Goal: Task Accomplishment & Management: Use online tool/utility

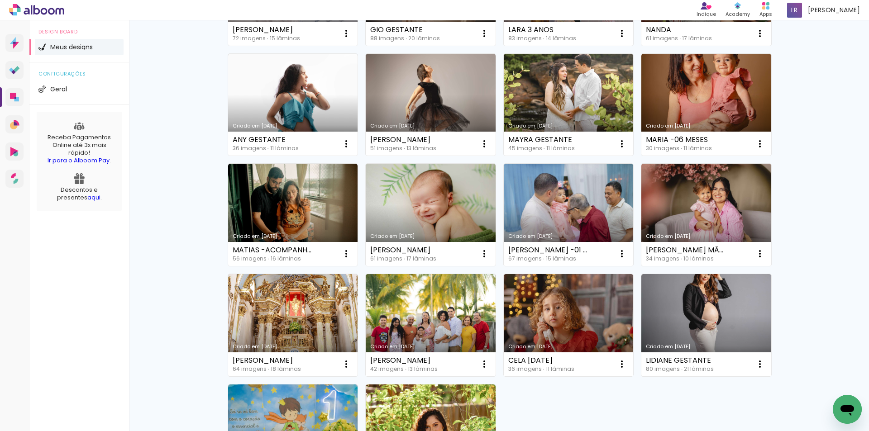
scroll to position [407, 0]
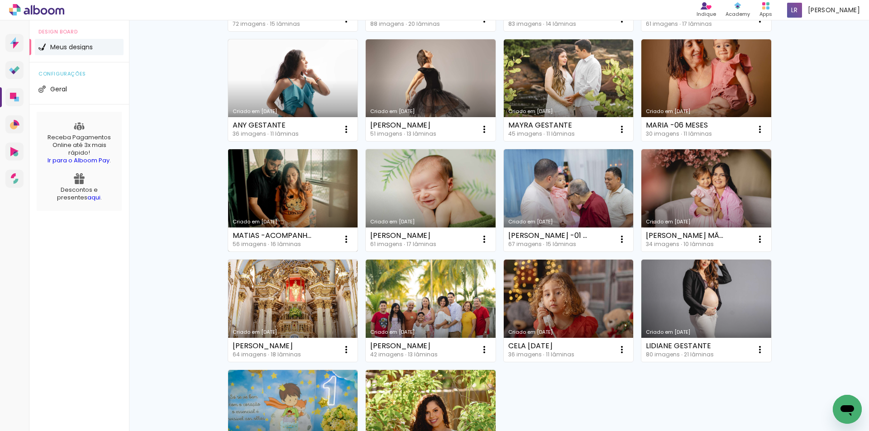
click at [318, 200] on link "Criado em [DATE]" at bounding box center [293, 200] width 130 height 102
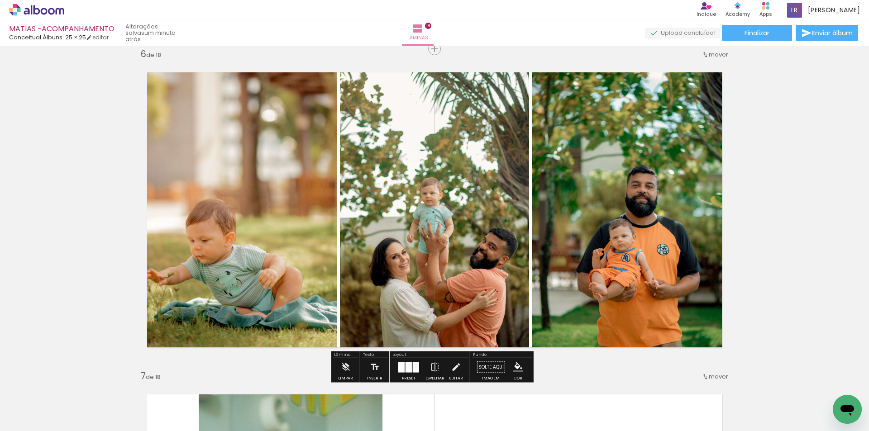
scroll to position [0, 762]
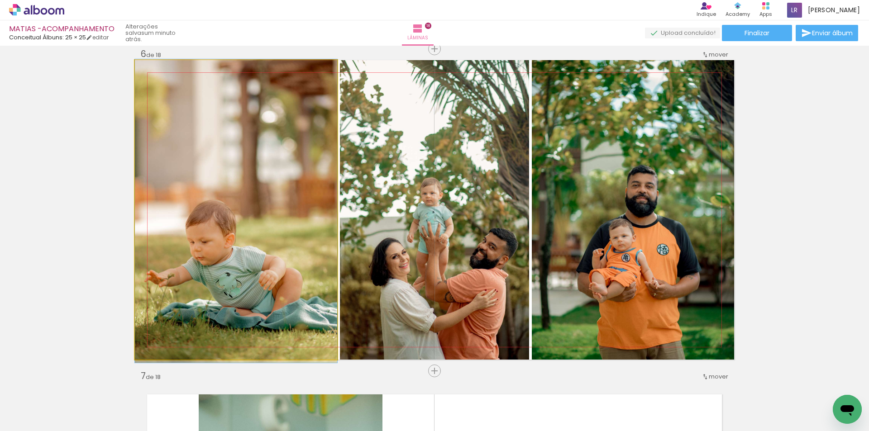
drag, startPoint x: 230, startPoint y: 244, endPoint x: 279, endPoint y: 246, distance: 48.9
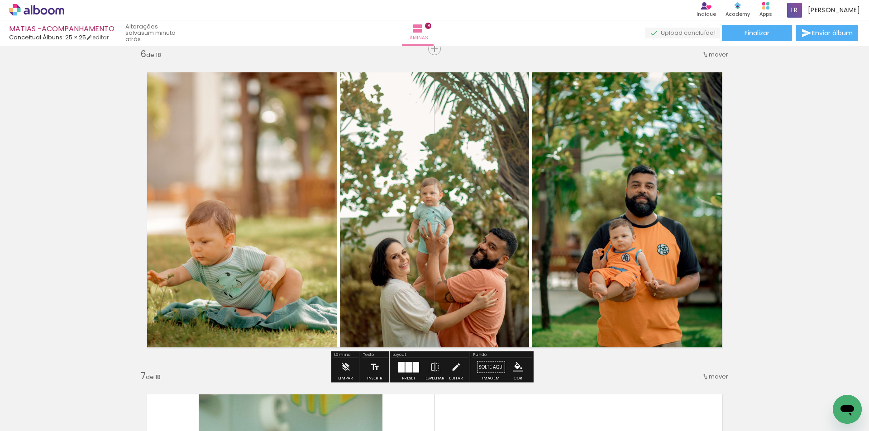
click at [250, 245] on quentale-photo at bounding box center [236, 209] width 202 height 299
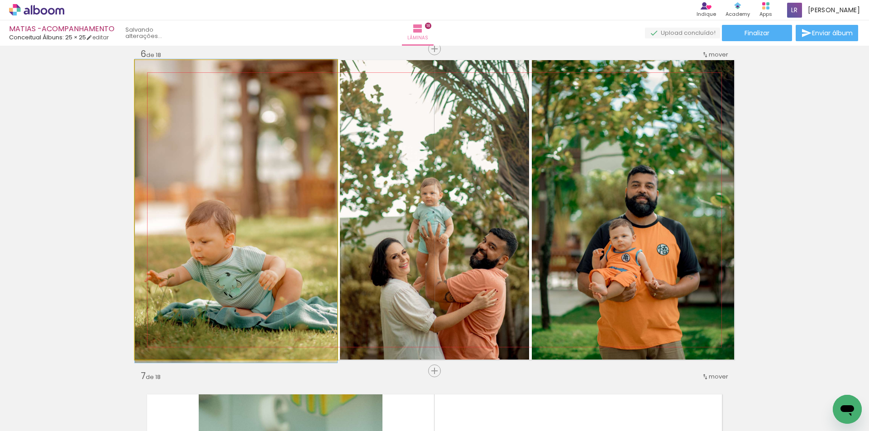
click at [250, 245] on quentale-photo at bounding box center [236, 209] width 202 height 299
click at [0, 0] on div at bounding box center [0, 0] width 0 height 0
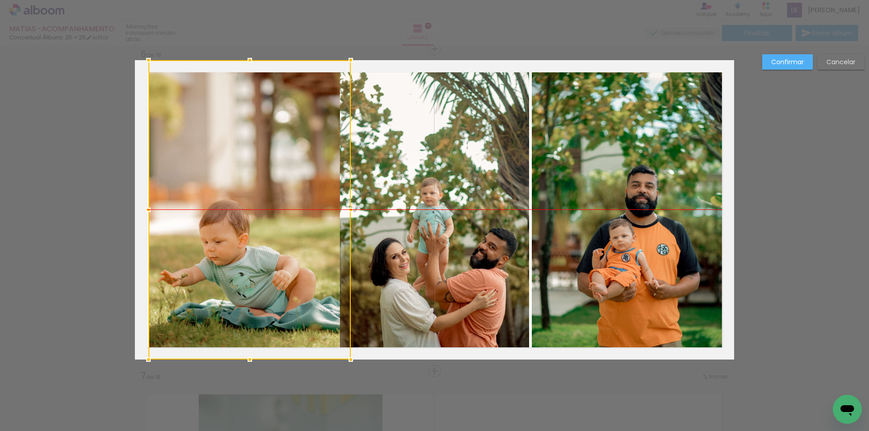
drag, startPoint x: 240, startPoint y: 244, endPoint x: 254, endPoint y: 242, distance: 13.7
click at [254, 242] on div at bounding box center [249, 209] width 202 height 299
click at [0, 0] on slot "Confirmar" at bounding box center [0, 0] width 0 height 0
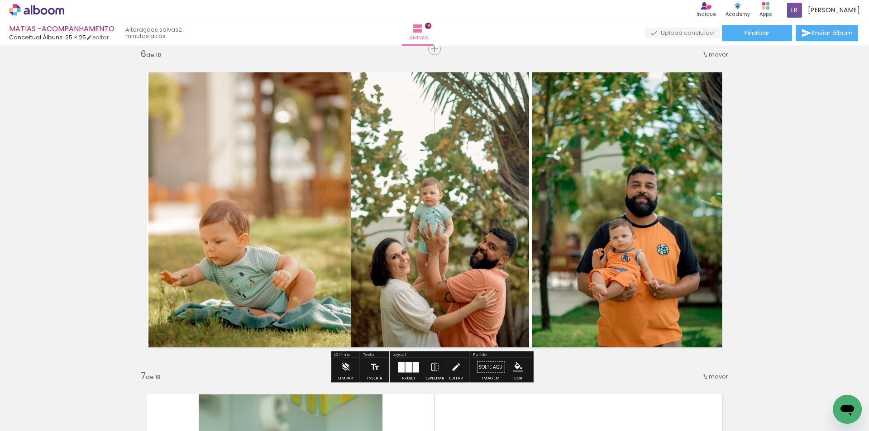
click at [289, 280] on quentale-photo at bounding box center [249, 209] width 202 height 299
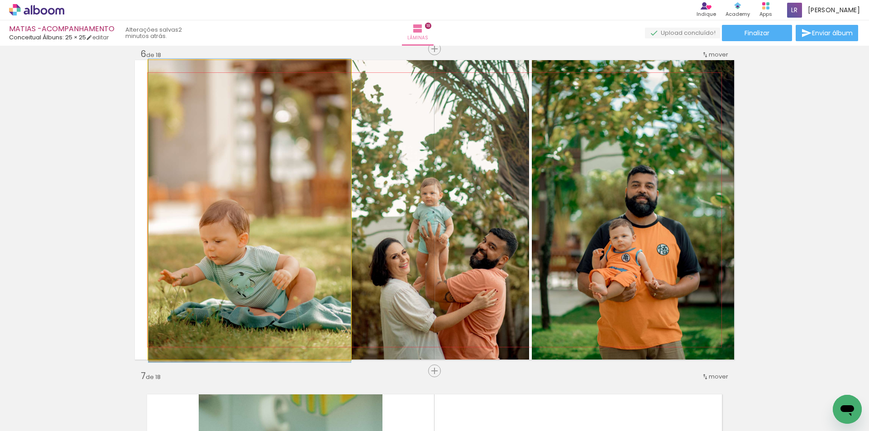
drag, startPoint x: 303, startPoint y: 227, endPoint x: 285, endPoint y: 228, distance: 18.6
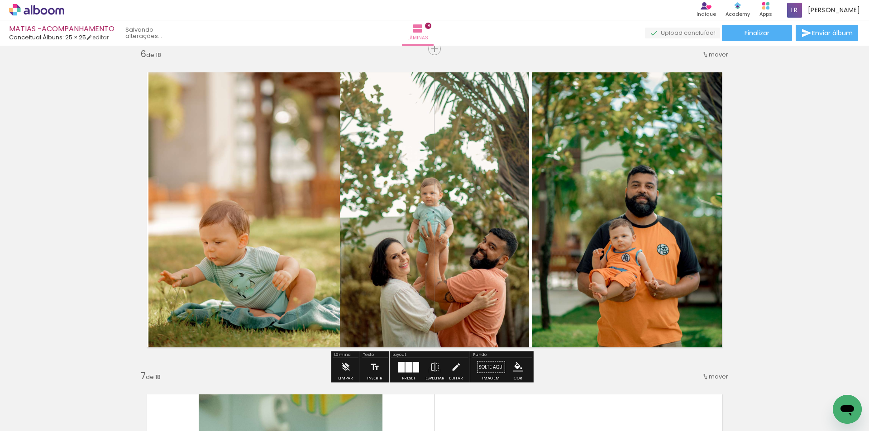
drag, startPoint x: 401, startPoint y: 366, endPoint x: 417, endPoint y: 358, distance: 18.4
click at [401, 366] on div at bounding box center [401, 367] width 6 height 10
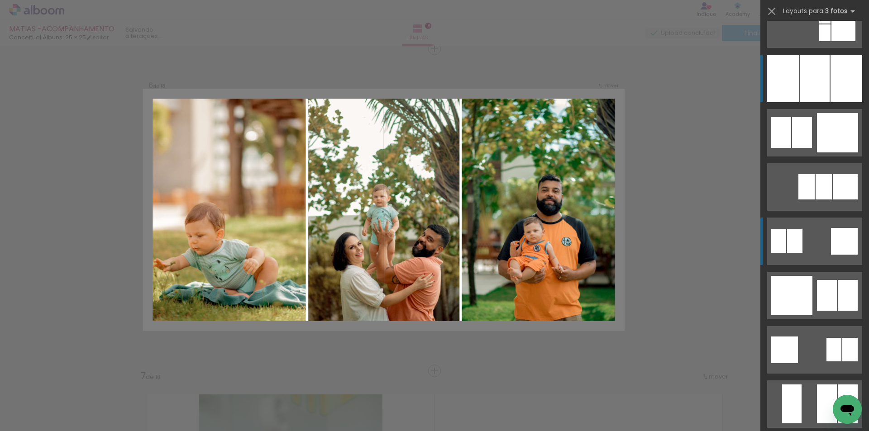
scroll to position [869, 0]
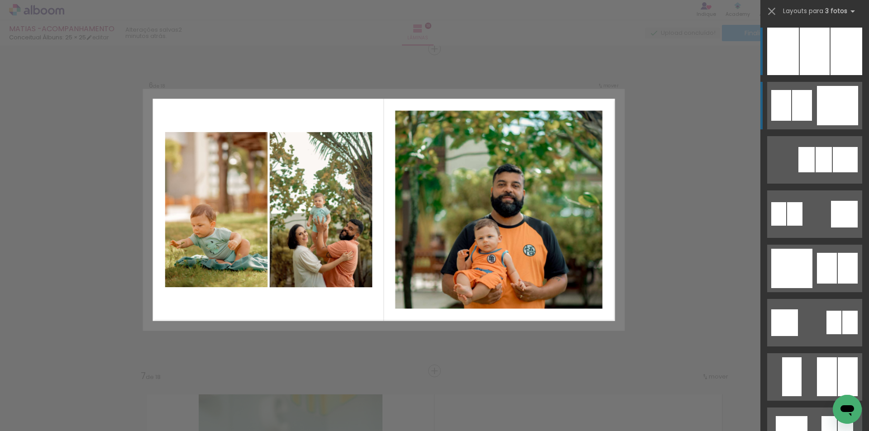
click at [831, 201] on div at bounding box center [844, 214] width 27 height 27
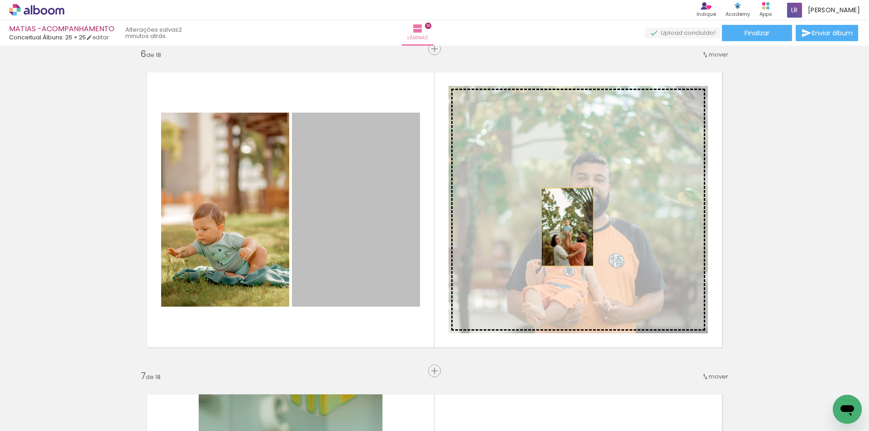
drag, startPoint x: 424, startPoint y: 227, endPoint x: 592, endPoint y: 225, distance: 167.8
click at [0, 0] on slot at bounding box center [0, 0] width 0 height 0
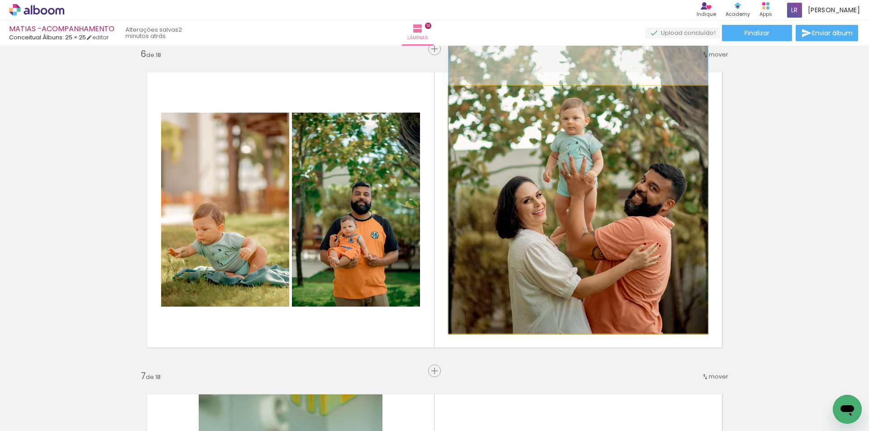
drag, startPoint x: 594, startPoint y: 237, endPoint x: 595, endPoint y: 168, distance: 69.7
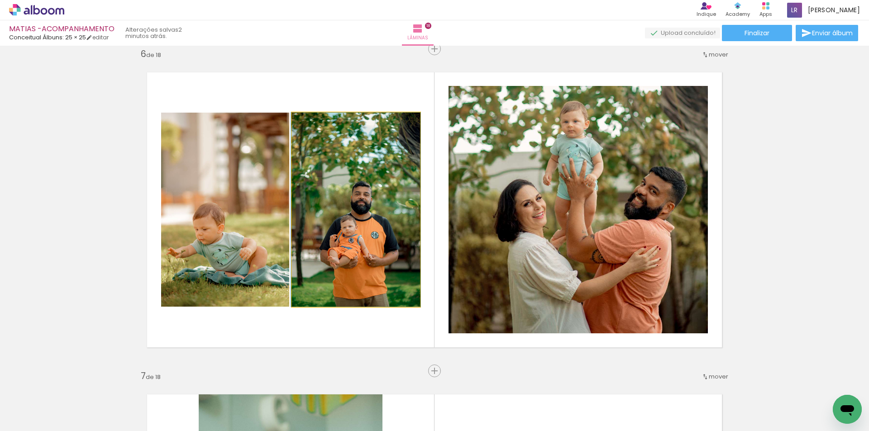
click at [377, 238] on quentale-photo at bounding box center [356, 210] width 128 height 194
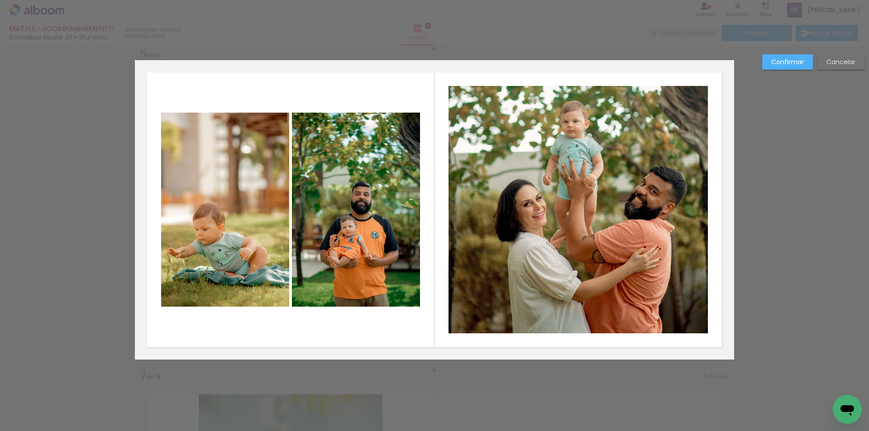
click at [247, 218] on quentale-photo at bounding box center [225, 210] width 128 height 194
click at [328, 214] on quentale-photo at bounding box center [356, 210] width 128 height 194
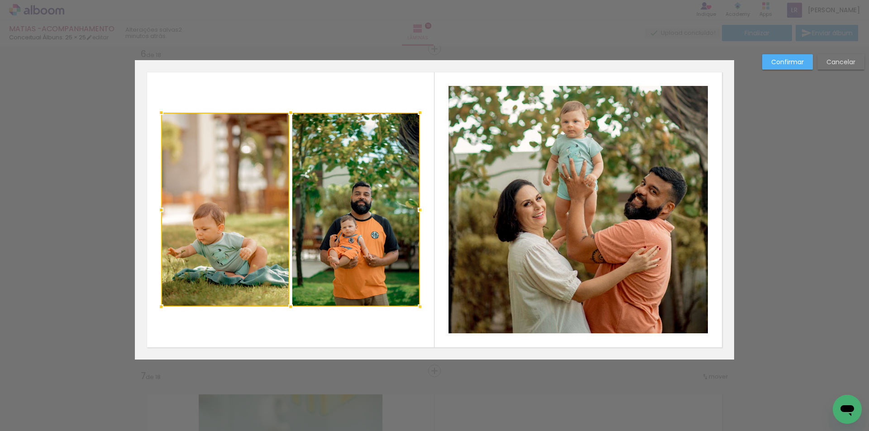
drag, startPoint x: 415, startPoint y: 114, endPoint x: 382, endPoint y: 110, distance: 33.2
click at [415, 114] on div at bounding box center [420, 113] width 18 height 18
click at [356, 134] on quentale-photo at bounding box center [356, 210] width 128 height 194
click at [258, 129] on quentale-photo at bounding box center [225, 210] width 128 height 194
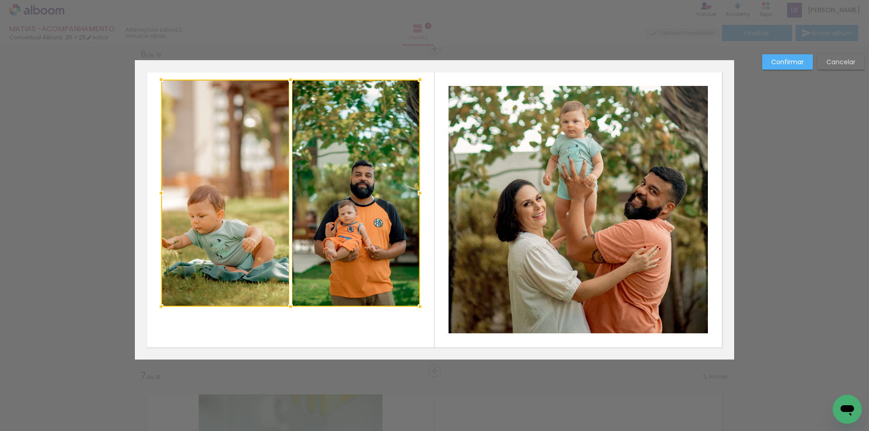
drag, startPoint x: 286, startPoint y: 114, endPoint x: 290, endPoint y: 82, distance: 31.4
click at [290, 82] on div at bounding box center [290, 80] width 18 height 18
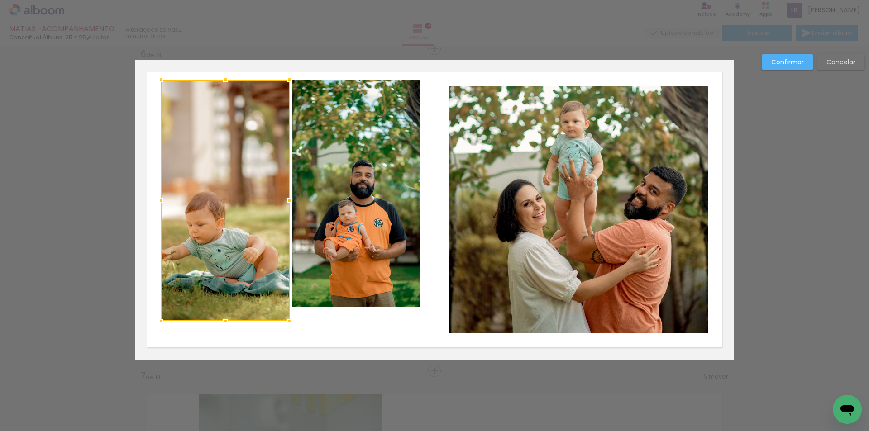
drag, startPoint x: 286, startPoint y: 307, endPoint x: 287, endPoint y: 319, distance: 12.3
click at [287, 322] on div at bounding box center [289, 321] width 18 height 18
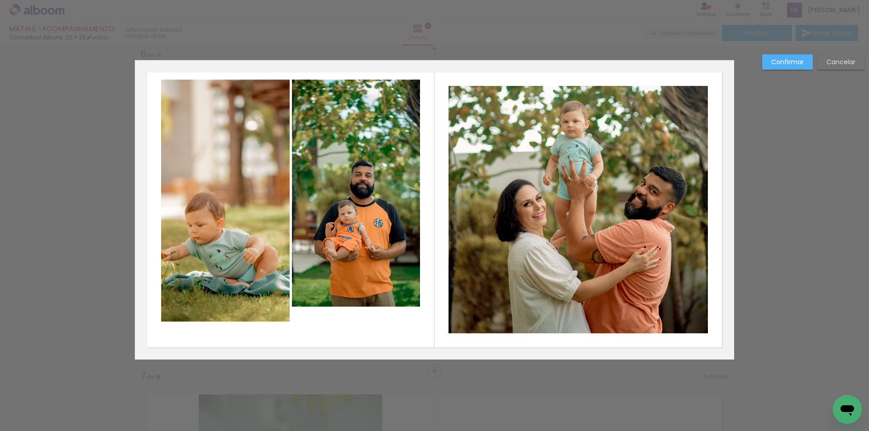
click at [330, 335] on quentale-layouter at bounding box center [434, 209] width 599 height 299
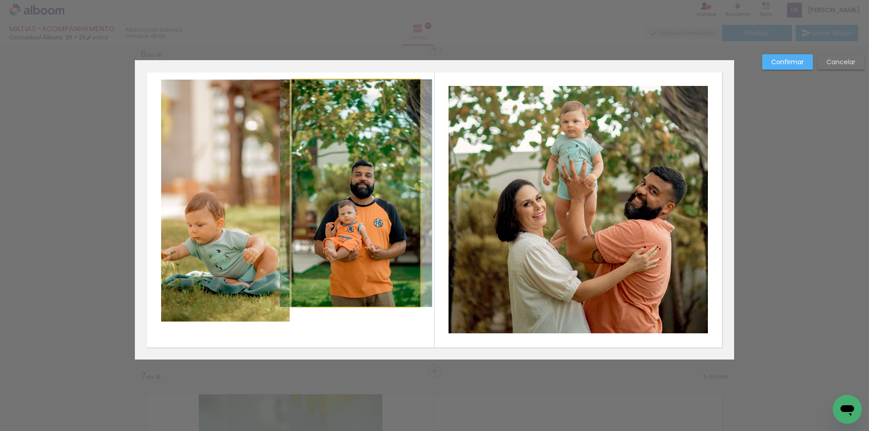
click at [337, 272] on quentale-photo at bounding box center [356, 193] width 128 height 227
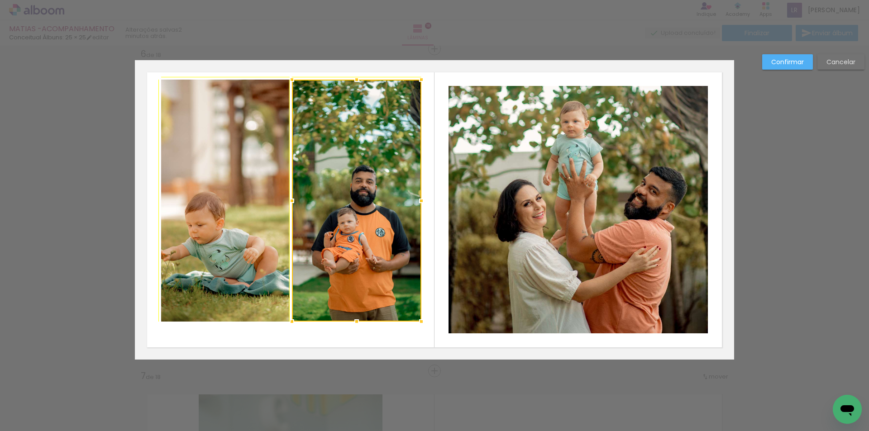
drag, startPoint x: 415, startPoint y: 306, endPoint x: 418, endPoint y: 318, distance: 12.6
click at [418, 318] on div at bounding box center [421, 322] width 18 height 18
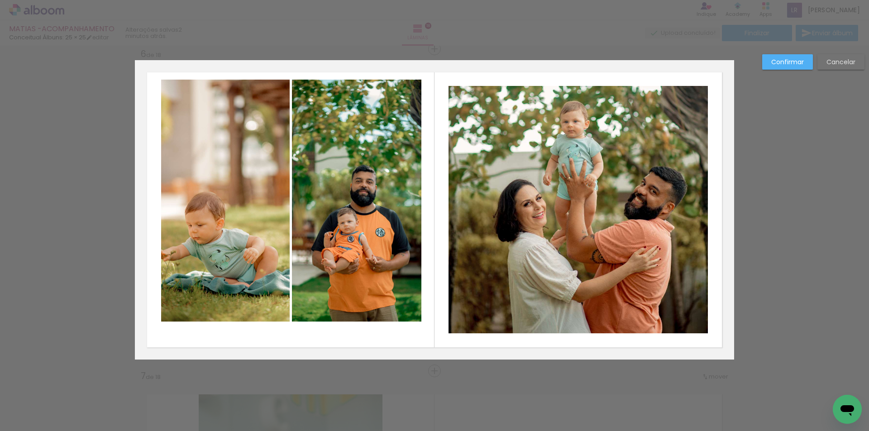
click at [329, 250] on quentale-photo at bounding box center [356, 201] width 129 height 242
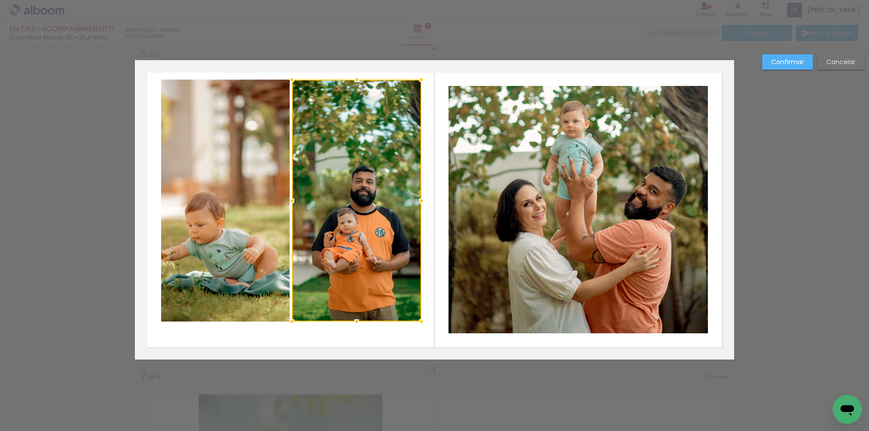
click at [252, 249] on quentale-photo at bounding box center [225, 201] width 128 height 242
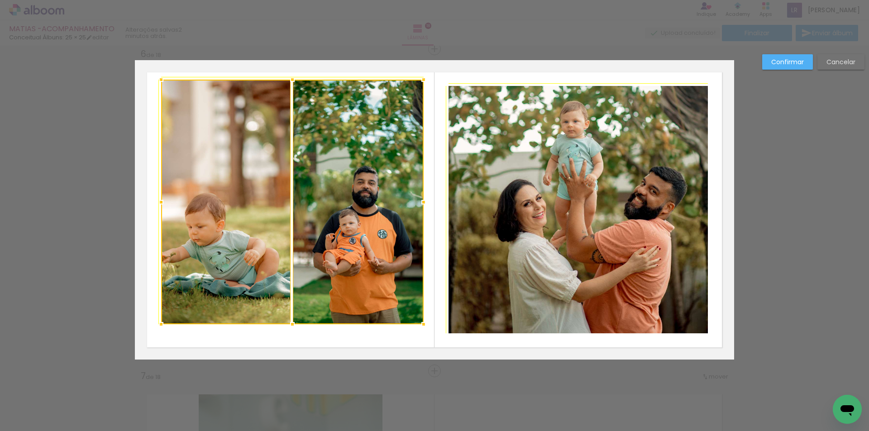
drag, startPoint x: 416, startPoint y: 320, endPoint x: 425, endPoint y: 331, distance: 14.1
click at [425, 331] on div at bounding box center [423, 324] width 18 height 18
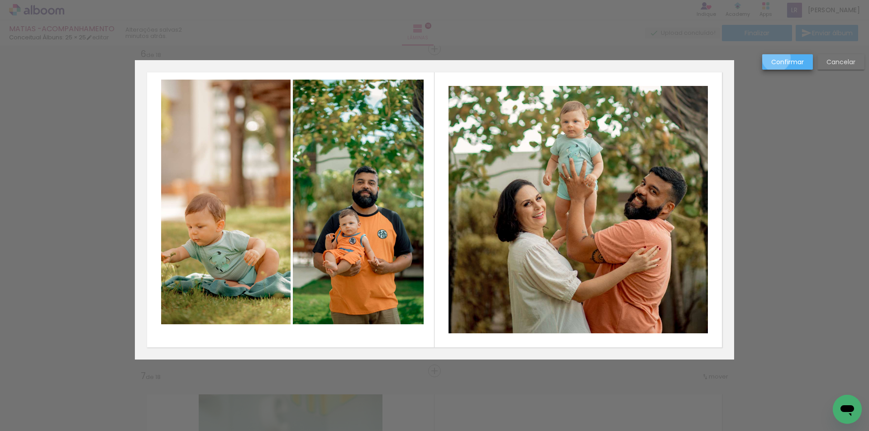
click at [0, 0] on slot "Confirmar" at bounding box center [0, 0] width 0 height 0
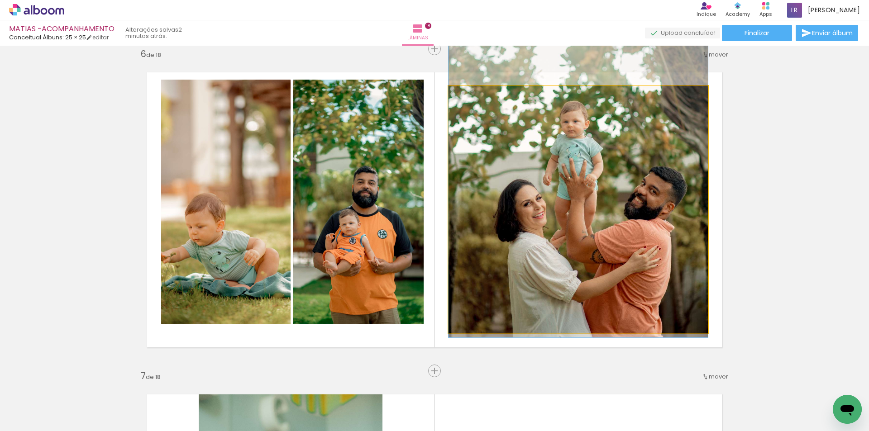
click at [498, 195] on quentale-photo at bounding box center [577, 209] width 259 height 247
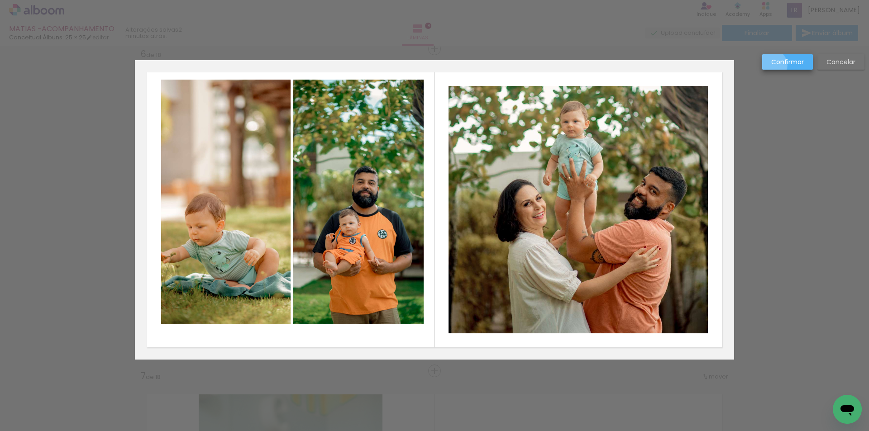
click at [0, 0] on slot "Confirmar" at bounding box center [0, 0] width 0 height 0
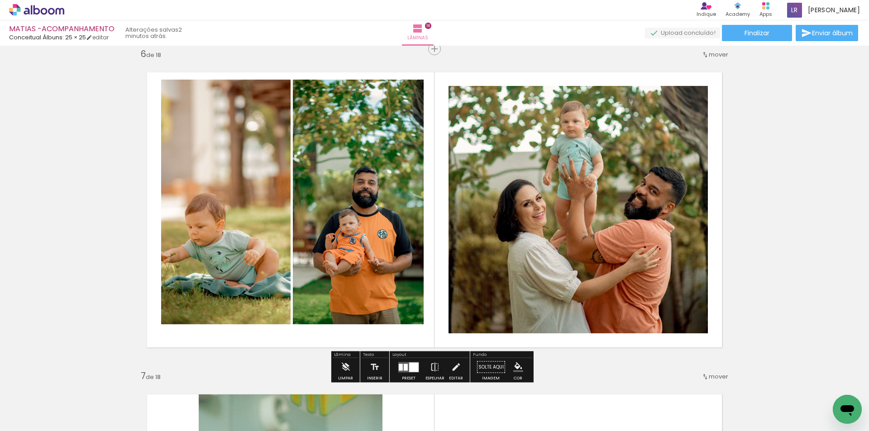
click at [388, 167] on quentale-photo at bounding box center [358, 202] width 131 height 245
click at [349, 169] on quentale-photo at bounding box center [358, 202] width 131 height 245
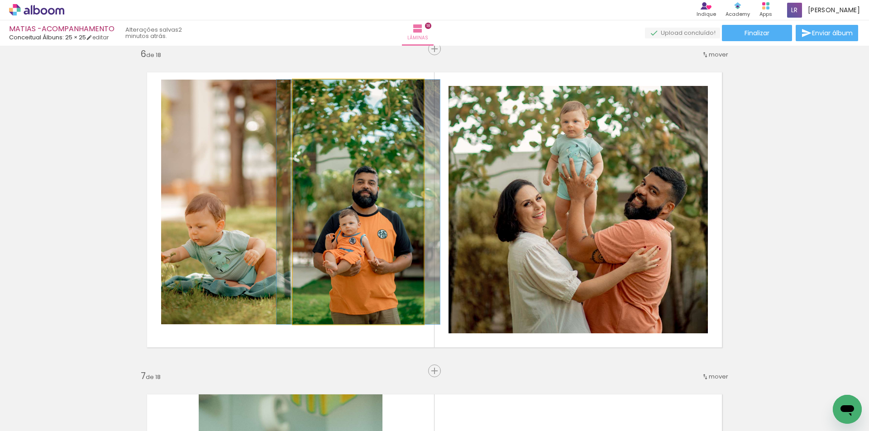
click at [349, 169] on quentale-photo at bounding box center [358, 202] width 131 height 245
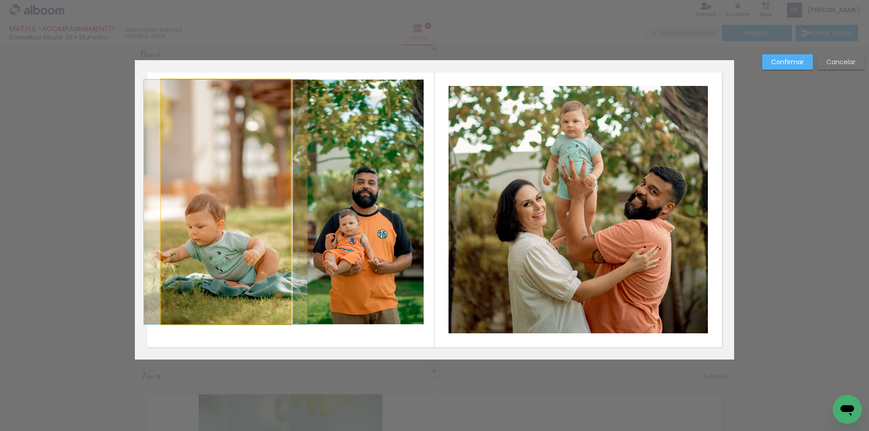
click at [247, 170] on quentale-photo at bounding box center [225, 202] width 129 height 245
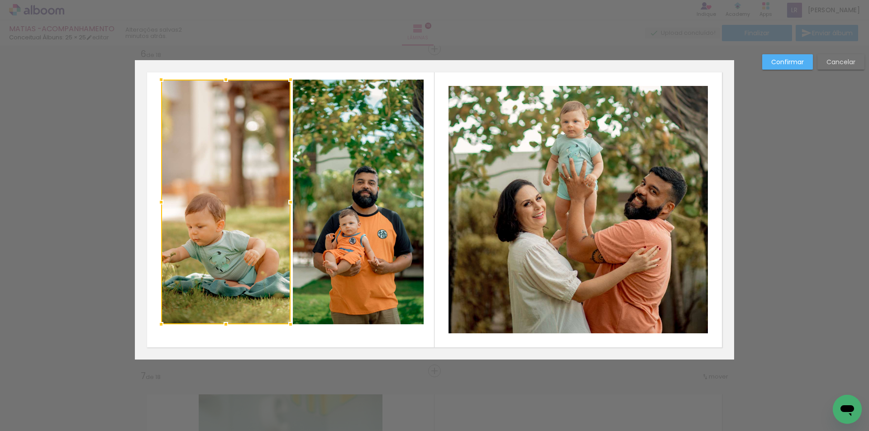
click at [349, 113] on quentale-photo at bounding box center [358, 202] width 131 height 245
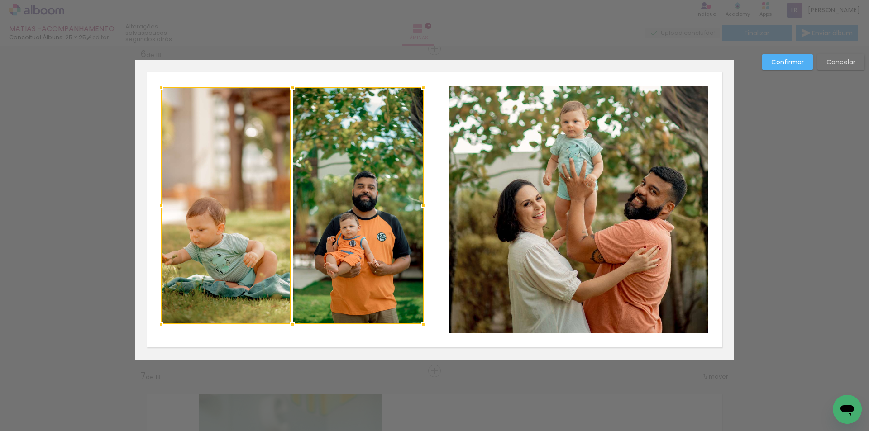
drag, startPoint x: 290, startPoint y: 78, endPoint x: 294, endPoint y: 81, distance: 4.7
click at [294, 81] on div at bounding box center [292, 87] width 18 height 18
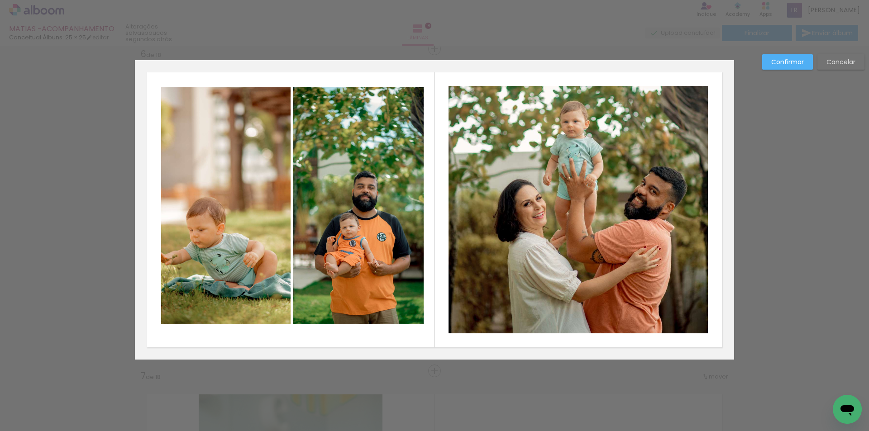
click at [231, 246] on quentale-photo at bounding box center [225, 205] width 129 height 237
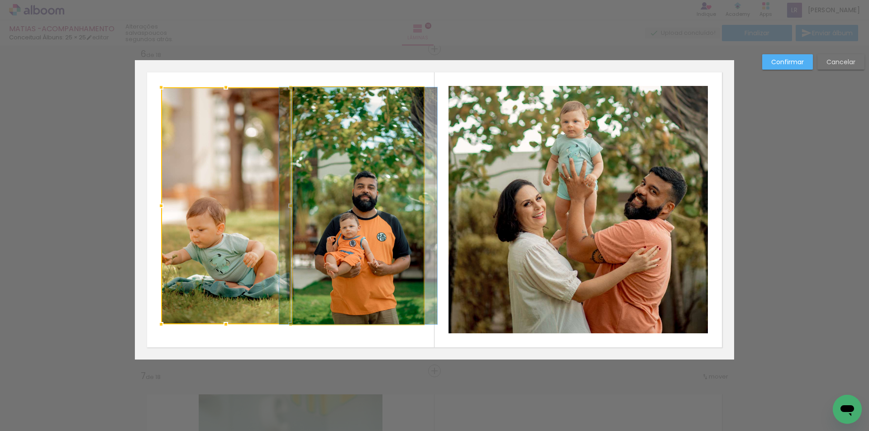
click at [347, 247] on quentale-photo at bounding box center [358, 205] width 131 height 237
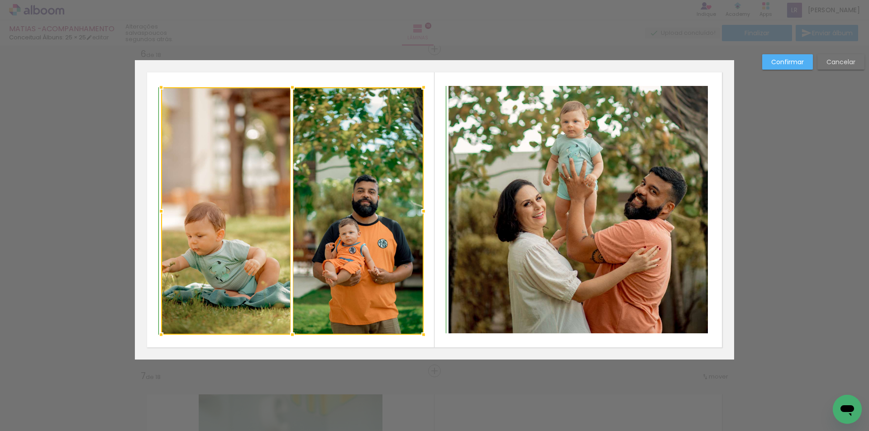
drag, startPoint x: 288, startPoint y: 325, endPoint x: 289, endPoint y: 332, distance: 7.7
click at [289, 332] on div at bounding box center [292, 335] width 18 height 18
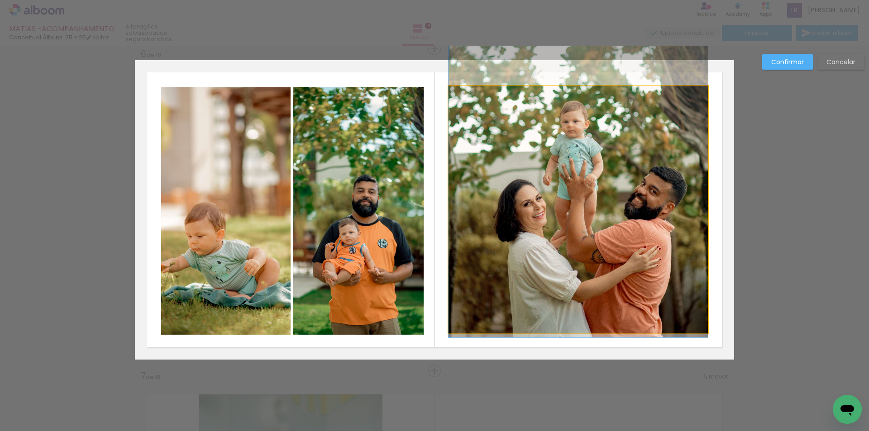
click at [699, 280] on quentale-photo at bounding box center [577, 209] width 259 height 247
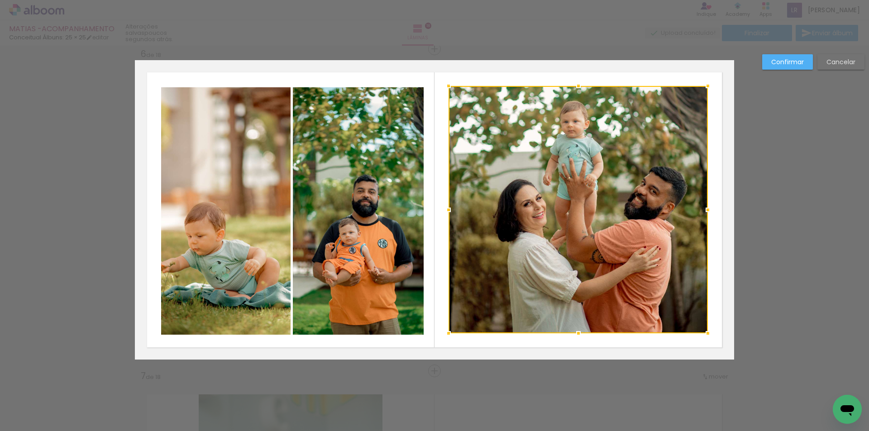
click at [786, 69] on paper-button "Confirmar" at bounding box center [787, 61] width 51 height 15
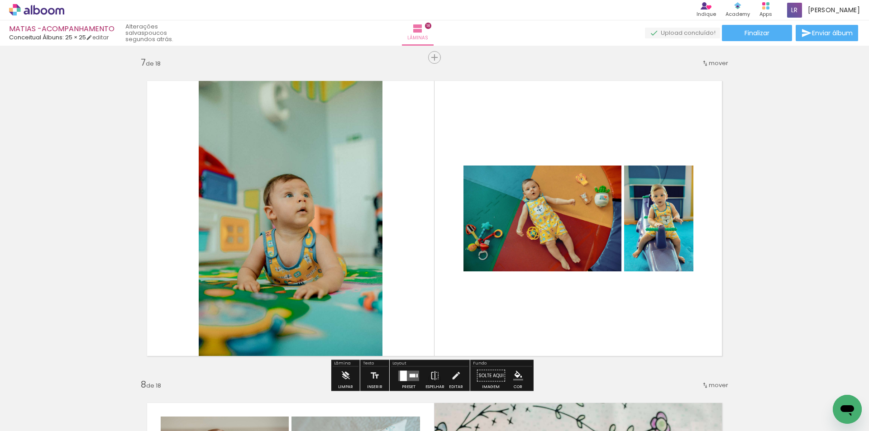
scroll to position [1984, 0]
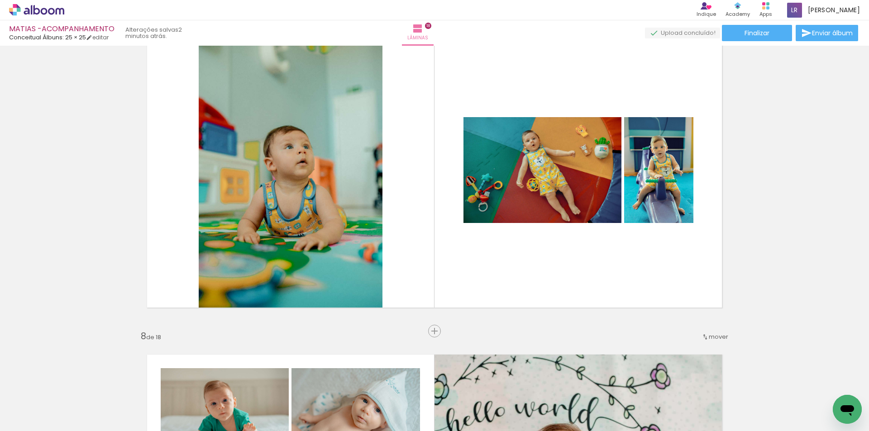
scroll to position [0, 762]
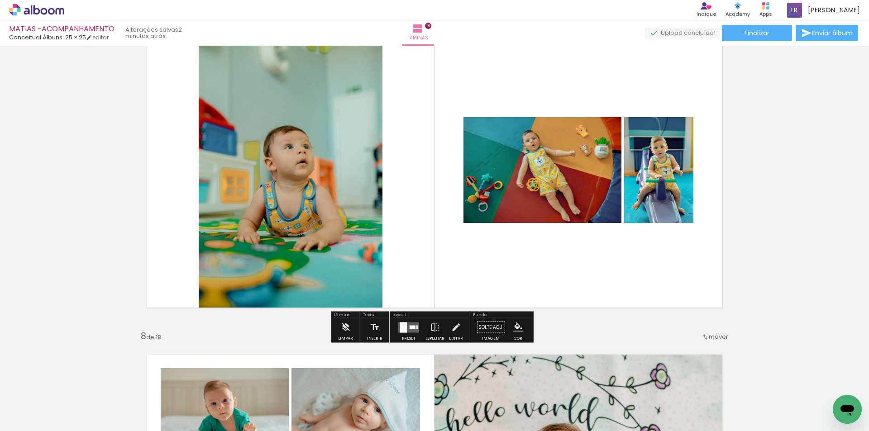
click at [408, 325] on quentale-layouter at bounding box center [408, 327] width 21 height 10
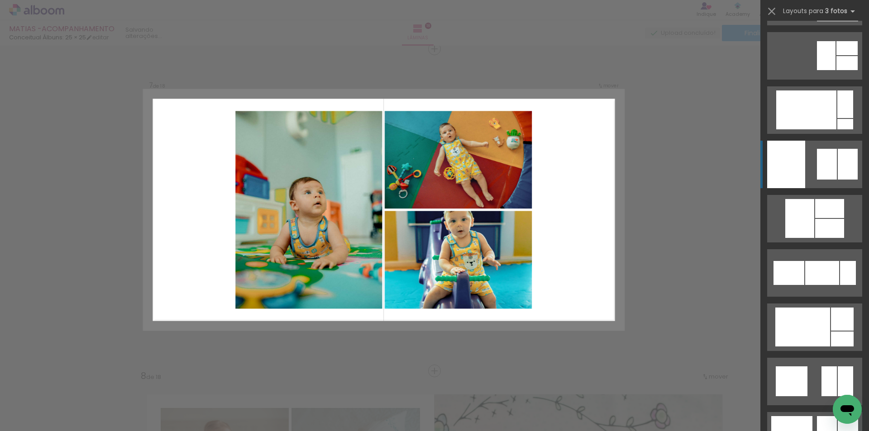
scroll to position [4207, 0]
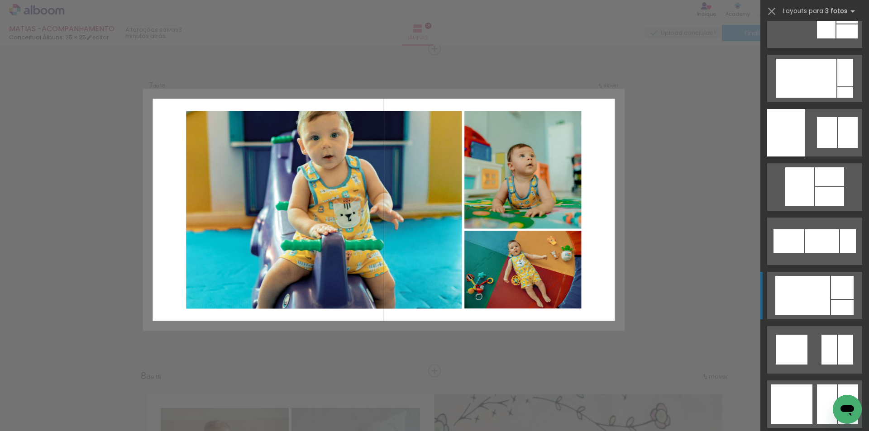
click at [820, 98] on div at bounding box center [806, 78] width 60 height 39
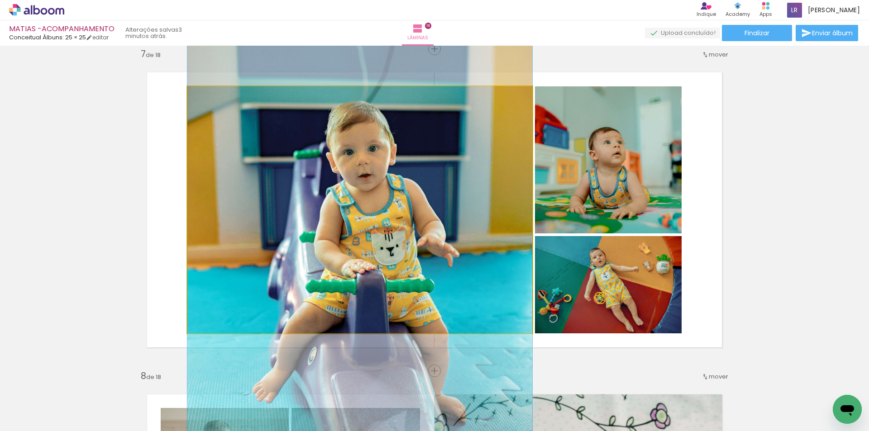
drag, startPoint x: 403, startPoint y: 173, endPoint x: 394, endPoint y: 205, distance: 33.1
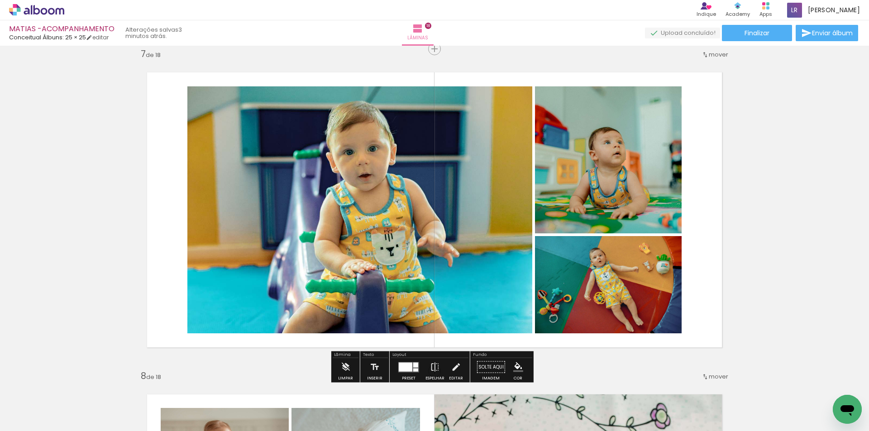
click at [311, 182] on quentale-photo at bounding box center [359, 209] width 345 height 247
click at [450, 174] on quentale-photo at bounding box center [359, 209] width 345 height 247
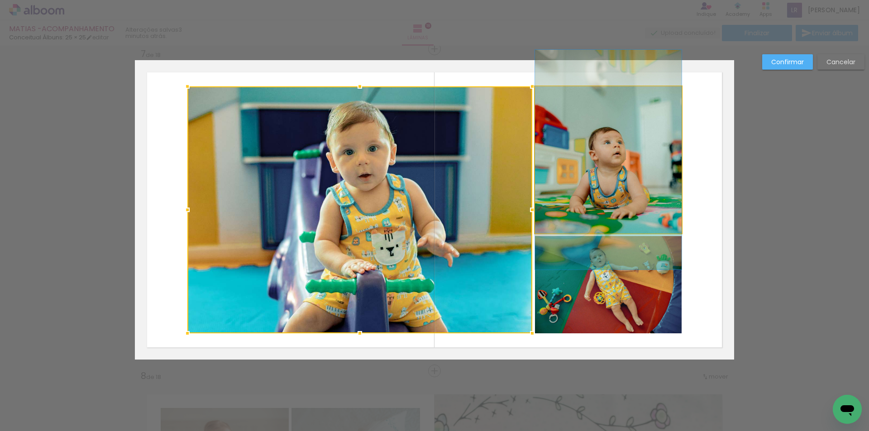
click at [625, 166] on quentale-photo at bounding box center [608, 159] width 147 height 147
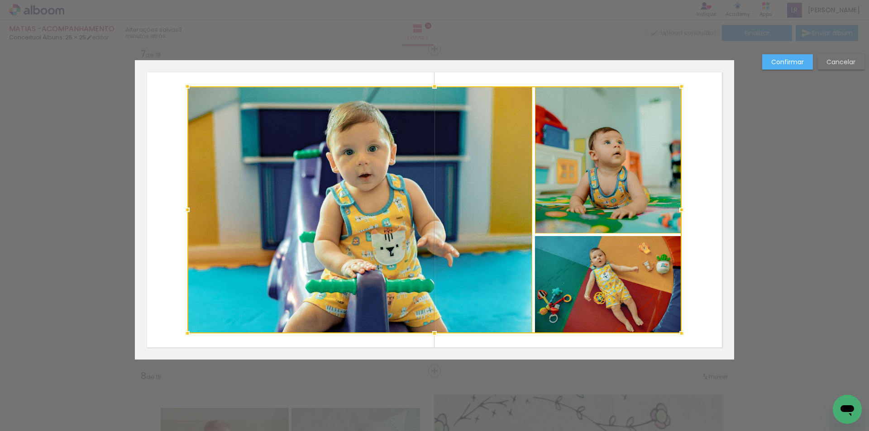
click at [627, 264] on div at bounding box center [434, 209] width 494 height 247
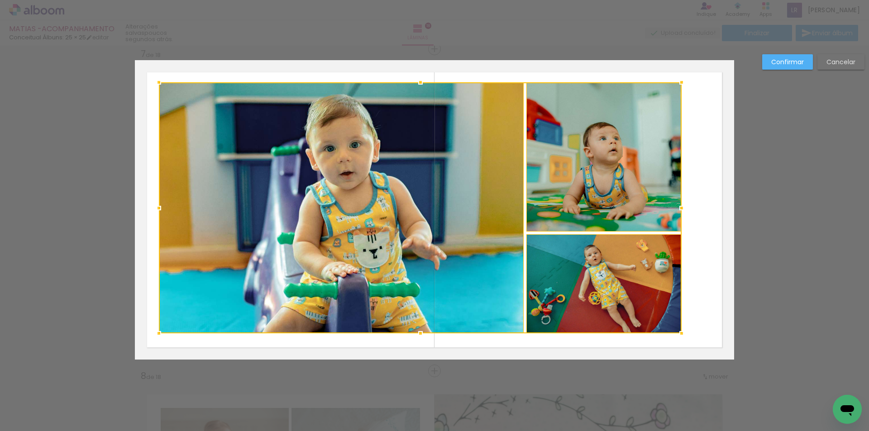
drag, startPoint x: 182, startPoint y: 87, endPoint x: 153, endPoint y: 85, distance: 28.5
click at [153, 85] on div at bounding box center [159, 82] width 18 height 18
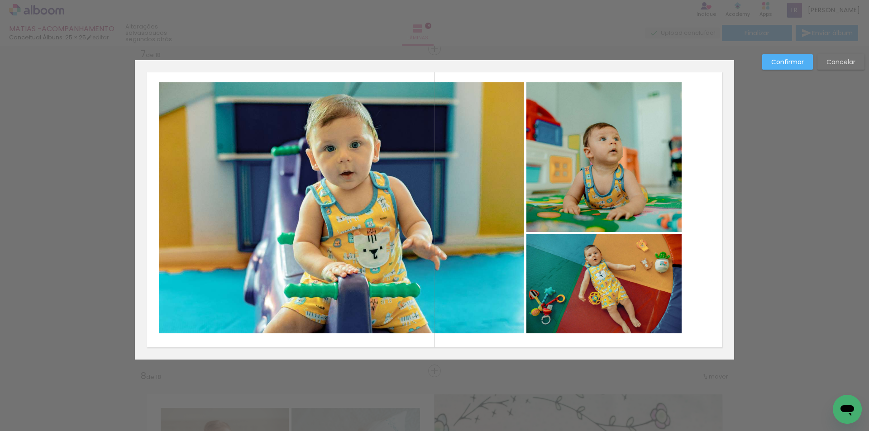
click at [582, 174] on quentale-photo at bounding box center [603, 157] width 155 height 150
click at [582, 174] on div at bounding box center [603, 157] width 155 height 150
click at [632, 272] on quentale-photo at bounding box center [603, 283] width 155 height 99
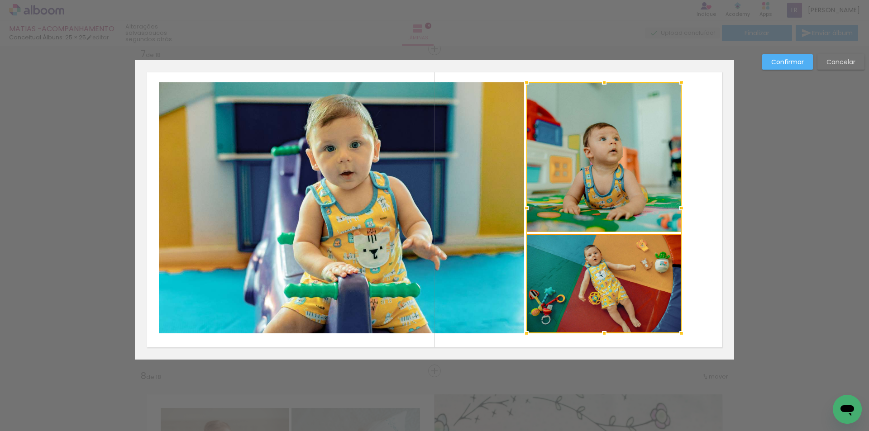
click at [632, 272] on div at bounding box center [603, 207] width 155 height 251
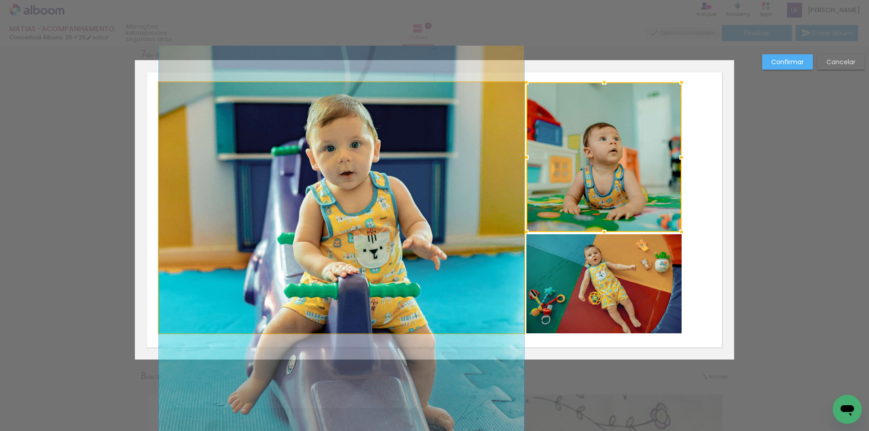
click at [471, 260] on quentale-photo at bounding box center [341, 207] width 365 height 251
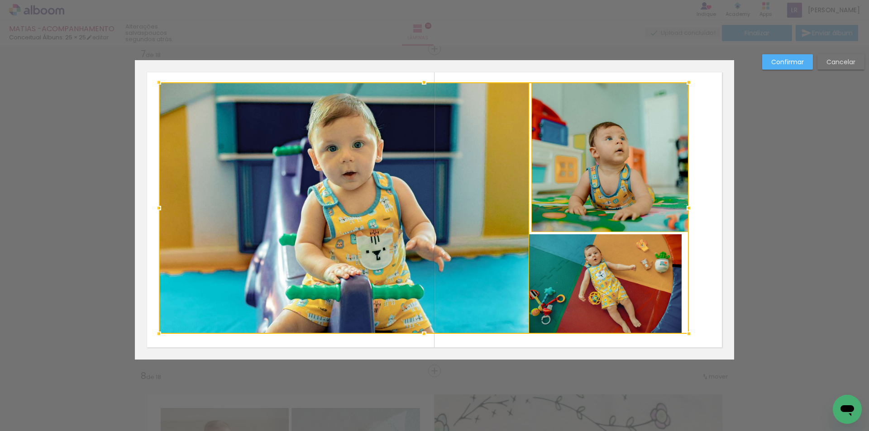
drag, startPoint x: 678, startPoint y: 332, endPoint x: 685, endPoint y: 333, distance: 7.3
click at [685, 333] on div at bounding box center [688, 334] width 18 height 18
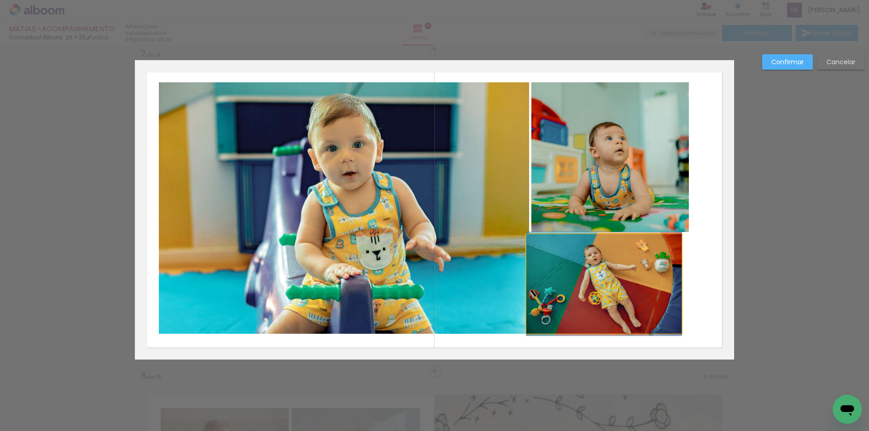
click at [610, 275] on quentale-photo at bounding box center [603, 283] width 155 height 99
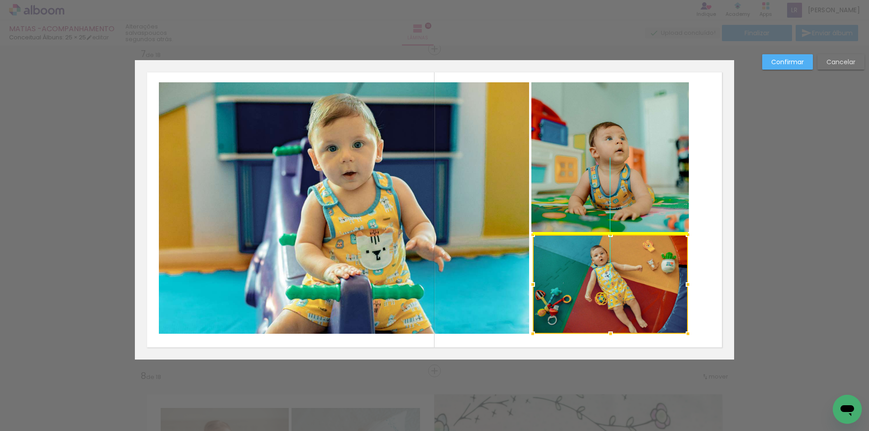
drag, startPoint x: 585, startPoint y: 267, endPoint x: 592, endPoint y: 267, distance: 6.8
click at [592, 267] on div at bounding box center [609, 284] width 155 height 99
click at [712, 256] on quentale-layouter at bounding box center [434, 209] width 599 height 299
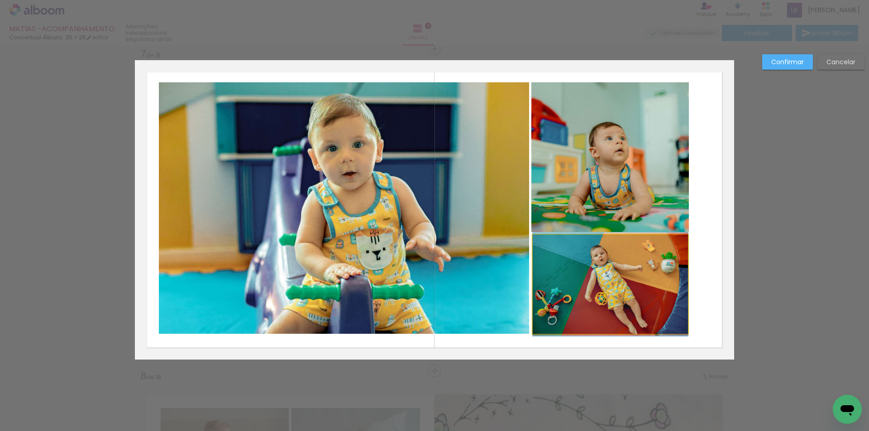
click at [624, 263] on quentale-photo at bounding box center [609, 284] width 155 height 99
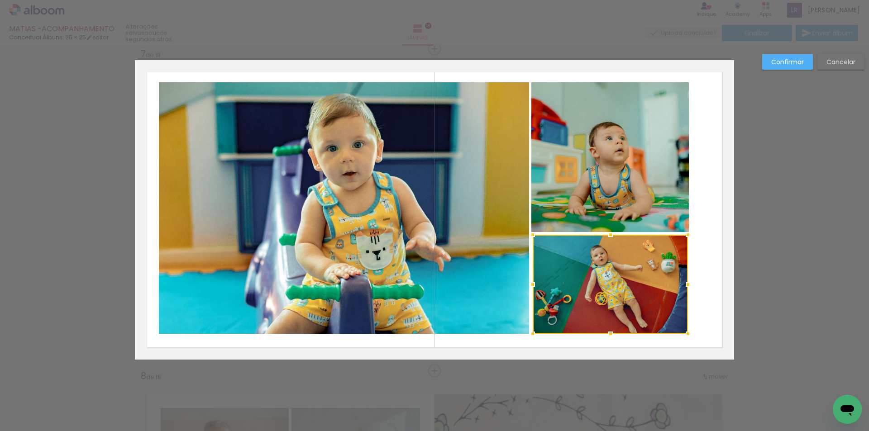
click at [622, 263] on div at bounding box center [609, 284] width 155 height 99
click at [684, 286] on div at bounding box center [690, 284] width 18 height 18
click at [707, 263] on quentale-layouter at bounding box center [434, 209] width 599 height 299
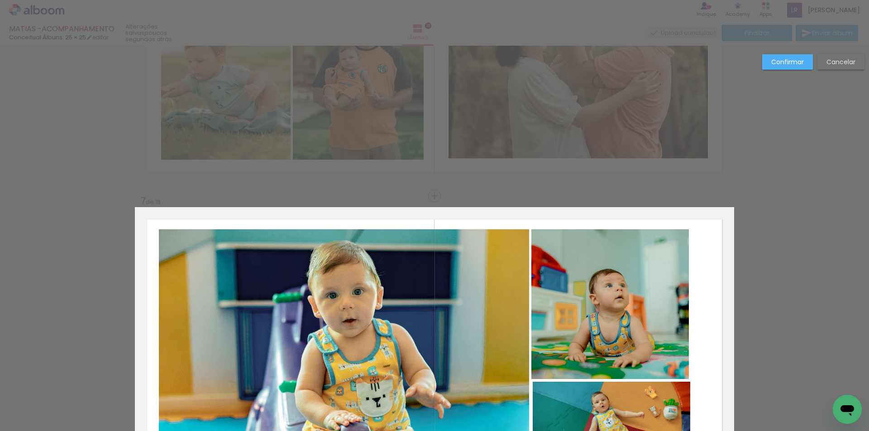
scroll to position [1854, 0]
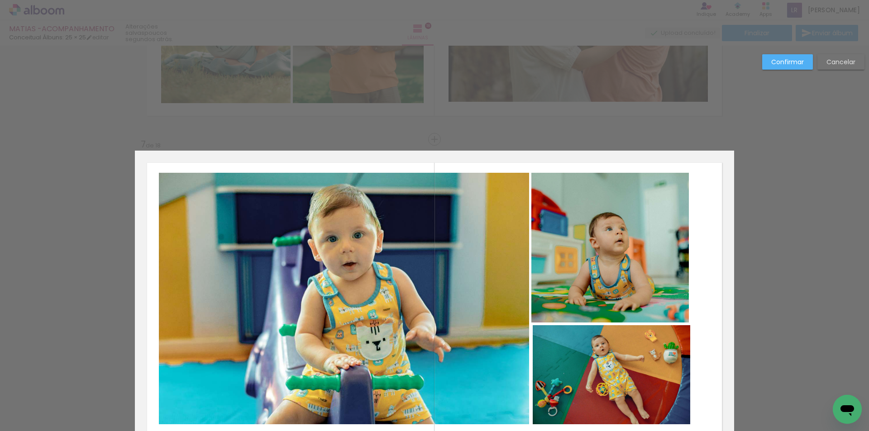
click at [708, 292] on quentale-layouter at bounding box center [434, 300] width 599 height 299
click at [655, 347] on quentale-photo at bounding box center [611, 374] width 158 height 99
click at [655, 347] on div at bounding box center [611, 374] width 158 height 99
click at [702, 320] on quentale-layouter at bounding box center [434, 300] width 599 height 299
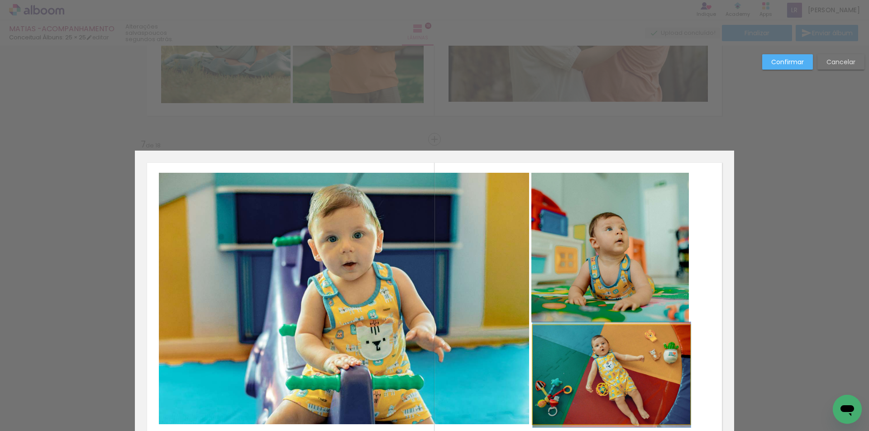
click at [656, 357] on quentale-photo at bounding box center [611, 374] width 158 height 99
click at [656, 357] on div at bounding box center [611, 374] width 158 height 99
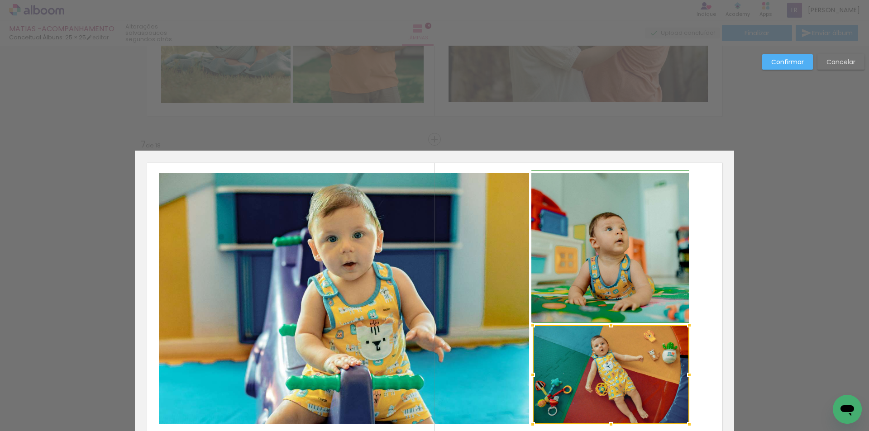
click at [683, 376] on div at bounding box center [689, 375] width 18 height 18
click at [709, 347] on quentale-layouter at bounding box center [434, 300] width 599 height 299
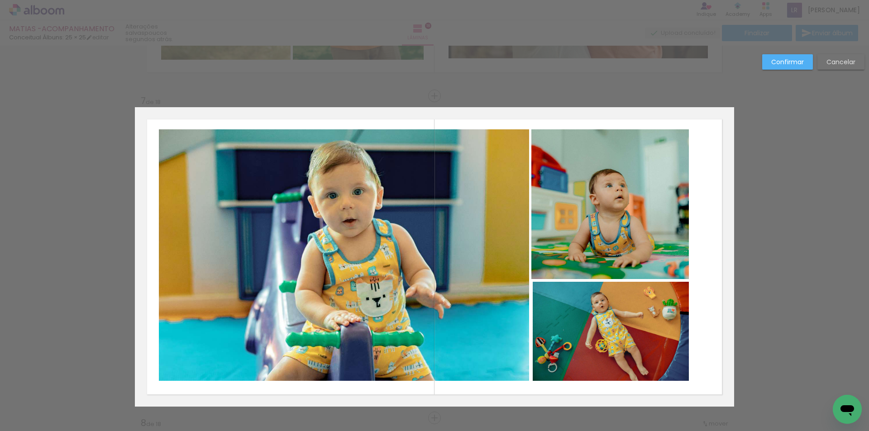
scroll to position [1944, 0]
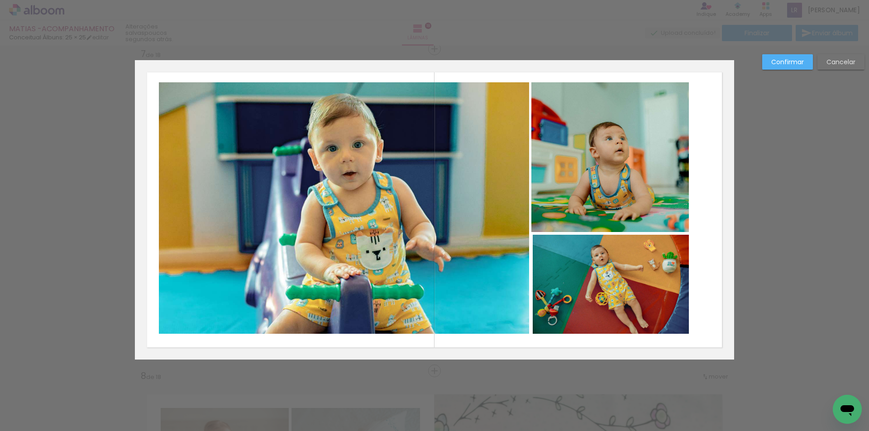
click at [663, 141] on quentale-photo at bounding box center [609, 157] width 157 height 150
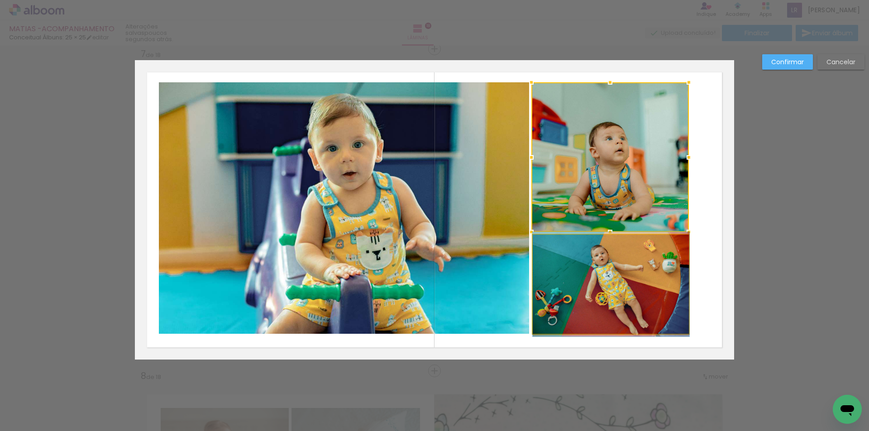
click at [667, 293] on quentale-photo at bounding box center [610, 284] width 157 height 99
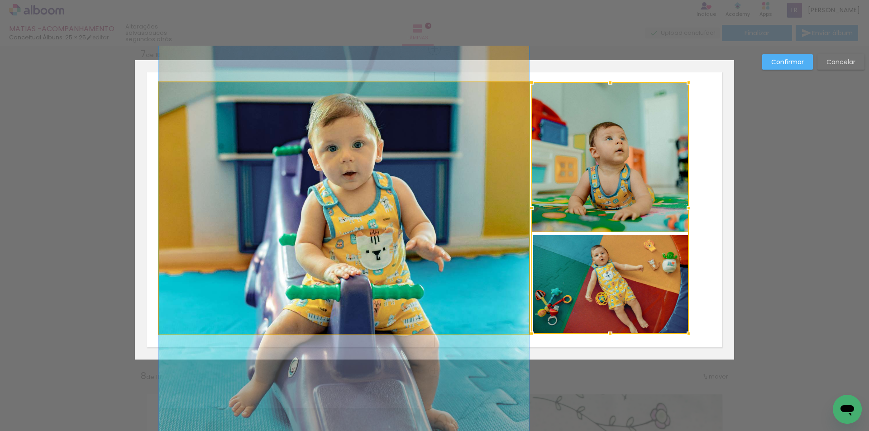
click at [433, 237] on quentale-photo at bounding box center [344, 208] width 370 height 252
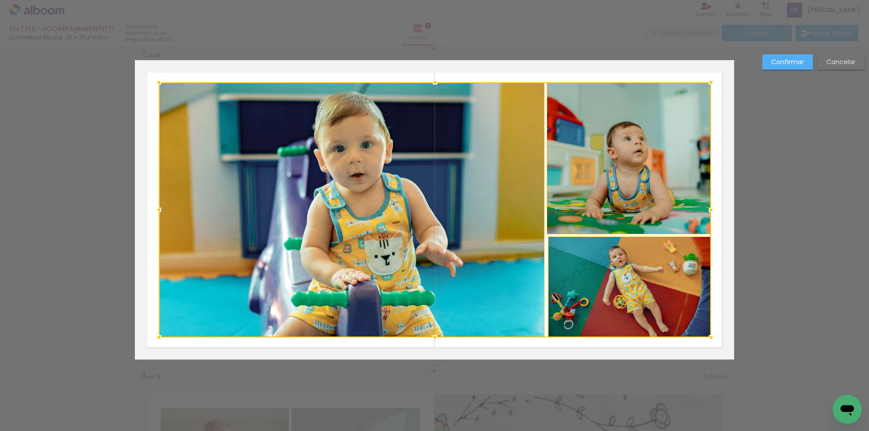
drag, startPoint x: 683, startPoint y: 334, endPoint x: 708, endPoint y: 338, distance: 25.1
click at [708, 338] on div at bounding box center [711, 337] width 18 height 18
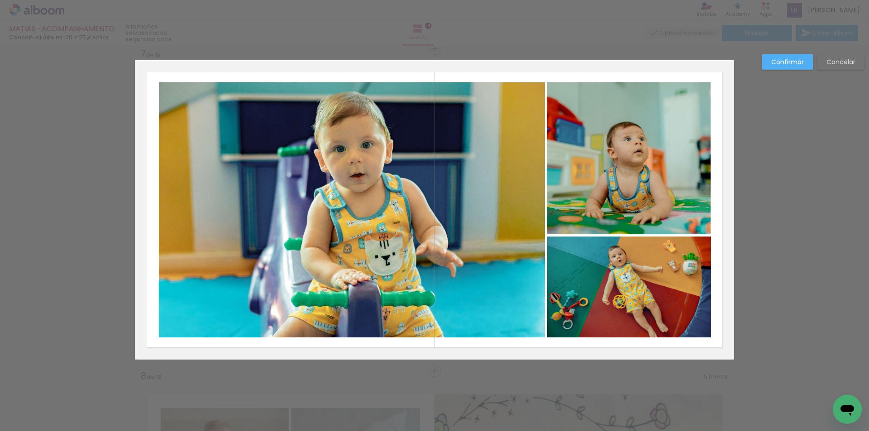
click at [518, 199] on quentale-photo at bounding box center [352, 209] width 386 height 255
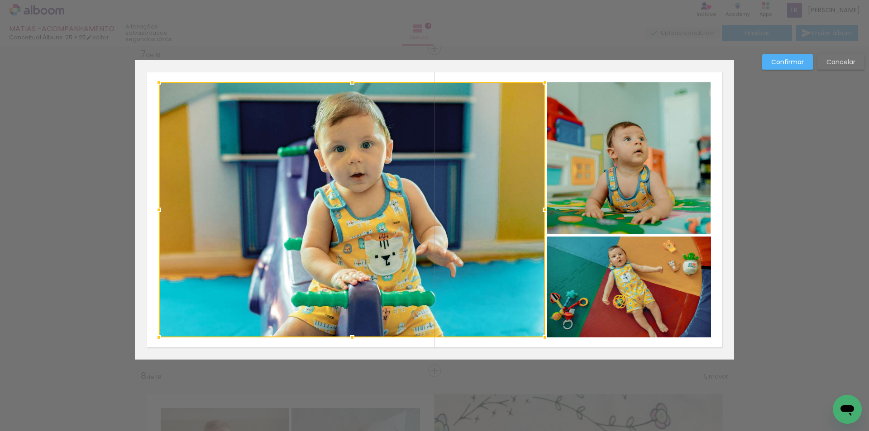
click at [518, 199] on div at bounding box center [352, 209] width 386 height 255
click at [0, 0] on slot "Confirmar" at bounding box center [0, 0] width 0 height 0
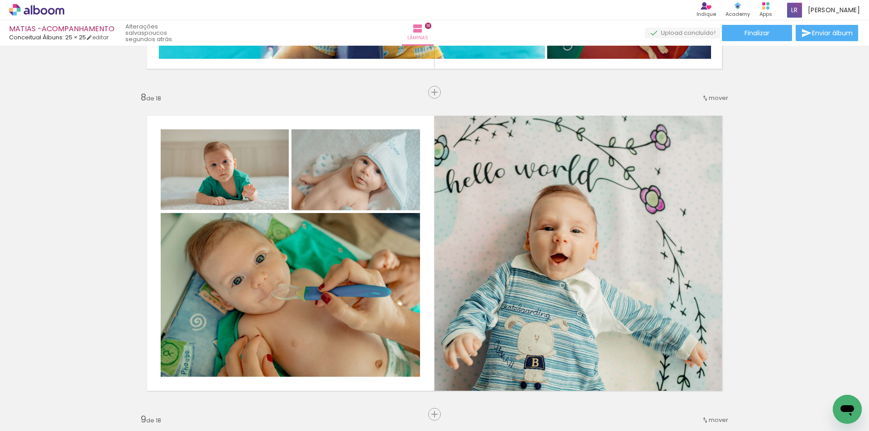
scroll to position [2216, 0]
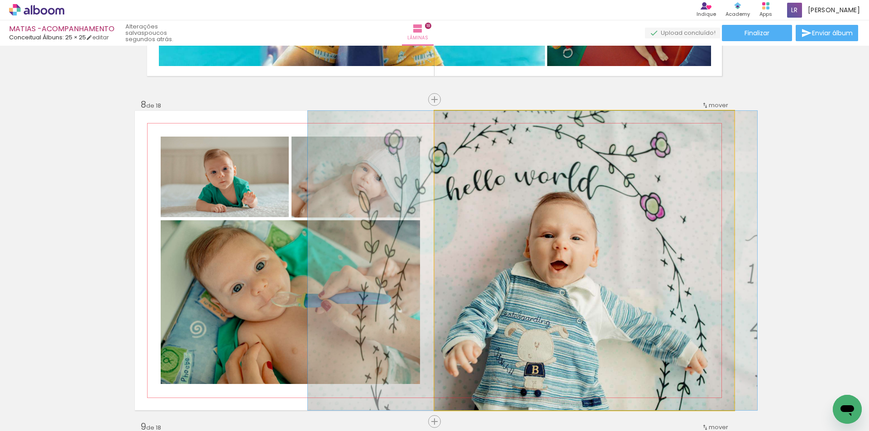
drag, startPoint x: 666, startPoint y: 261, endPoint x: 666, endPoint y: 247, distance: 14.9
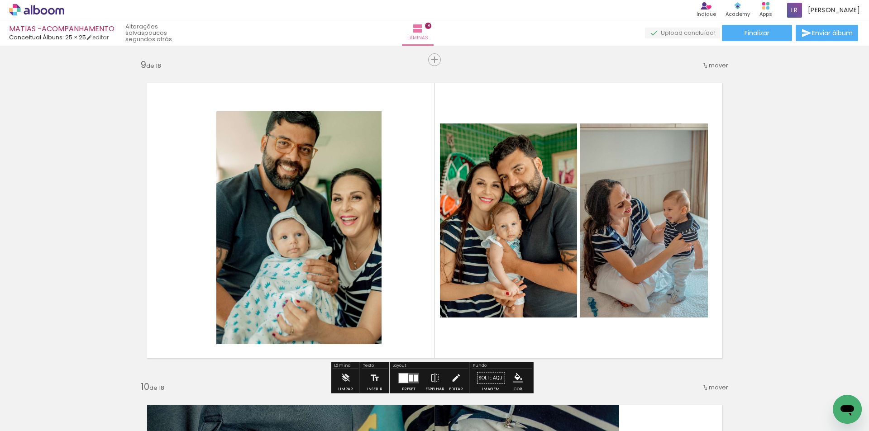
scroll to position [2623, 0]
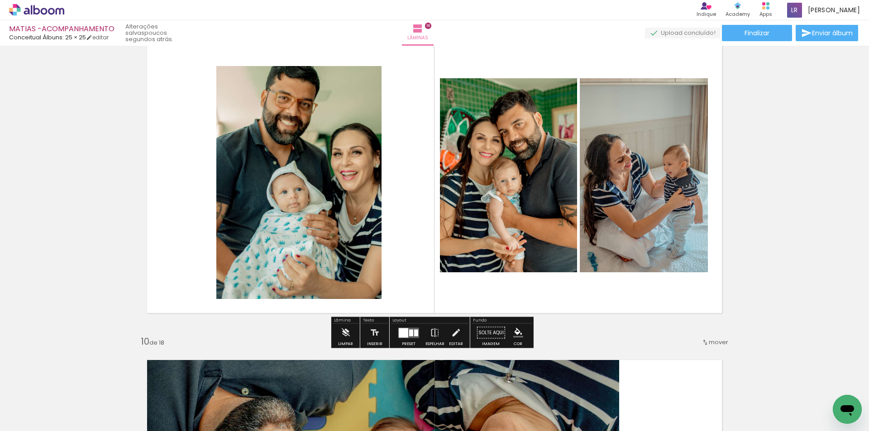
click at [400, 334] on div at bounding box center [403, 332] width 9 height 9
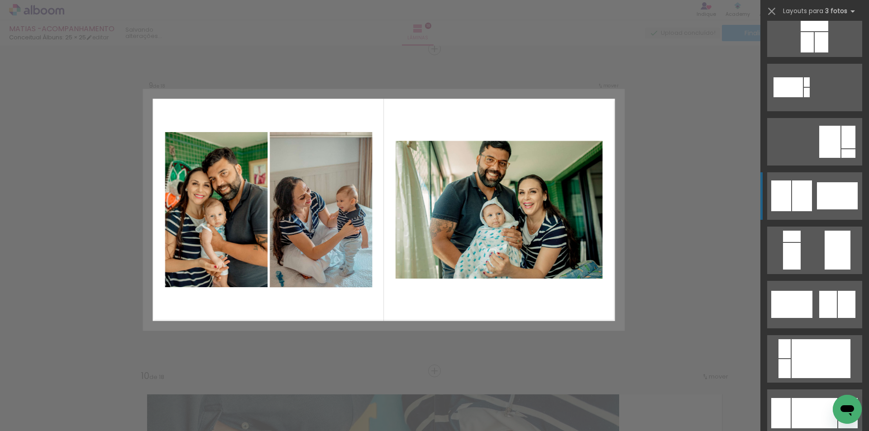
scroll to position [90, 0]
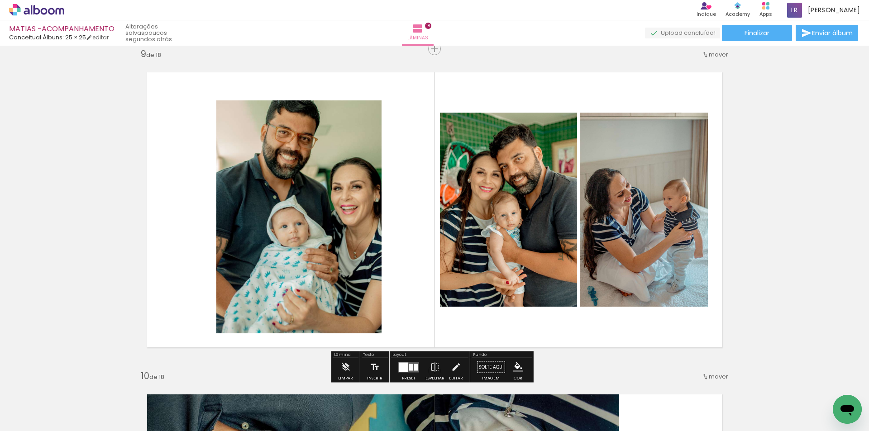
click at [335, 209] on quentale-photo at bounding box center [298, 216] width 165 height 233
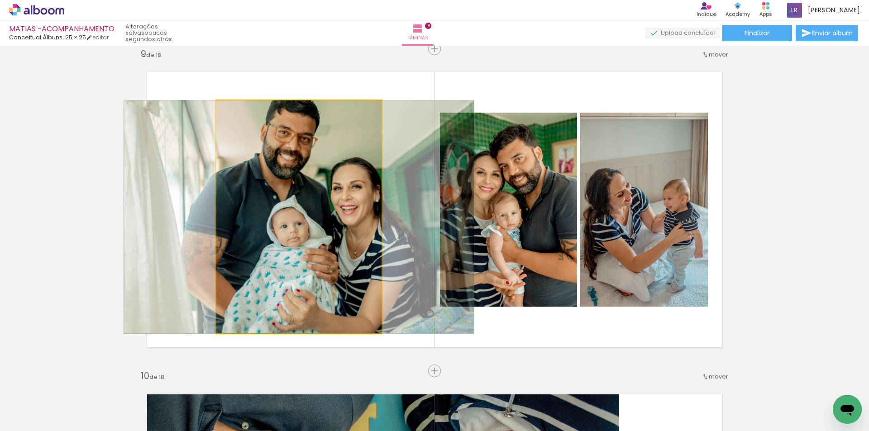
click at [335, 209] on quentale-photo at bounding box center [298, 216] width 165 height 233
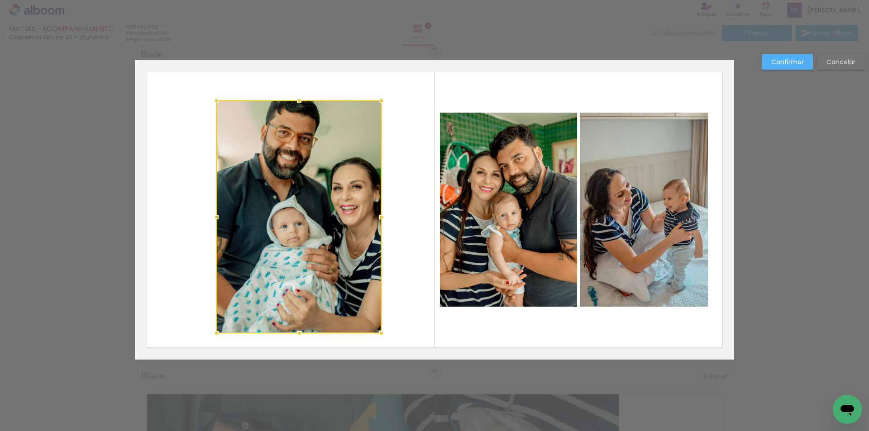
click at [335, 209] on div at bounding box center [298, 216] width 165 height 233
click at [770, 63] on paper-button "Confirmar" at bounding box center [787, 61] width 51 height 15
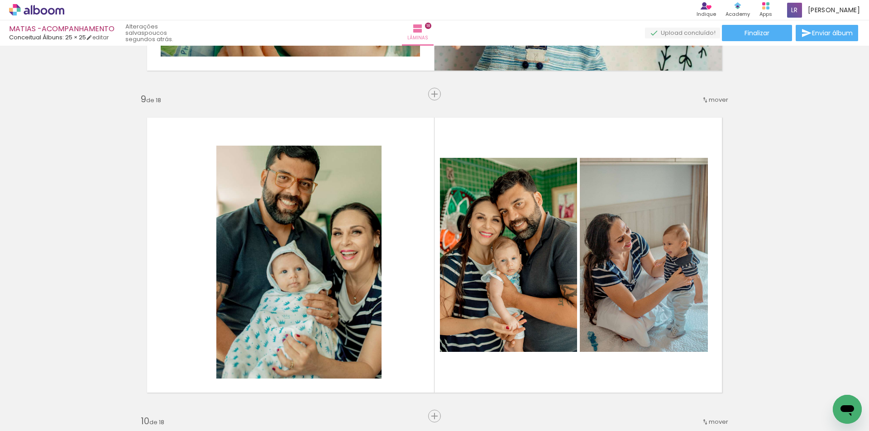
scroll to position [2634, 0]
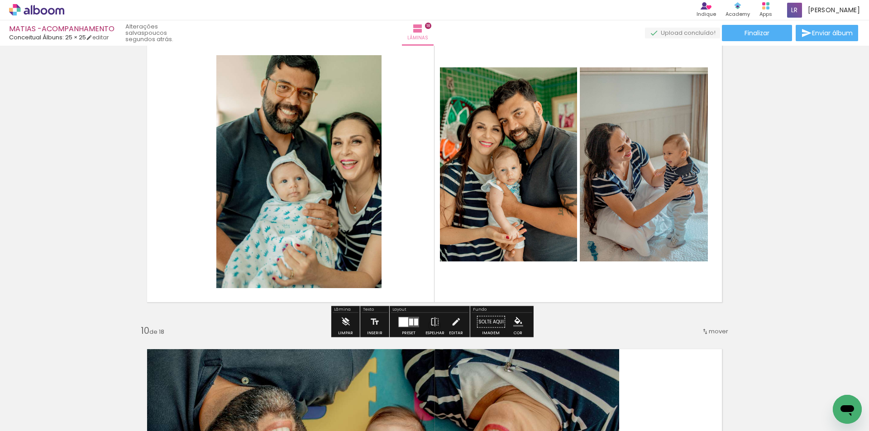
click at [410, 323] on div at bounding box center [411, 321] width 4 height 7
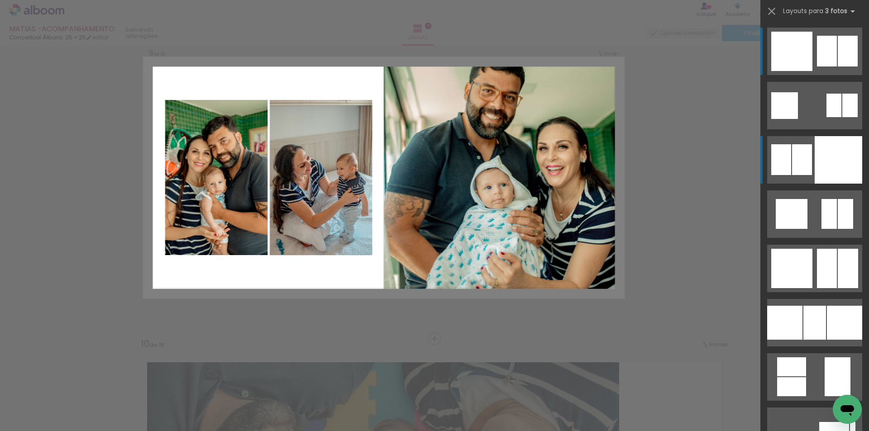
scroll to position [2588, 0]
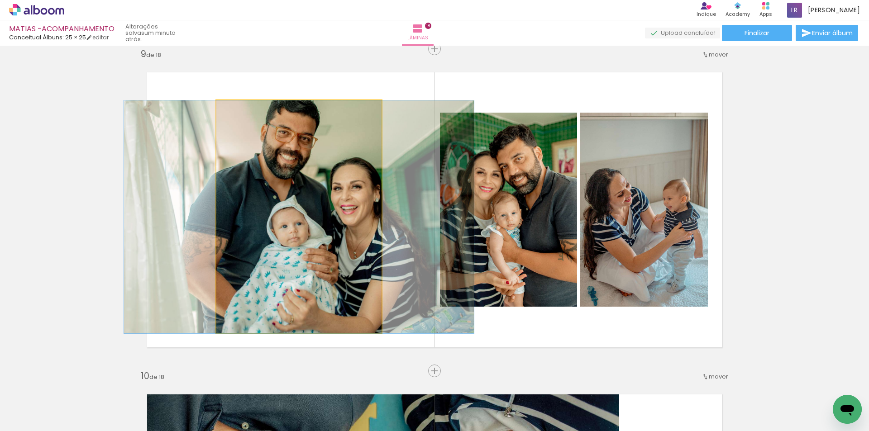
click at [297, 216] on quentale-photo at bounding box center [298, 216] width 165 height 233
click at [0, 0] on div at bounding box center [0, 0] width 0 height 0
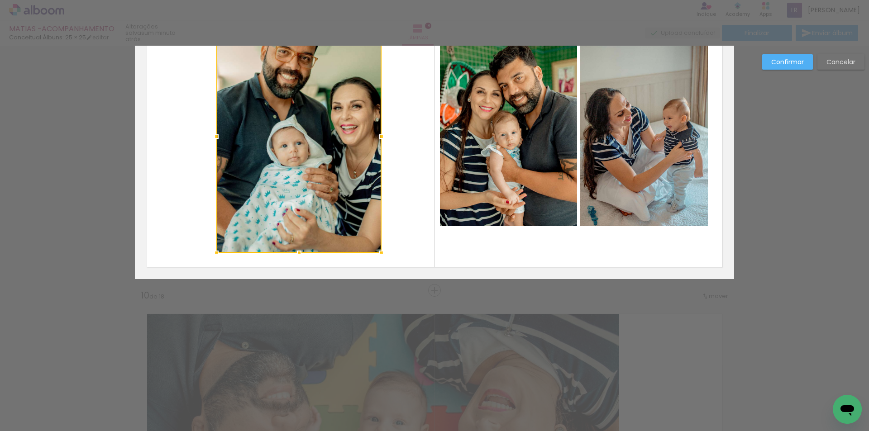
scroll to position [2679, 0]
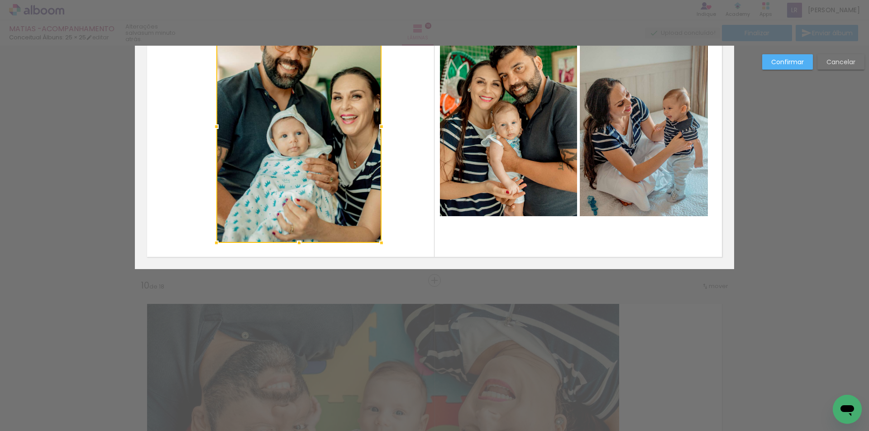
click at [0, 0] on slot "Confirmar" at bounding box center [0, 0] width 0 height 0
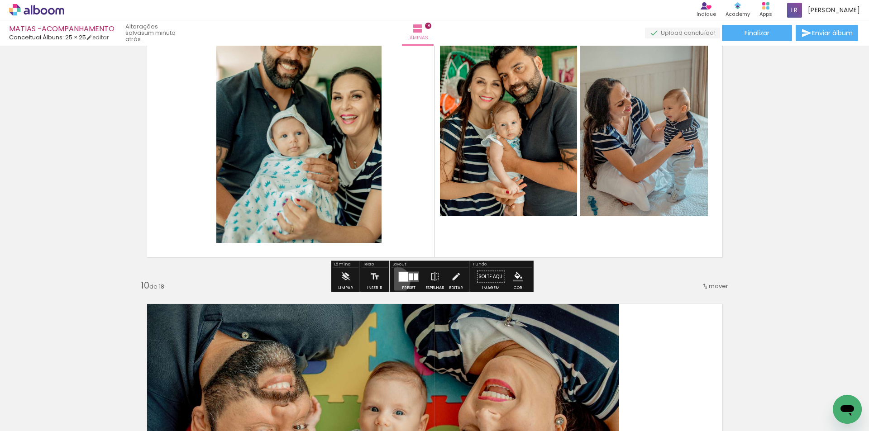
click at [396, 280] on div at bounding box center [408, 277] width 24 height 18
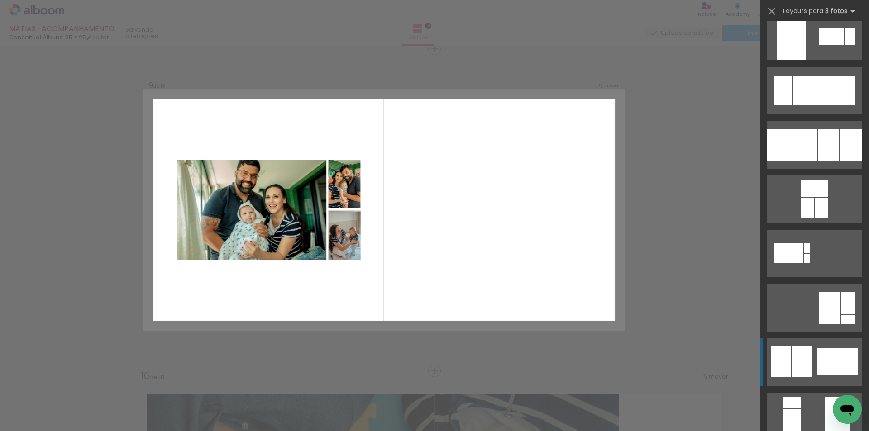
scroll to position [0, 0]
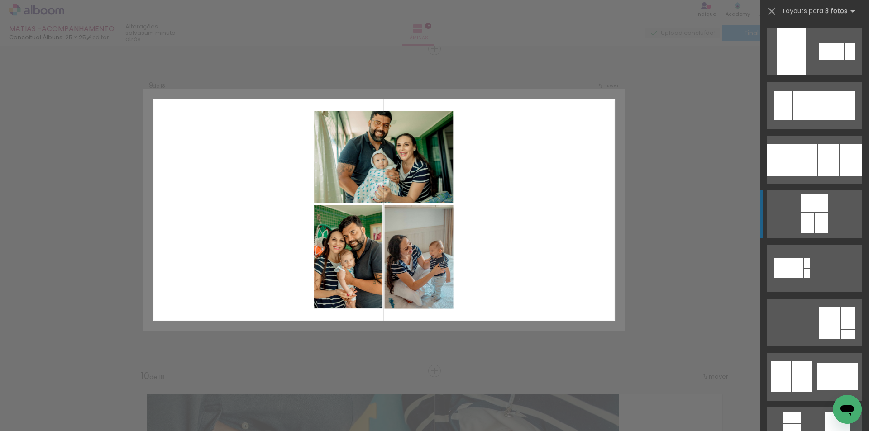
scroll to position [0, 2046]
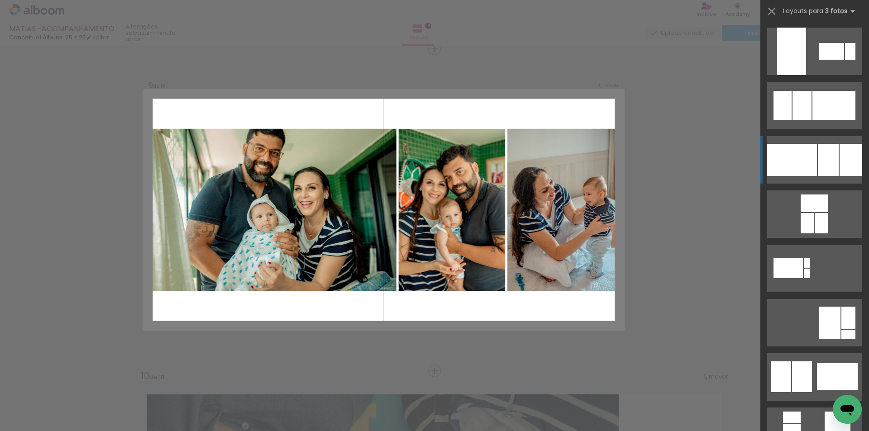
click at [820, 60] on div at bounding box center [831, 51] width 25 height 17
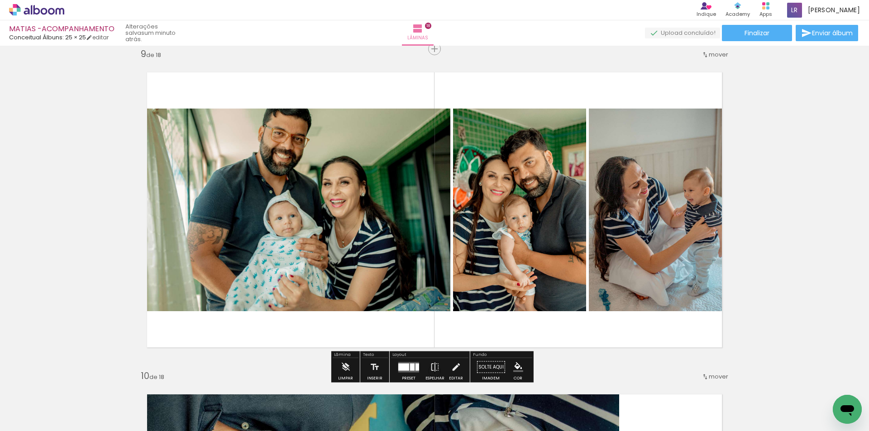
click at [313, 146] on quentale-photo at bounding box center [292, 210] width 315 height 203
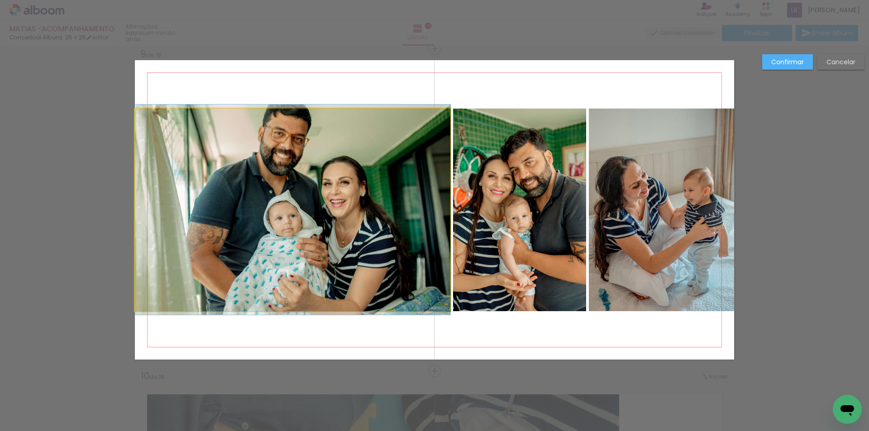
click at [418, 201] on quentale-photo at bounding box center [292, 210] width 315 height 203
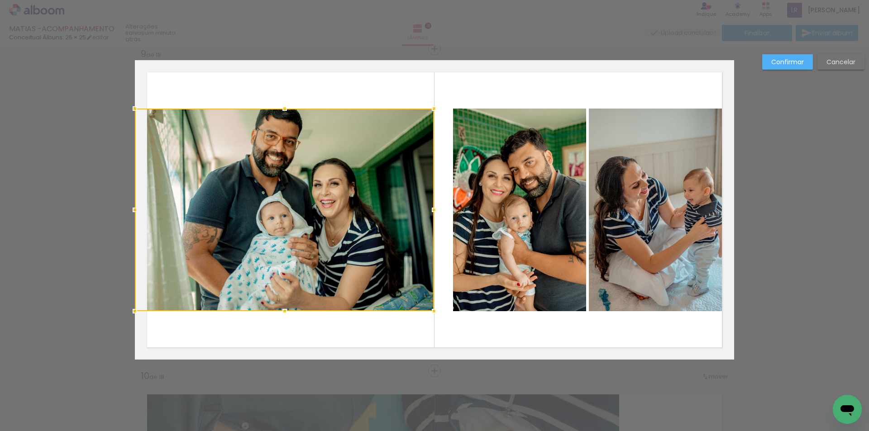
drag, startPoint x: 445, startPoint y: 209, endPoint x: 428, endPoint y: 208, distance: 16.3
click at [428, 208] on div at bounding box center [434, 210] width 18 height 18
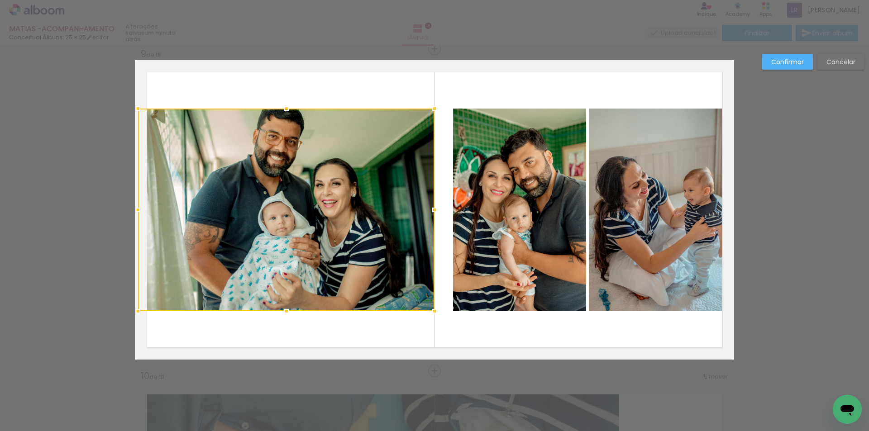
drag, startPoint x: 128, startPoint y: 208, endPoint x: 120, endPoint y: 212, distance: 9.7
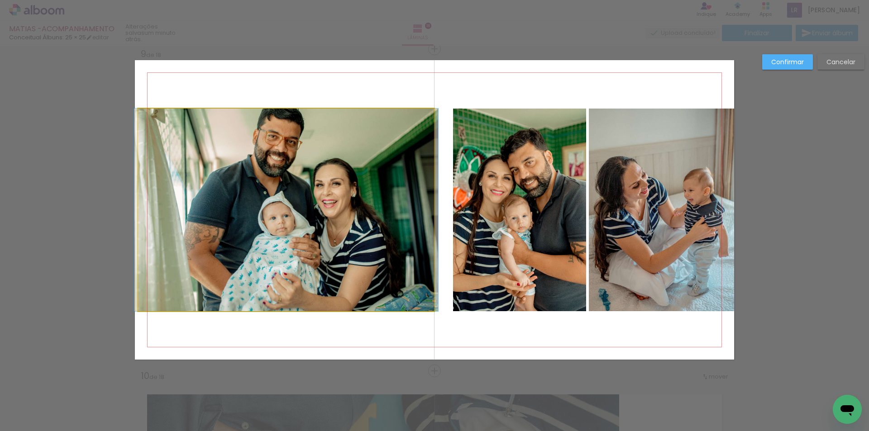
click at [311, 119] on quentale-photo at bounding box center [286, 210] width 296 height 203
click at [311, 119] on div at bounding box center [286, 210] width 296 height 203
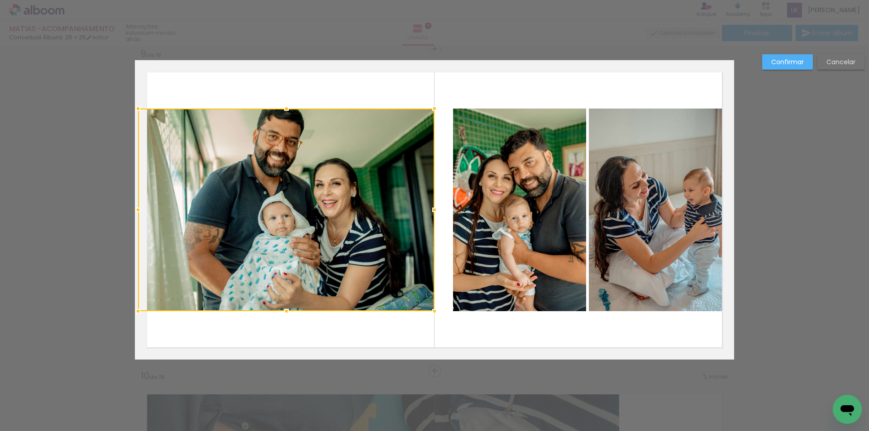
click at [311, 119] on div at bounding box center [286, 210] width 296 height 203
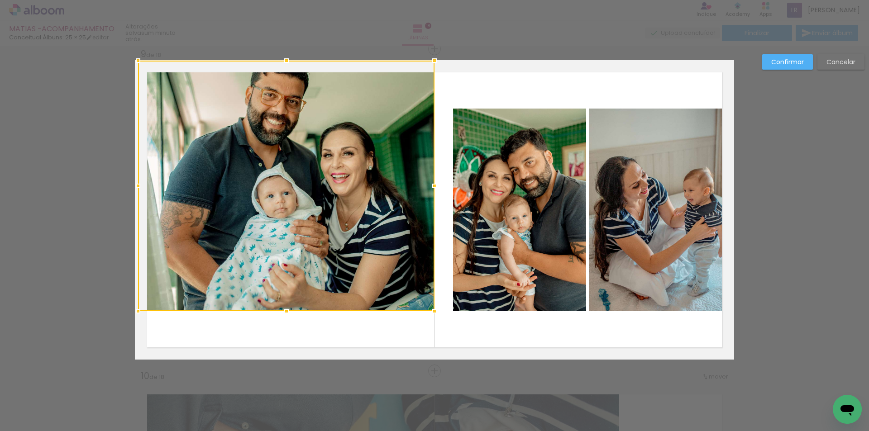
drag, startPoint x: 280, startPoint y: 108, endPoint x: 284, endPoint y: 71, distance: 36.8
click at [284, 71] on div at bounding box center [286, 186] width 296 height 251
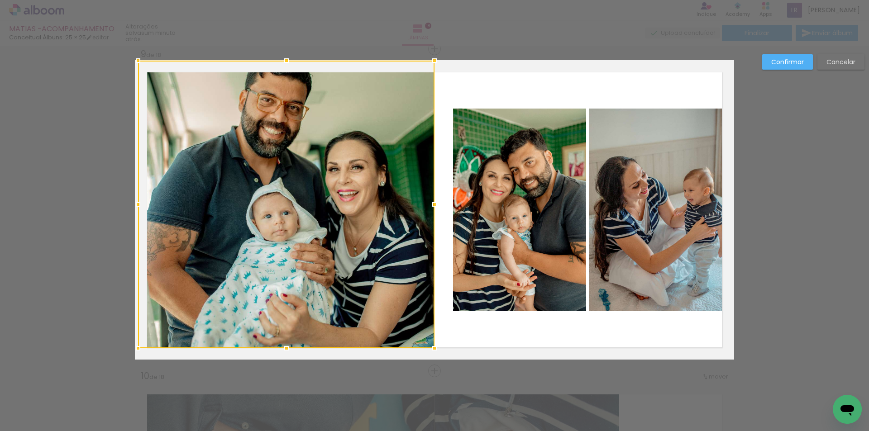
drag, startPoint x: 283, startPoint y: 310, endPoint x: 281, endPoint y: 336, distance: 25.9
click at [281, 336] on div at bounding box center [286, 205] width 296 height 288
click at [784, 68] on paper-button "Confirmar" at bounding box center [787, 61] width 51 height 15
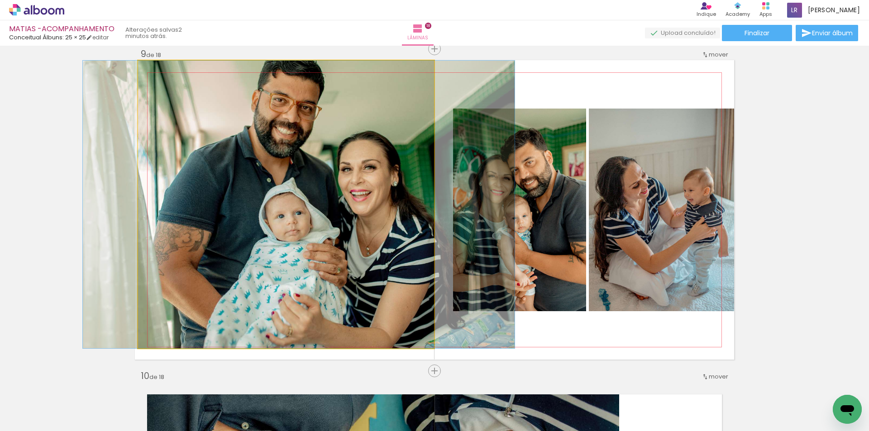
drag, startPoint x: 308, startPoint y: 206, endPoint x: 320, endPoint y: 206, distance: 12.7
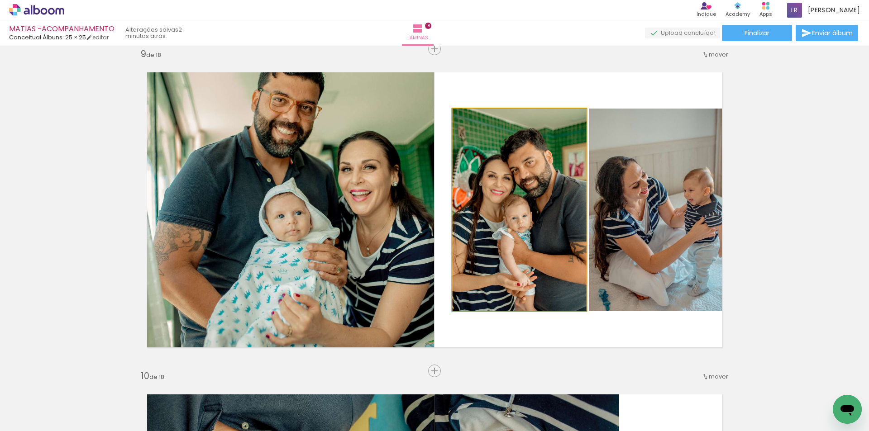
click at [558, 218] on quentale-photo at bounding box center [519, 210] width 133 height 203
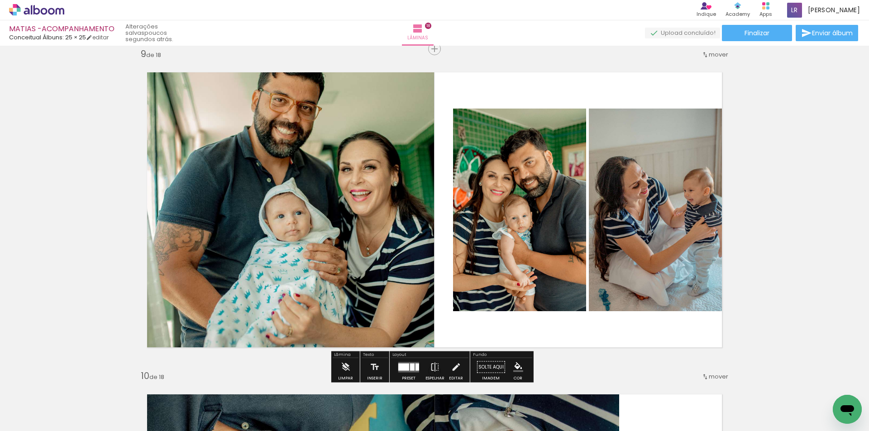
click at [618, 214] on quentale-photo at bounding box center [661, 210] width 145 height 203
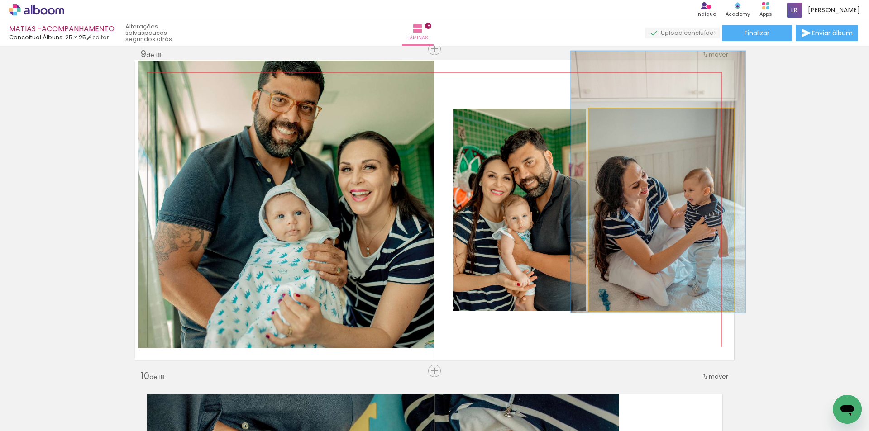
click at [618, 214] on quentale-photo at bounding box center [661, 210] width 145 height 203
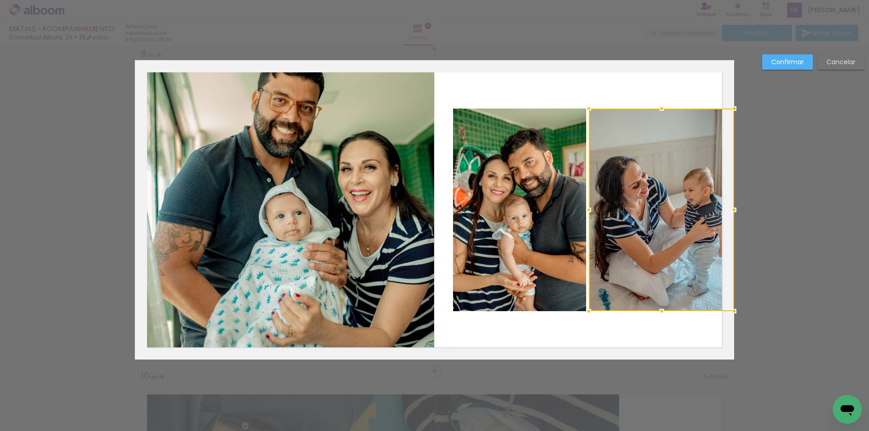
click at [529, 203] on quentale-photo at bounding box center [519, 210] width 133 height 203
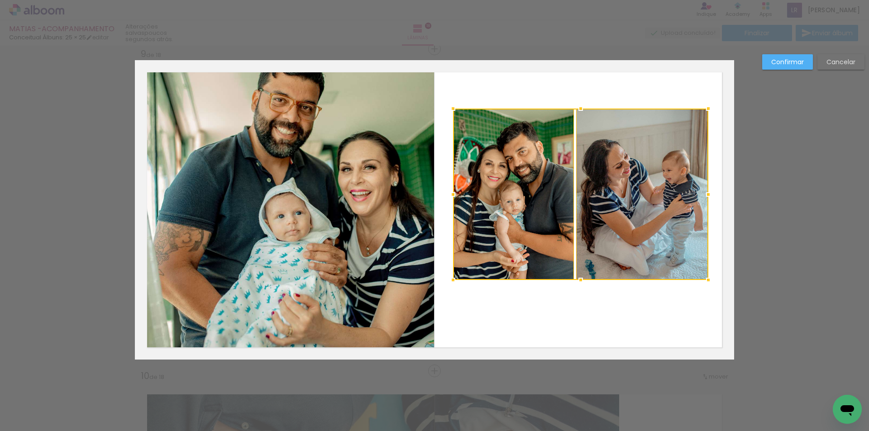
drag, startPoint x: 731, startPoint y: 310, endPoint x: 705, endPoint y: 279, distance: 40.5
click at [705, 279] on div at bounding box center [708, 280] width 18 height 18
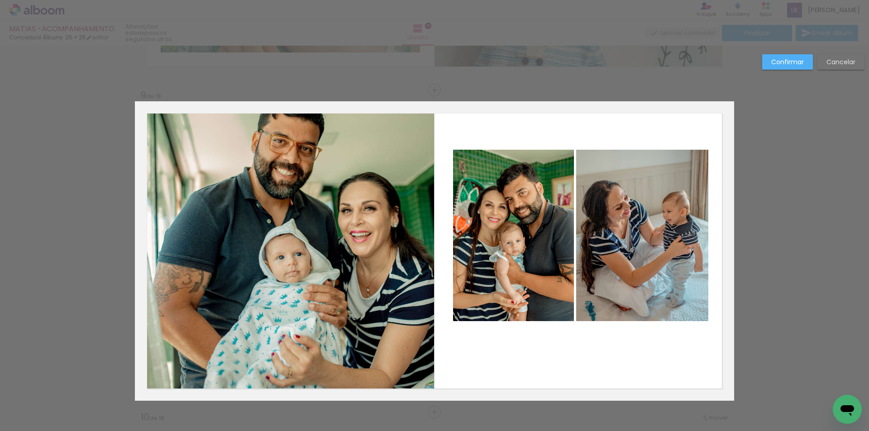
scroll to position [2543, 0]
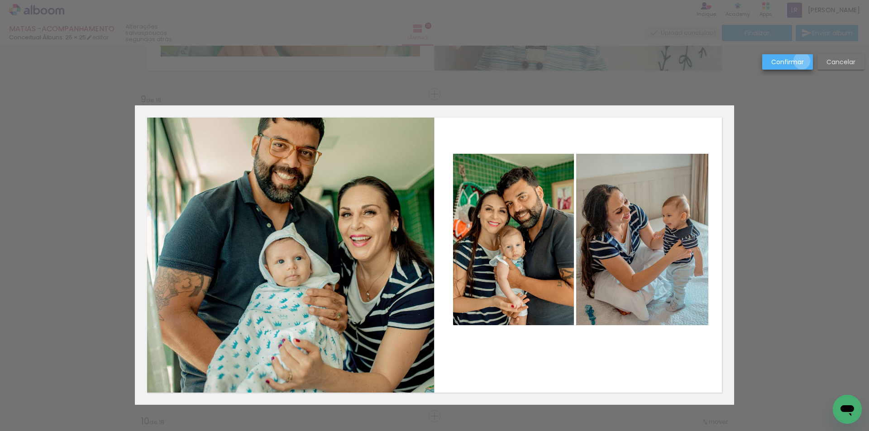
click at [0, 0] on slot "Confirmar" at bounding box center [0, 0] width 0 height 0
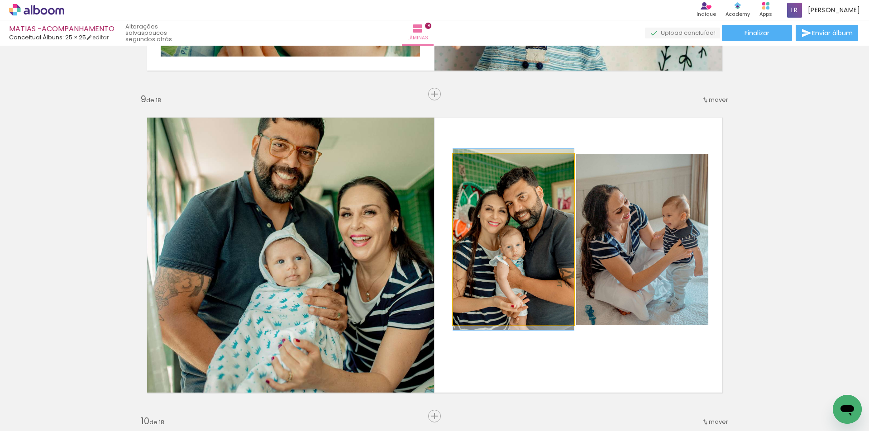
click at [536, 253] on quentale-photo at bounding box center [513, 239] width 121 height 171
click at [466, 238] on quentale-photo at bounding box center [513, 239] width 121 height 171
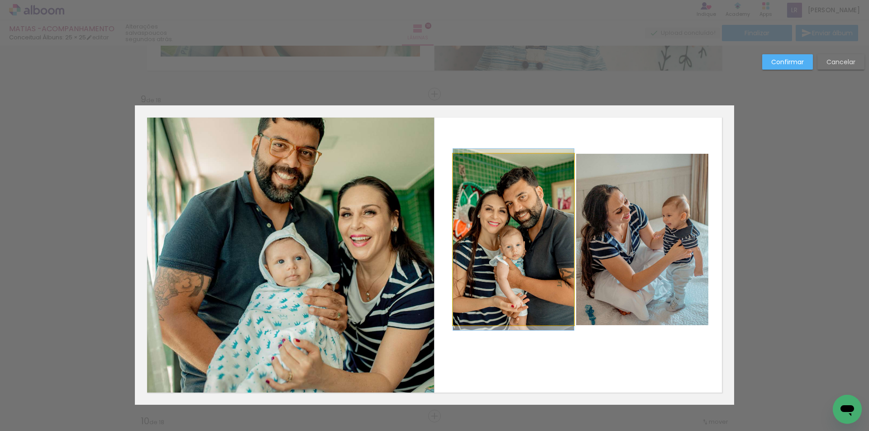
click at [466, 238] on quentale-photo at bounding box center [513, 239] width 121 height 171
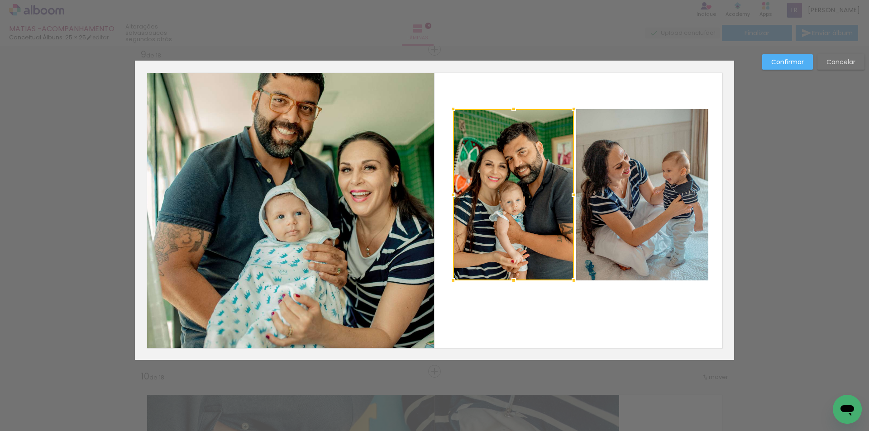
scroll to position [2588, 0]
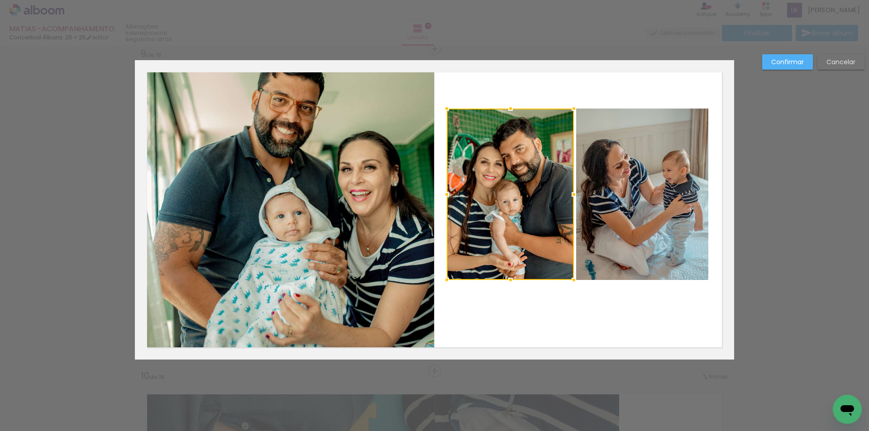
drag, startPoint x: 449, startPoint y: 195, endPoint x: 443, endPoint y: 195, distance: 6.3
click at [443, 195] on div at bounding box center [446, 194] width 18 height 18
click at [0, 0] on slot "Confirmar" at bounding box center [0, 0] width 0 height 0
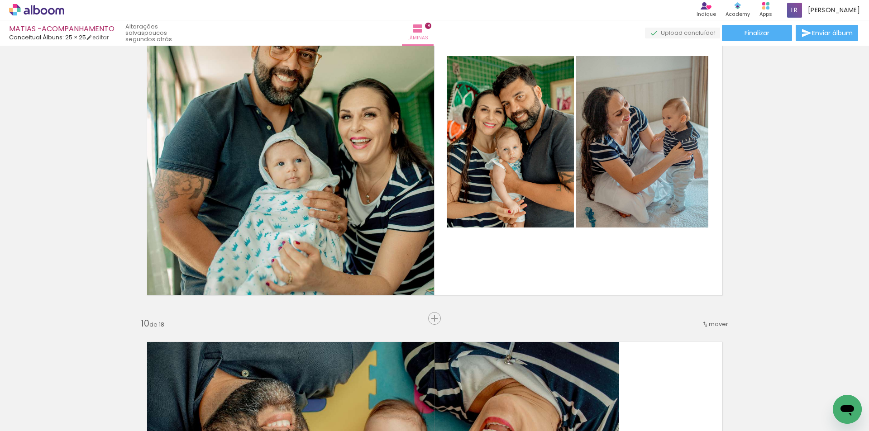
scroll to position [2634, 0]
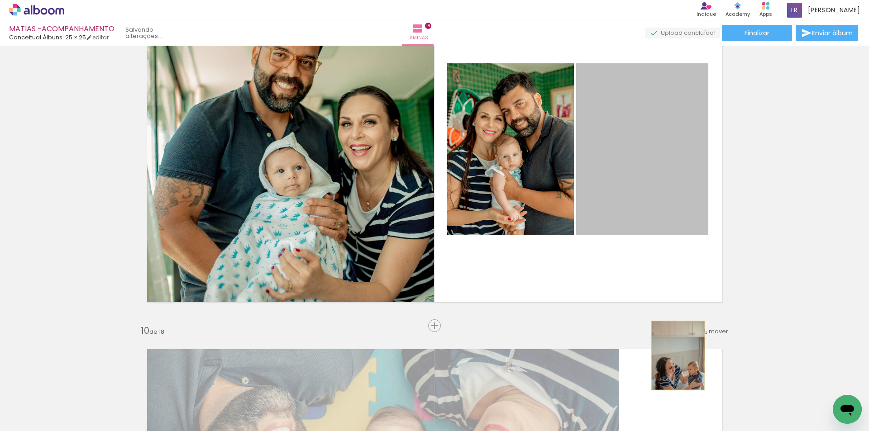
drag, startPoint x: 646, startPoint y: 171, endPoint x: 674, endPoint y: 356, distance: 186.7
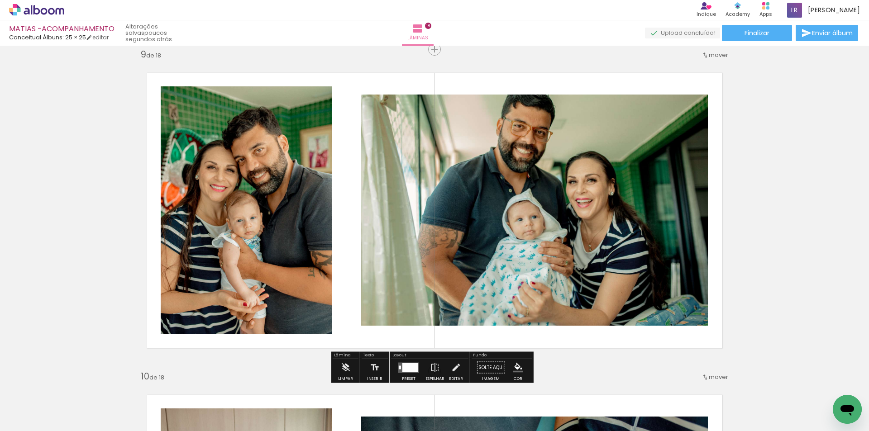
scroll to position [2588, 0]
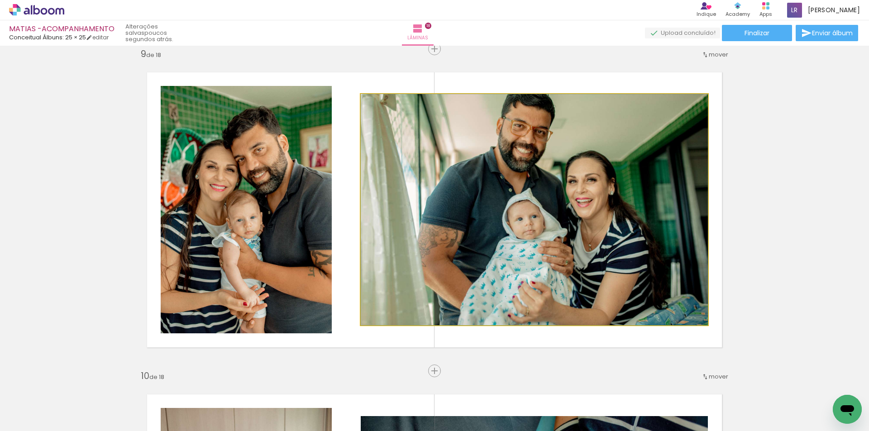
click at [389, 165] on quentale-photo at bounding box center [534, 209] width 347 height 231
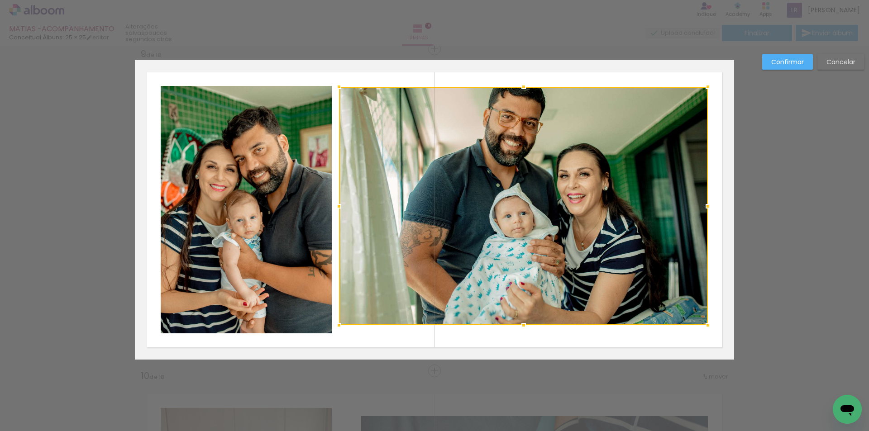
drag, startPoint x: 359, startPoint y: 95, endPoint x: 337, endPoint y: 87, distance: 22.9
click at [337, 87] on div at bounding box center [339, 87] width 18 height 18
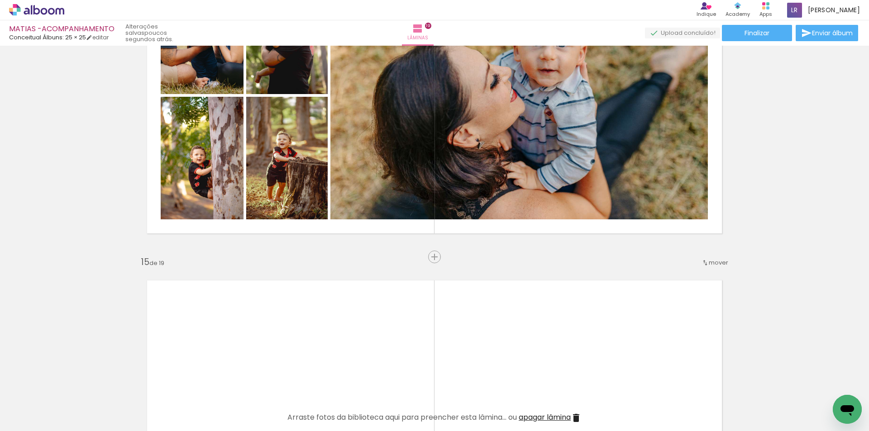
scroll to position [4267, 0]
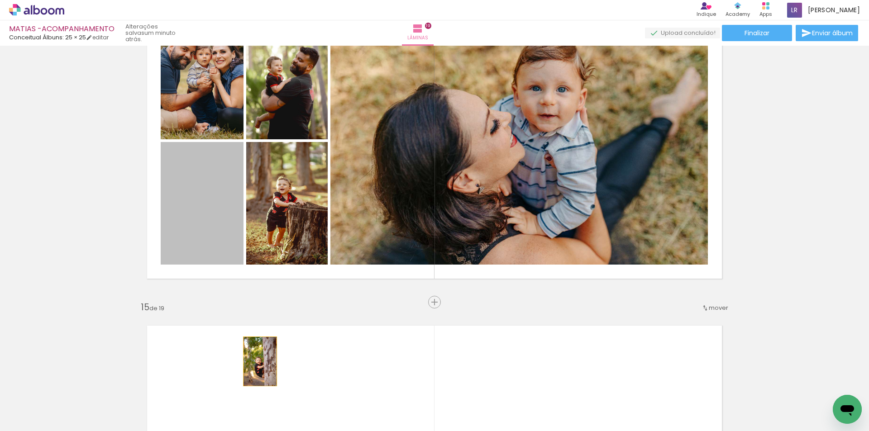
drag, startPoint x: 209, startPoint y: 231, endPoint x: 256, endPoint y: 361, distance: 138.7
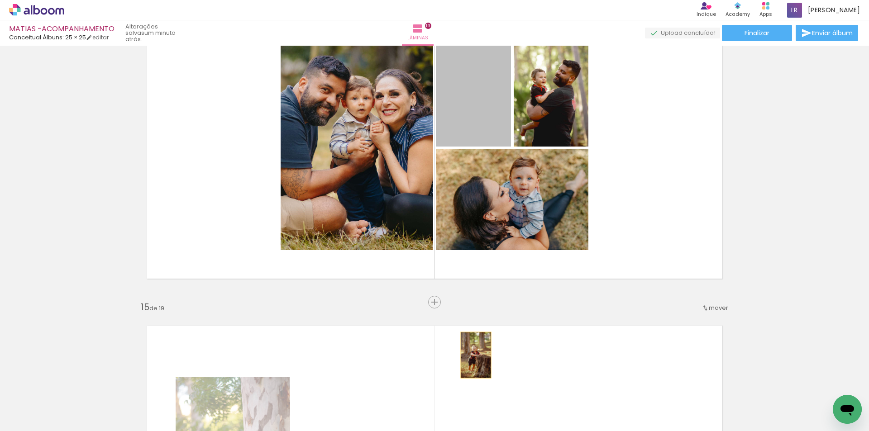
drag, startPoint x: 483, startPoint y: 147, endPoint x: 471, endPoint y: 356, distance: 209.7
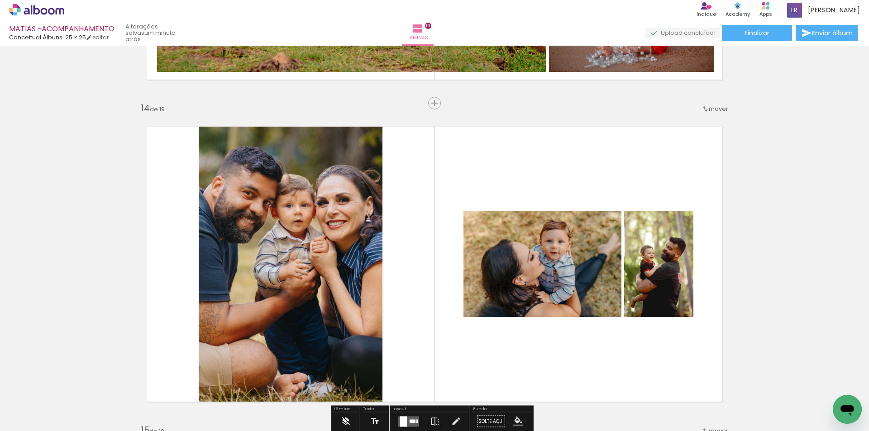
scroll to position [4222, 0]
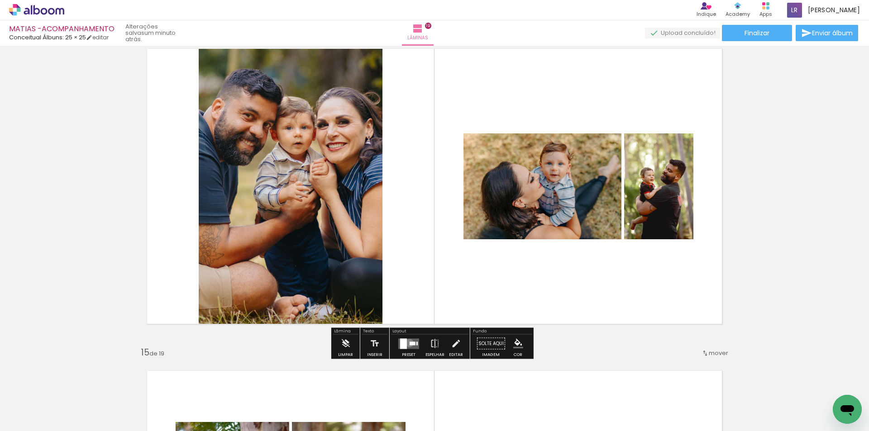
drag, startPoint x: 407, startPoint y: 343, endPoint x: 421, endPoint y: 331, distance: 18.6
click at [407, 343] on quentale-layouter at bounding box center [408, 343] width 21 height 10
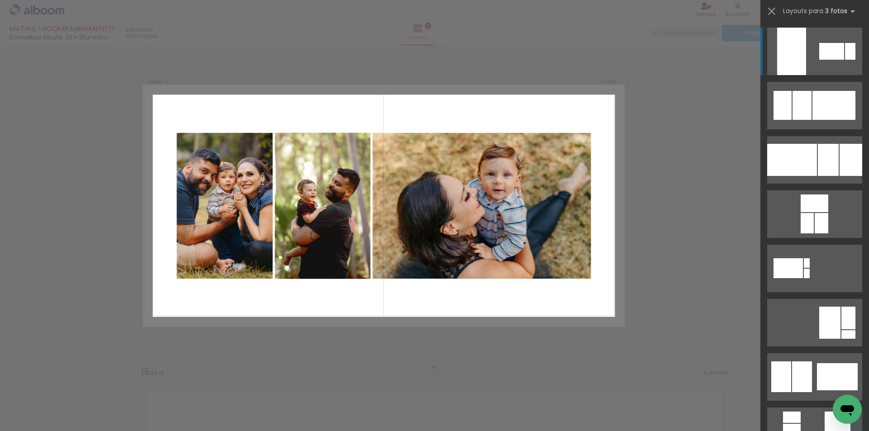
scroll to position [4199, 0]
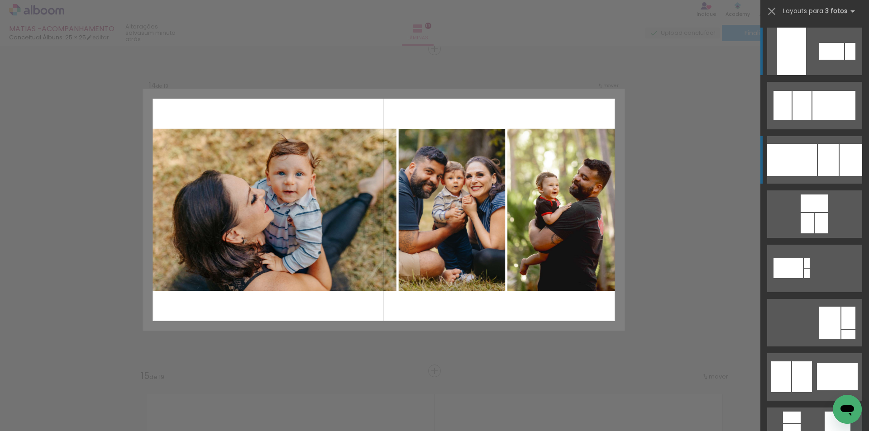
click at [819, 159] on div at bounding box center [827, 160] width 21 height 32
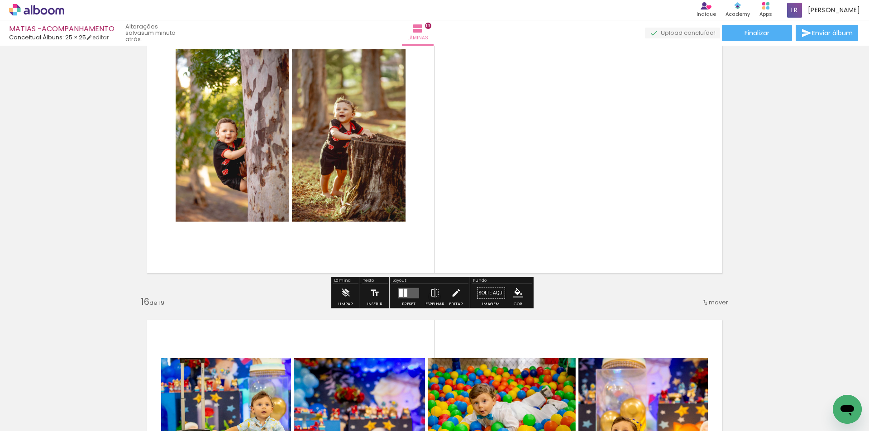
scroll to position [4606, 0]
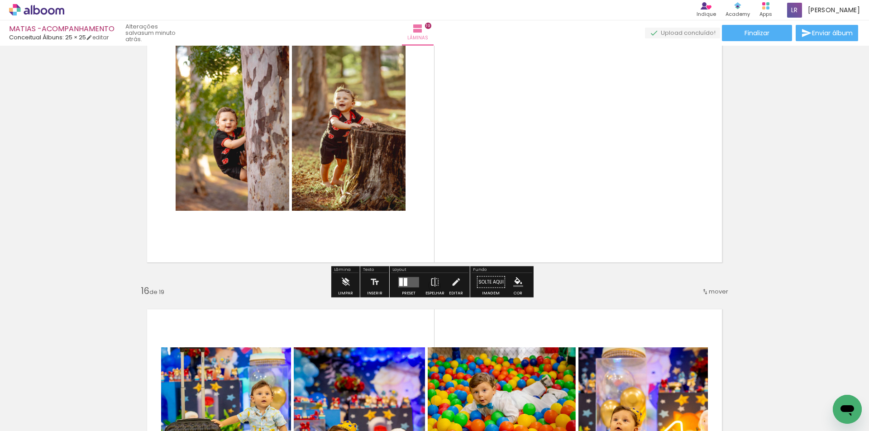
click at [230, 133] on quentale-photo at bounding box center [233, 124] width 114 height 172
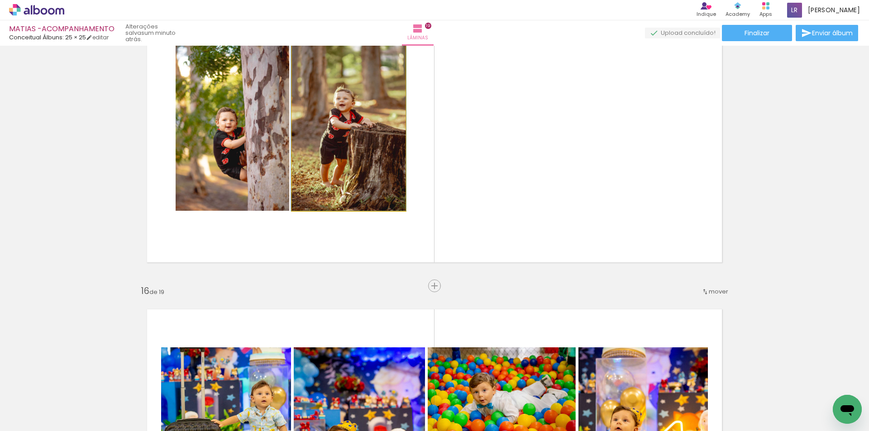
click at [359, 146] on quentale-photo at bounding box center [349, 124] width 114 height 172
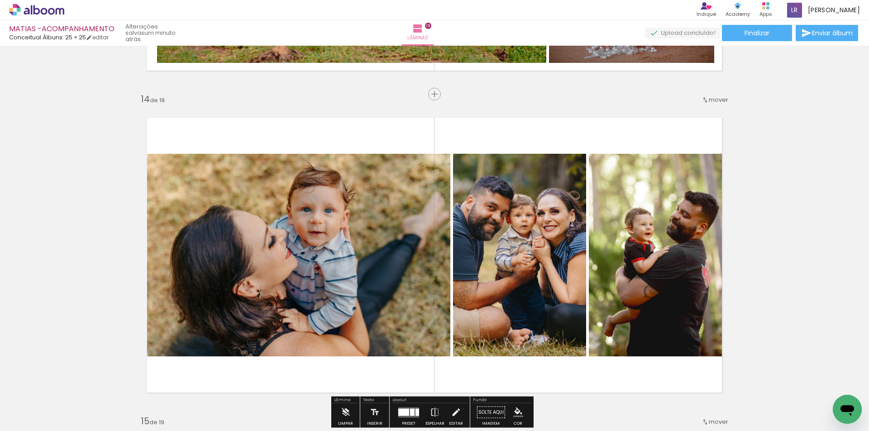
scroll to position [4289, 0]
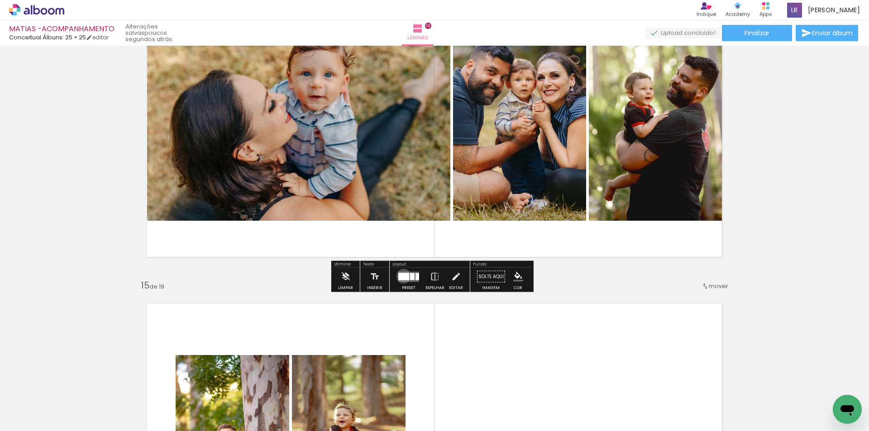
click at [402, 276] on div at bounding box center [403, 276] width 11 height 7
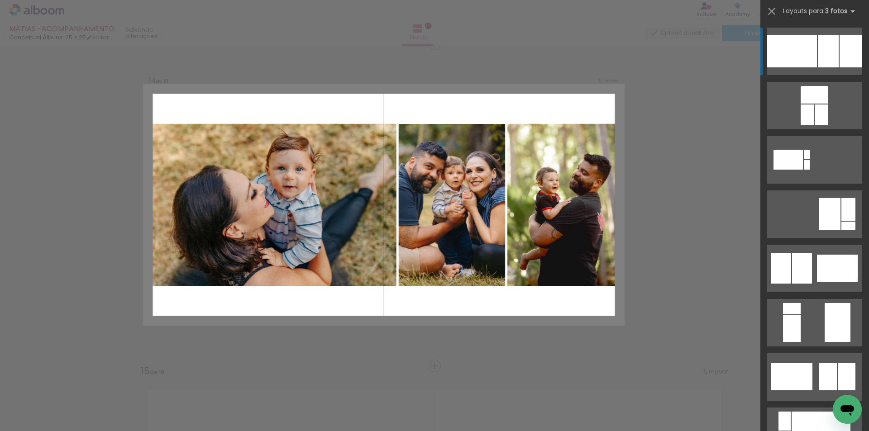
scroll to position [4199, 0]
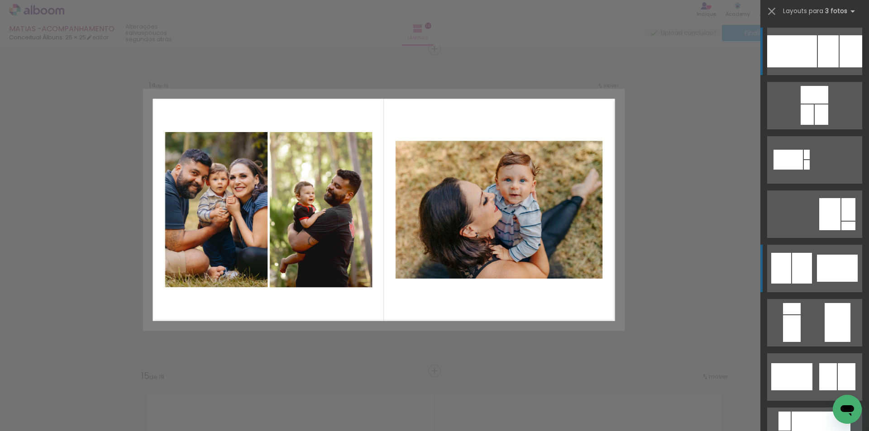
click at [817, 67] on div at bounding box center [827, 51] width 21 height 32
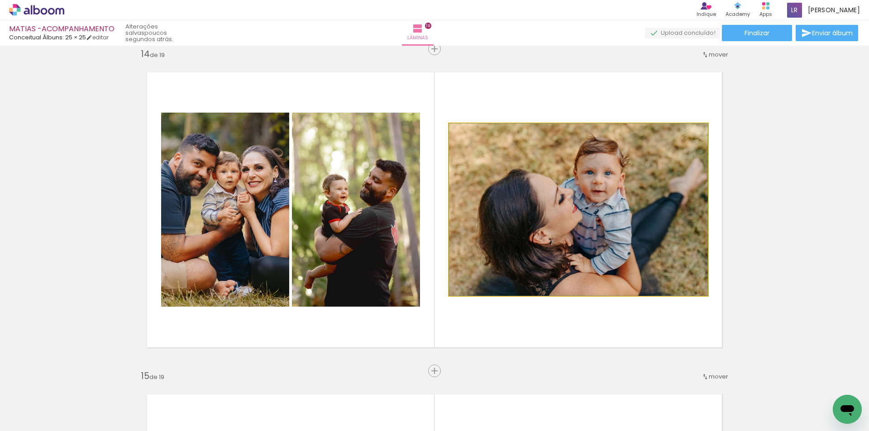
click at [497, 166] on quentale-photo at bounding box center [578, 209] width 259 height 172
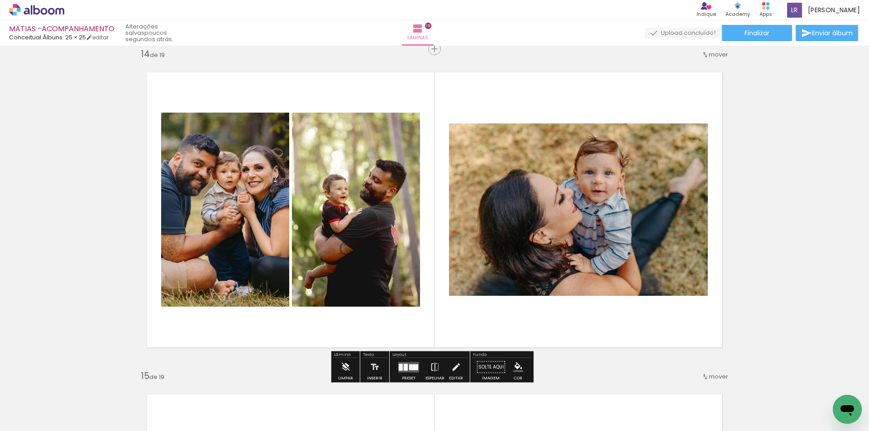
click at [497, 166] on quentale-photo at bounding box center [578, 209] width 259 height 172
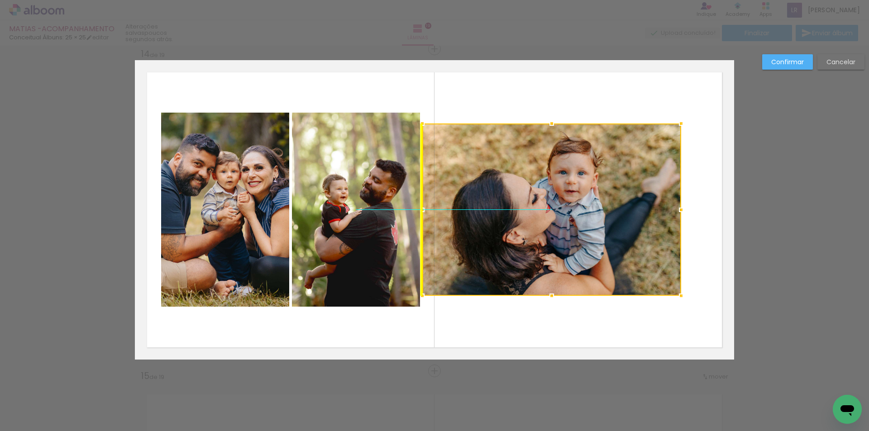
drag, startPoint x: 539, startPoint y: 173, endPoint x: 517, endPoint y: 161, distance: 25.1
click at [517, 161] on div at bounding box center [551, 209] width 259 height 172
click at [500, 184] on div at bounding box center [551, 209] width 259 height 172
click at [0, 0] on slot "Confirmar" at bounding box center [0, 0] width 0 height 0
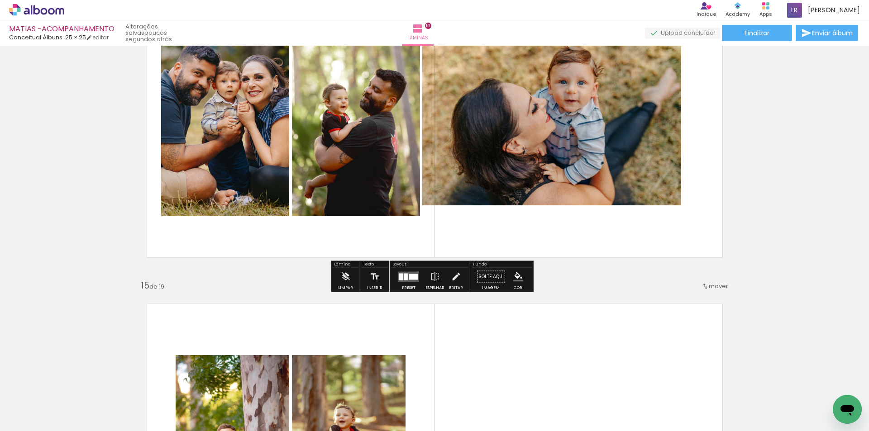
scroll to position [4334, 0]
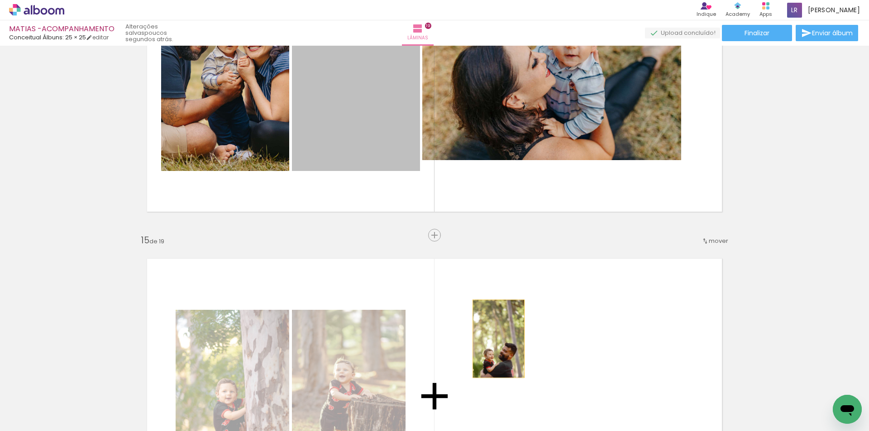
drag, startPoint x: 382, startPoint y: 102, endPoint x: 495, endPoint y: 339, distance: 262.0
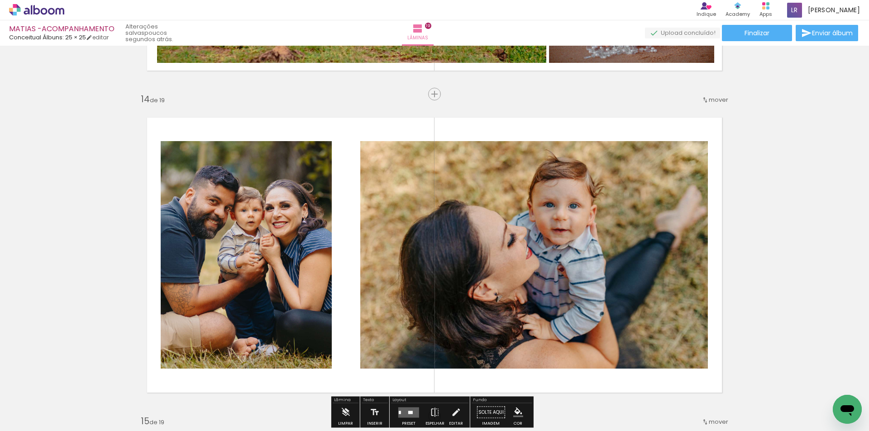
click at [575, 189] on quentale-photo at bounding box center [533, 255] width 347 height 228
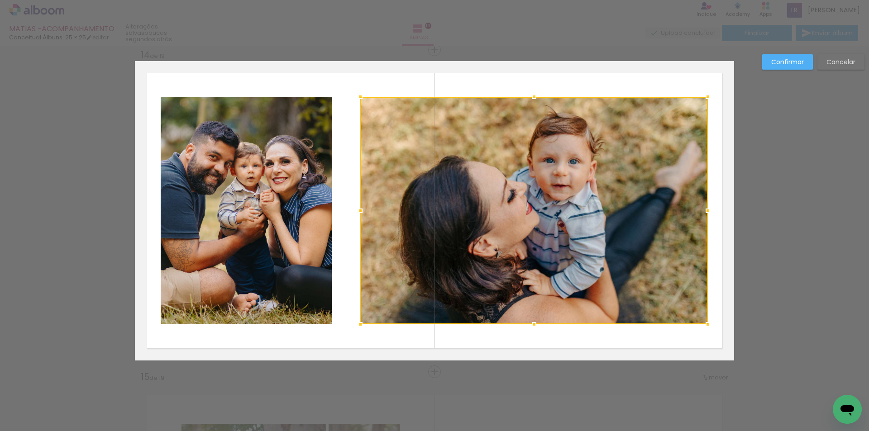
scroll to position [4199, 0]
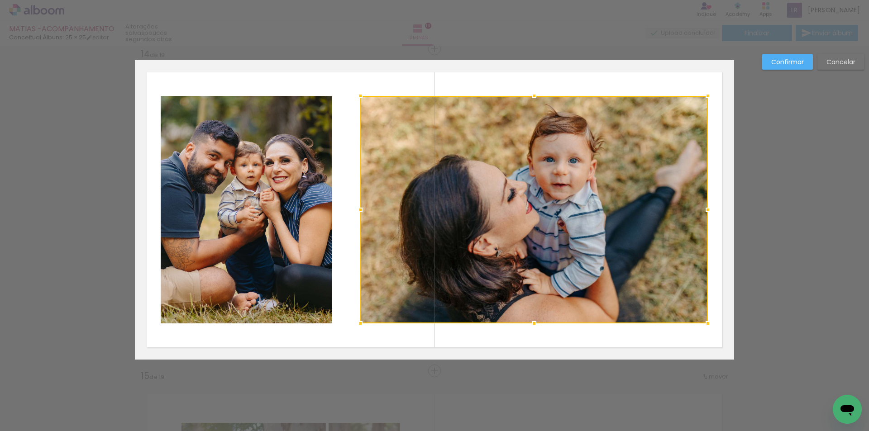
click at [312, 201] on quentale-photo at bounding box center [246, 210] width 171 height 228
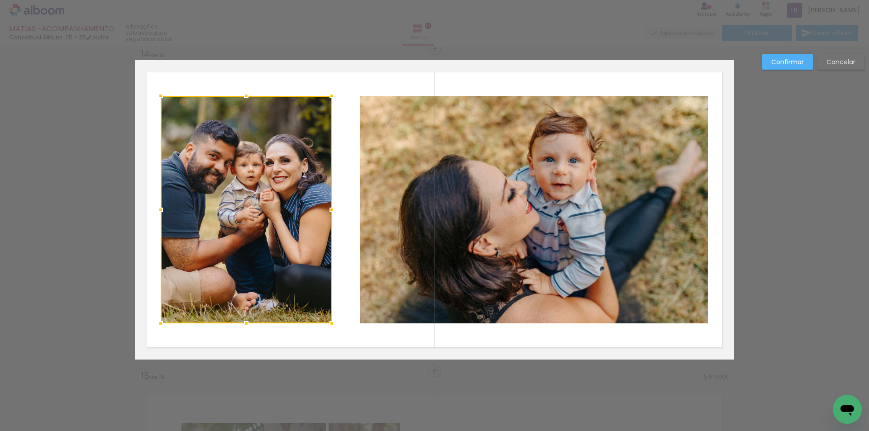
click at [312, 201] on div at bounding box center [246, 210] width 171 height 228
click at [327, 211] on div at bounding box center [332, 210] width 18 height 18
drag, startPoint x: 327, startPoint y: 211, endPoint x: 368, endPoint y: 221, distance: 41.6
click at [368, 221] on album-spread "14 de 19" at bounding box center [434, 209] width 599 height 299
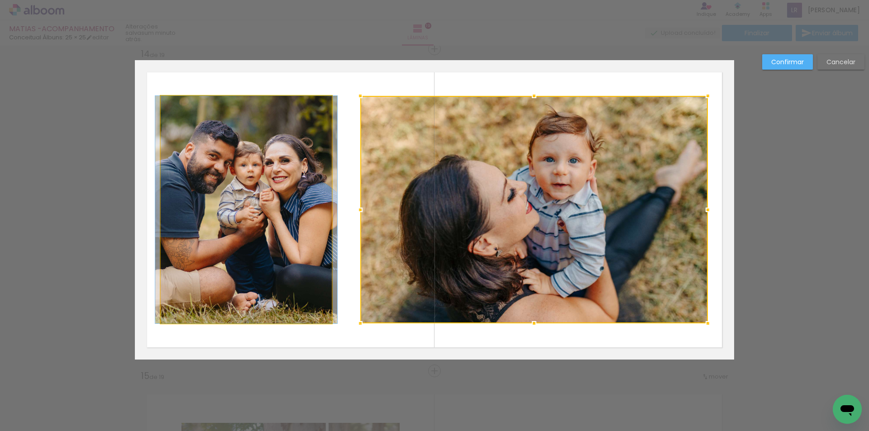
click at [310, 212] on quentale-photo at bounding box center [246, 210] width 171 height 228
click at [360, 212] on div at bounding box center [533, 210] width 347 height 228
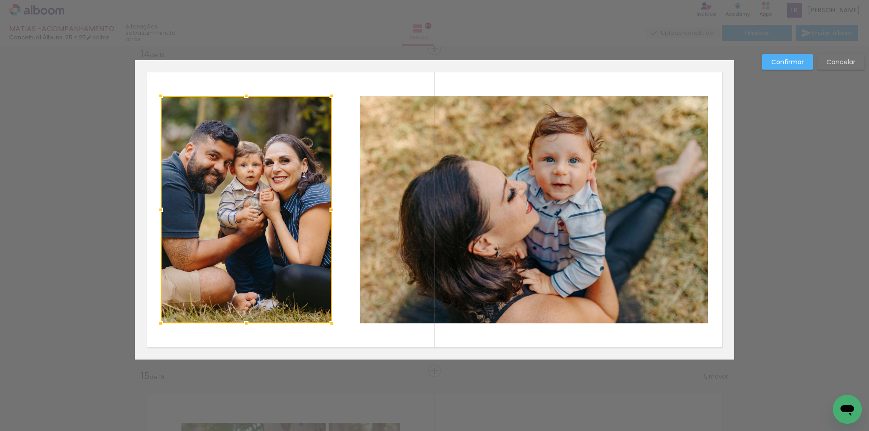
click at [310, 212] on div at bounding box center [246, 210] width 171 height 228
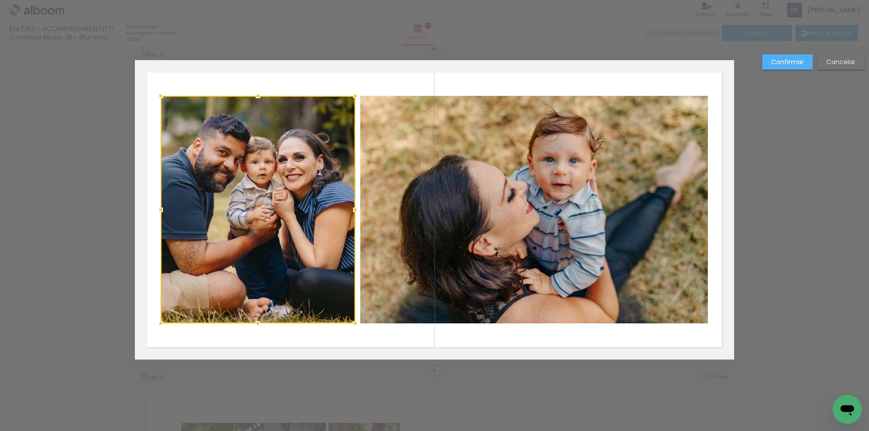
drag, startPoint x: 328, startPoint y: 211, endPoint x: 352, endPoint y: 214, distance: 23.7
click at [352, 214] on div at bounding box center [355, 210] width 18 height 18
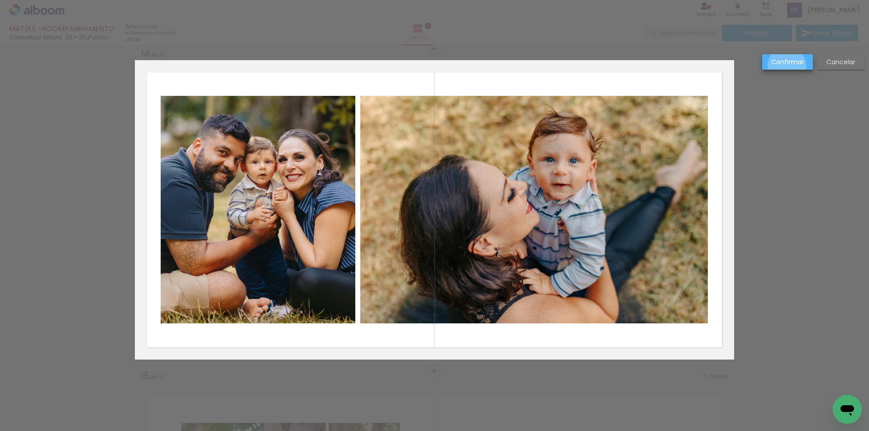
click at [787, 66] on paper-button "Confirmar" at bounding box center [787, 61] width 51 height 15
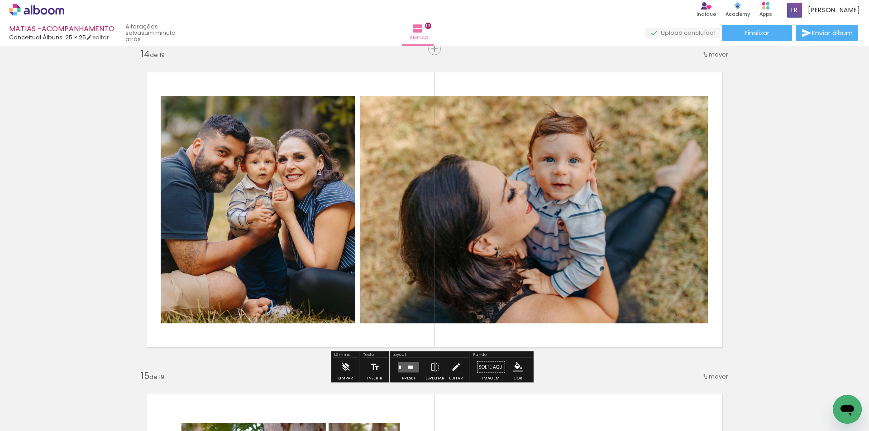
click at [517, 139] on quentale-photo at bounding box center [533, 210] width 347 height 228
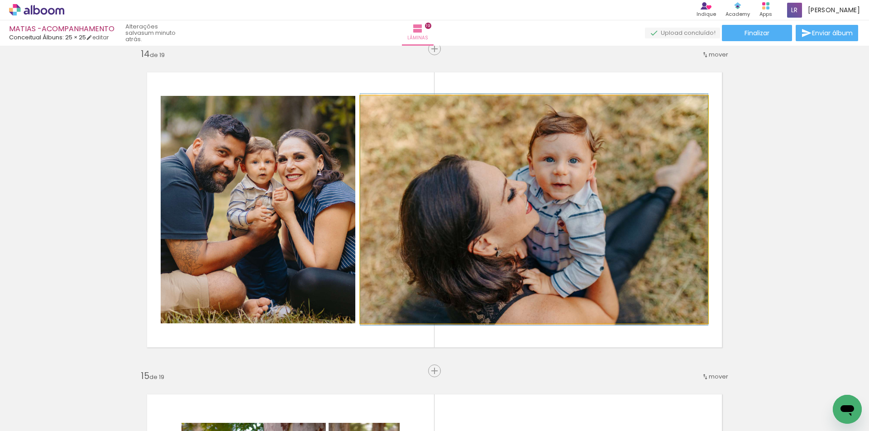
click at [517, 139] on quentale-photo at bounding box center [533, 210] width 347 height 228
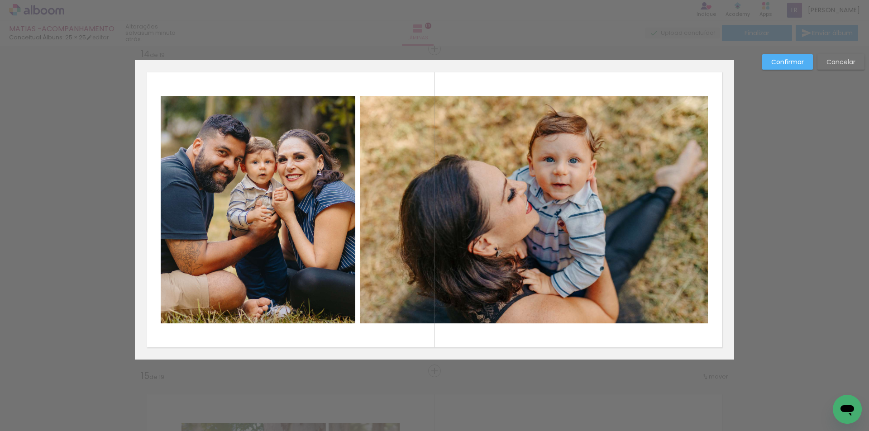
click at [519, 123] on quentale-photo at bounding box center [533, 210] width 347 height 228
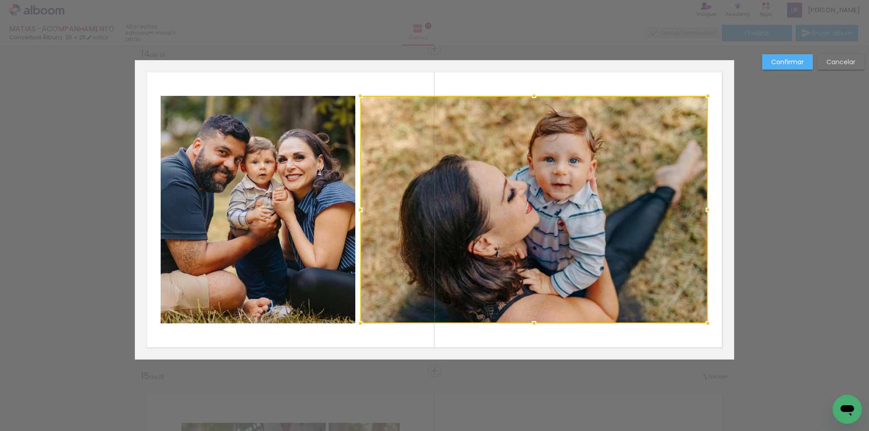
click at [519, 123] on div at bounding box center [533, 210] width 347 height 228
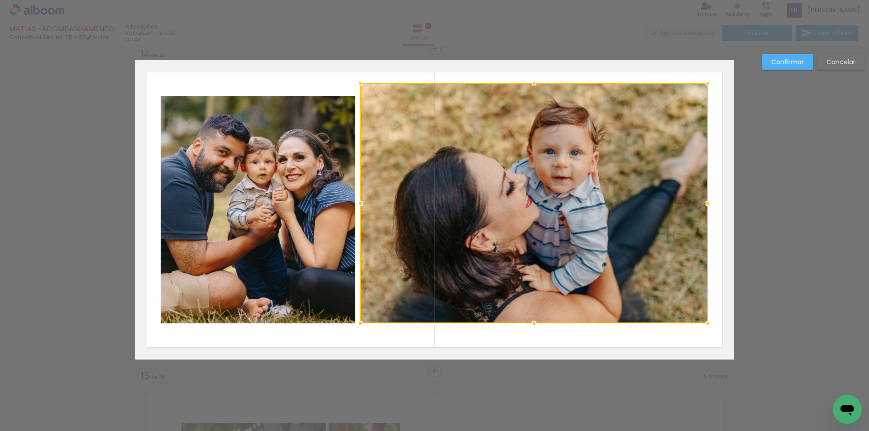
drag, startPoint x: 530, startPoint y: 96, endPoint x: 526, endPoint y: 84, distance: 13.2
click at [526, 84] on div at bounding box center [534, 83] width 18 height 18
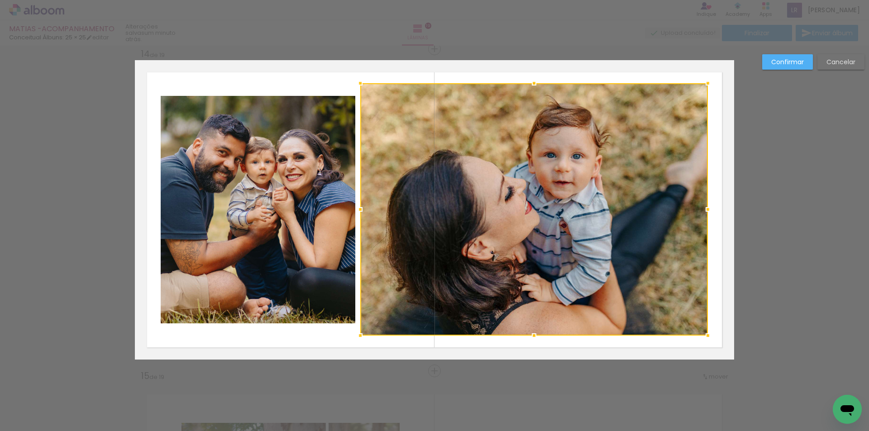
drag, startPoint x: 532, startPoint y: 324, endPoint x: 535, endPoint y: 337, distance: 12.5
click at [535, 337] on div at bounding box center [534, 336] width 18 height 18
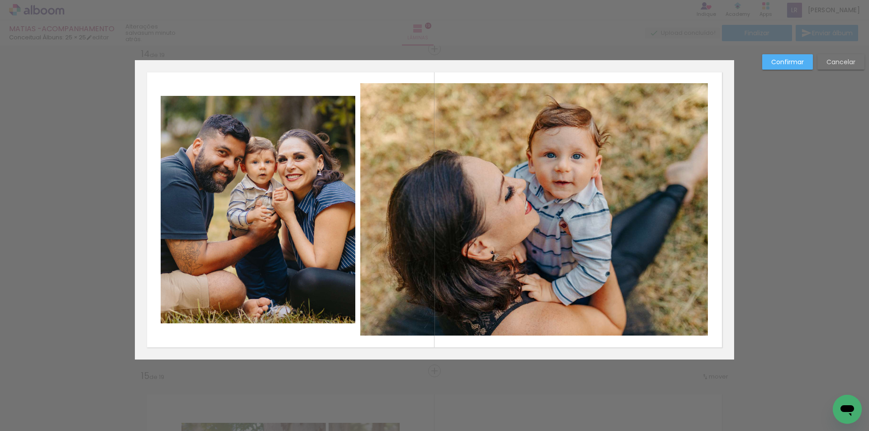
click at [0, 0] on slot "Confirmar" at bounding box center [0, 0] width 0 height 0
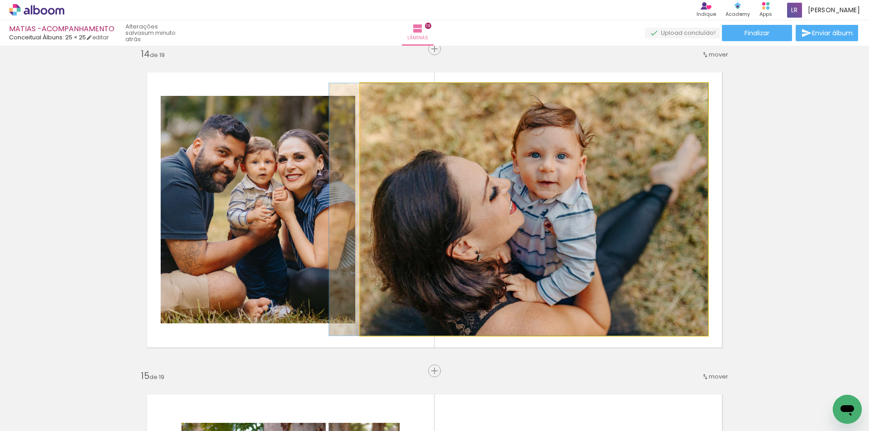
drag, startPoint x: 565, startPoint y: 220, endPoint x: 539, endPoint y: 221, distance: 25.8
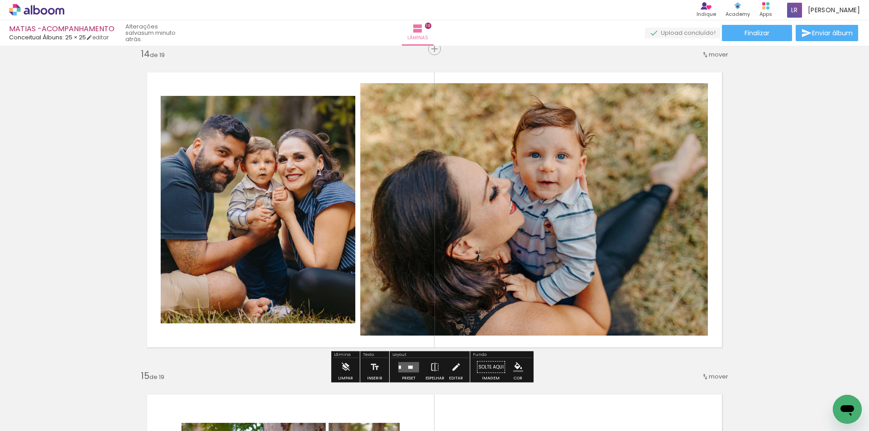
click at [287, 187] on quentale-photo at bounding box center [258, 210] width 195 height 228
click at [755, 39] on paper-button "Finalizar" at bounding box center [756, 33] width 70 height 16
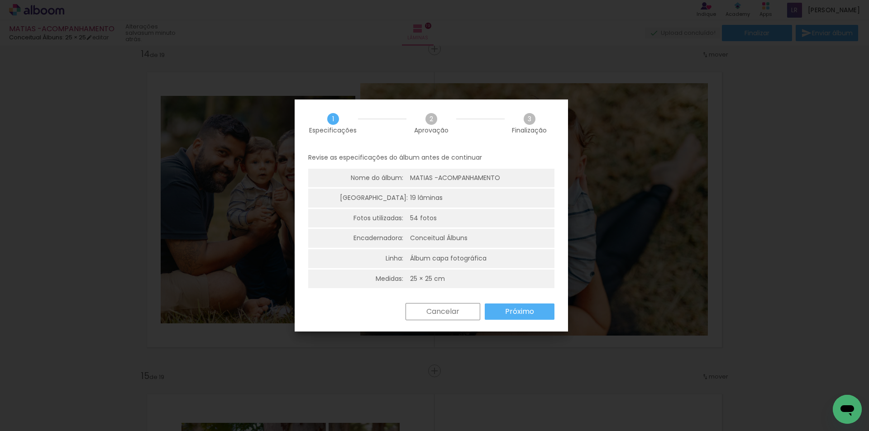
click at [0, 0] on slot "Cancelar" at bounding box center [0, 0] width 0 height 0
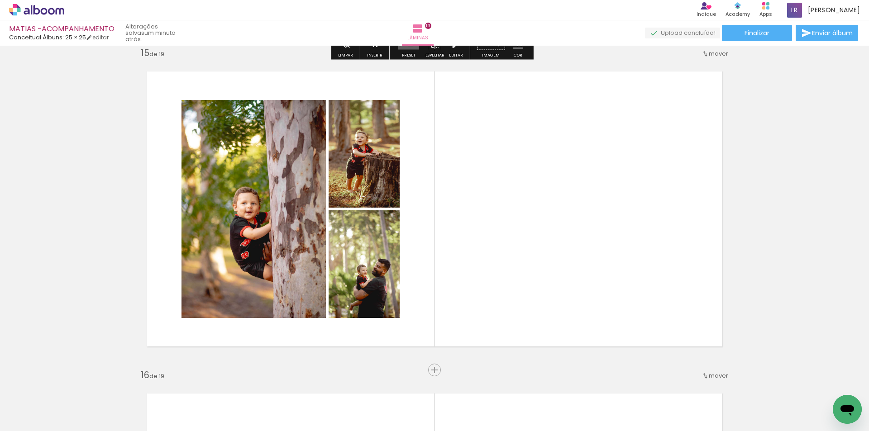
scroll to position [4561, 0]
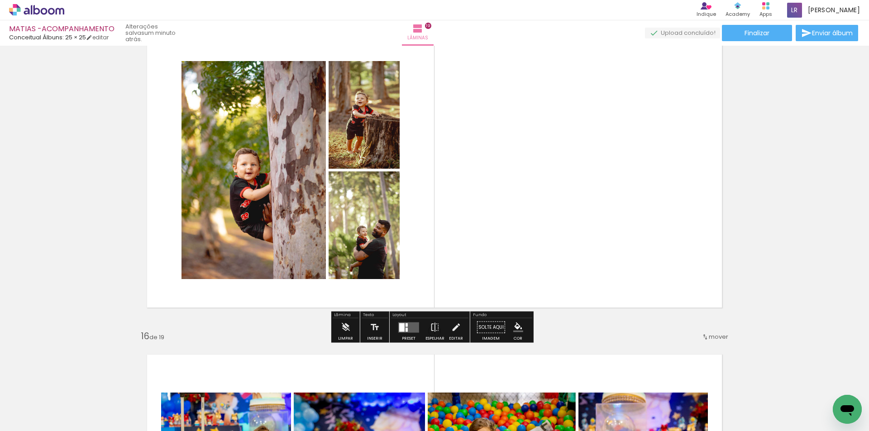
click at [405, 328] on div at bounding box center [406, 329] width 2 height 4
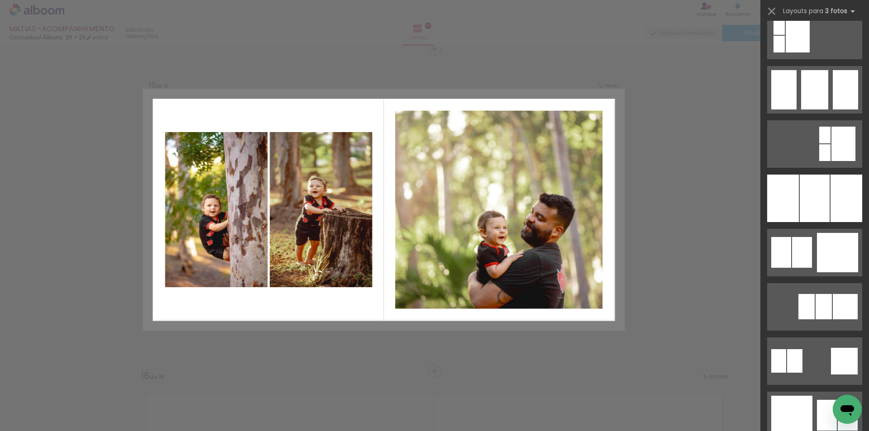
scroll to position [724, 0]
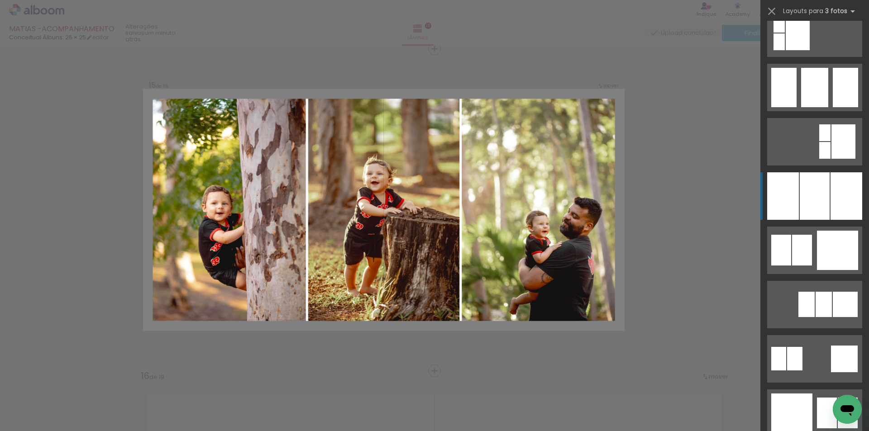
click at [814, 205] on div at bounding box center [814, 195] width 30 height 47
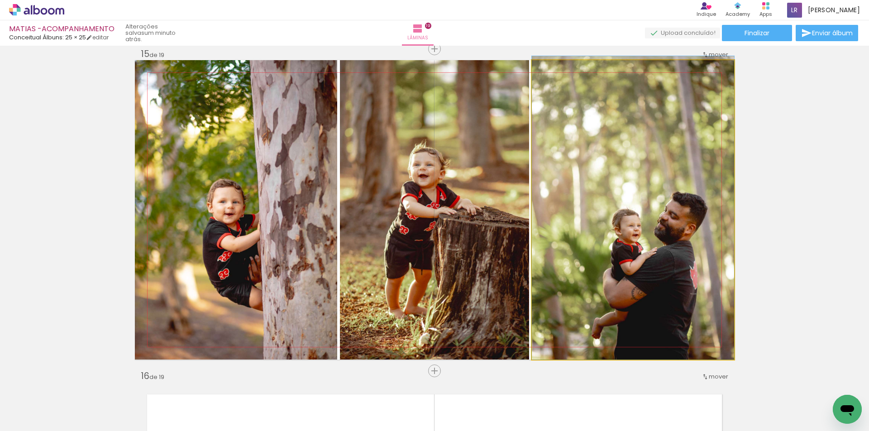
drag, startPoint x: 617, startPoint y: 218, endPoint x: 598, endPoint y: 184, distance: 39.5
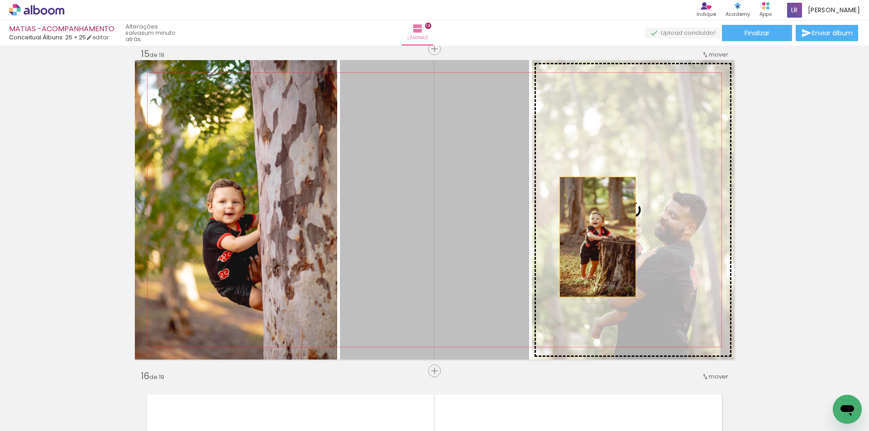
drag, startPoint x: 407, startPoint y: 259, endPoint x: 599, endPoint y: 233, distance: 194.4
click at [0, 0] on slot at bounding box center [0, 0] width 0 height 0
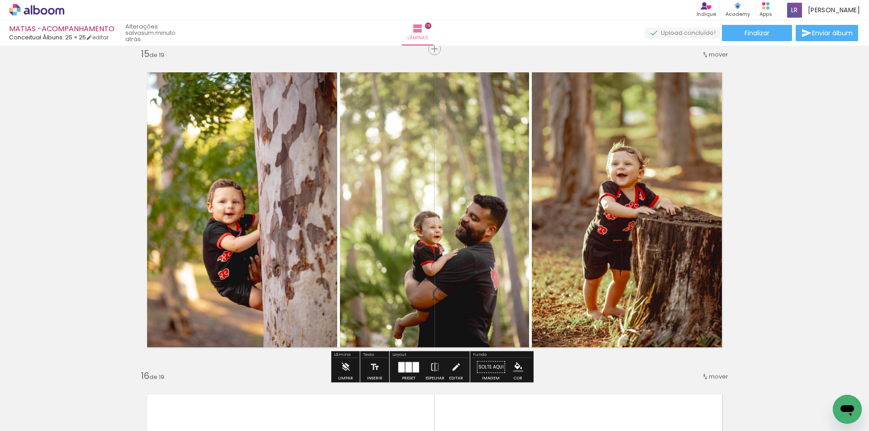
click at [449, 239] on quentale-photo at bounding box center [434, 209] width 189 height 299
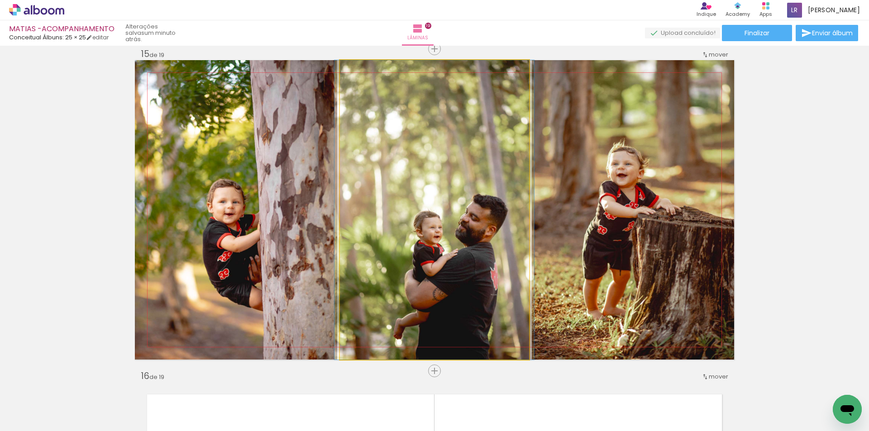
click at [449, 239] on quentale-photo at bounding box center [434, 209] width 189 height 299
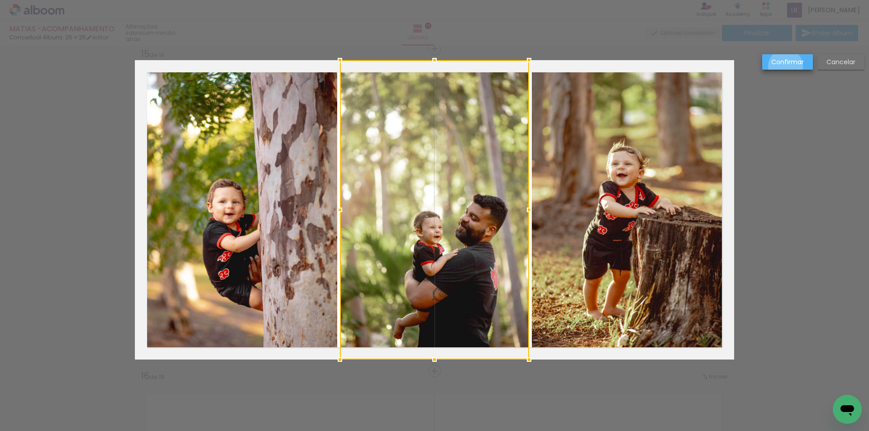
click at [785, 66] on paper-button "Confirmar" at bounding box center [787, 61] width 51 height 15
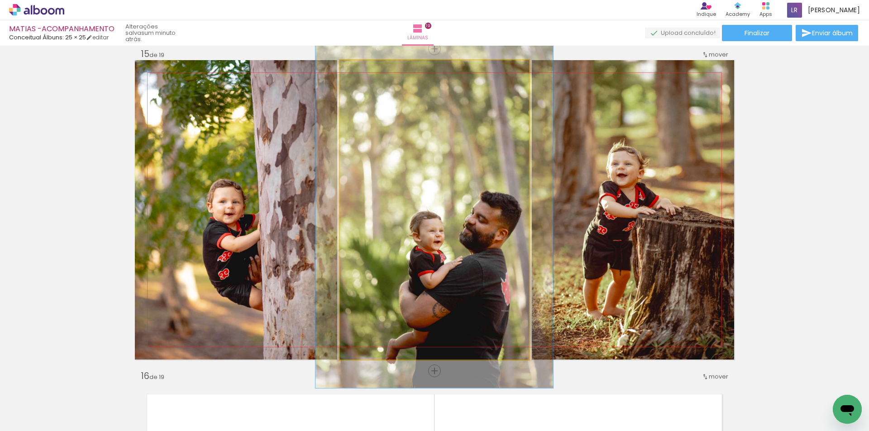
drag, startPoint x: 358, startPoint y: 72, endPoint x: 364, endPoint y: 74, distance: 6.0
type paper-slider "119"
click at [364, 74] on div at bounding box center [367, 69] width 14 height 14
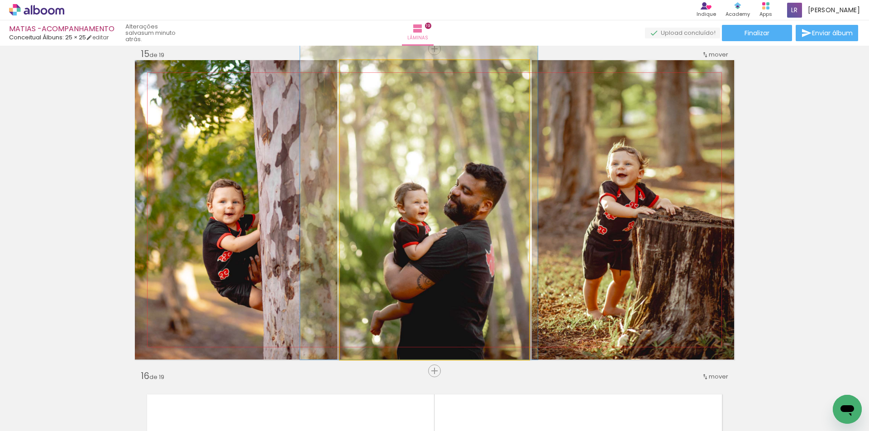
drag, startPoint x: 428, startPoint y: 172, endPoint x: 413, endPoint y: 129, distance: 45.3
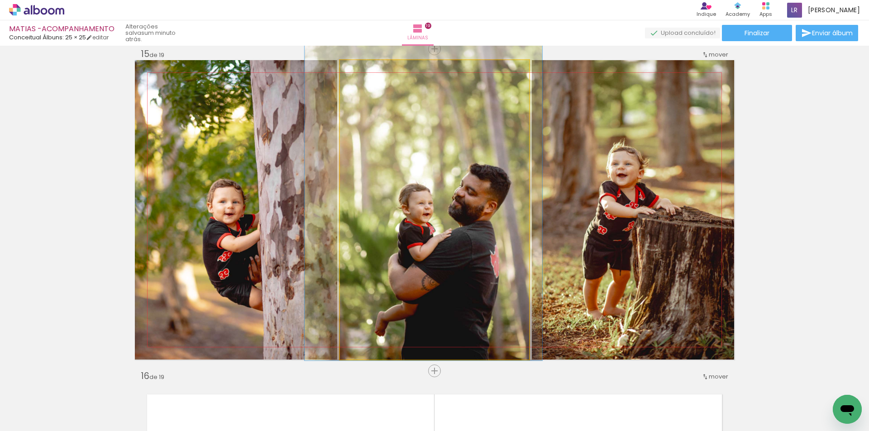
click at [352, 76] on quentale-photo at bounding box center [434, 209] width 189 height 299
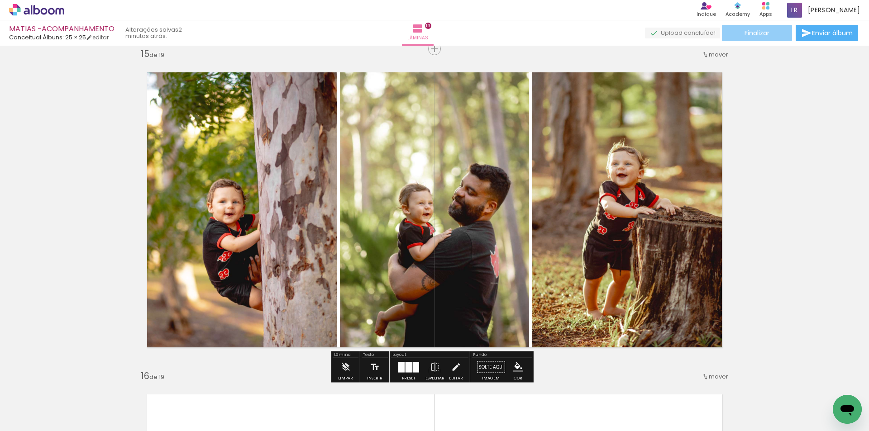
drag, startPoint x: 789, startPoint y: 144, endPoint x: 772, endPoint y: 38, distance: 107.2
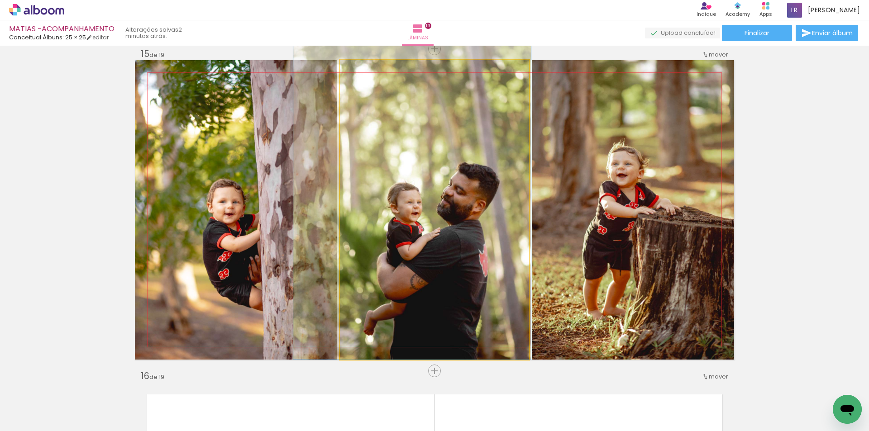
click at [485, 202] on quentale-photo at bounding box center [434, 209] width 189 height 299
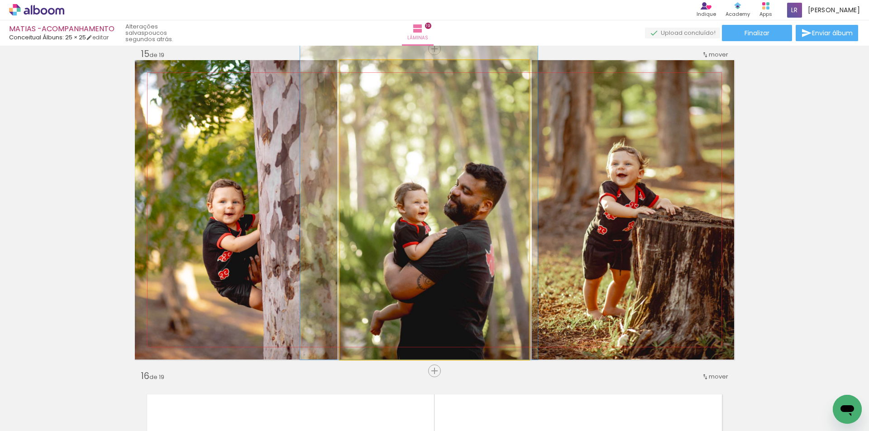
drag, startPoint x: 488, startPoint y: 232, endPoint x: 489, endPoint y: 223, distance: 9.1
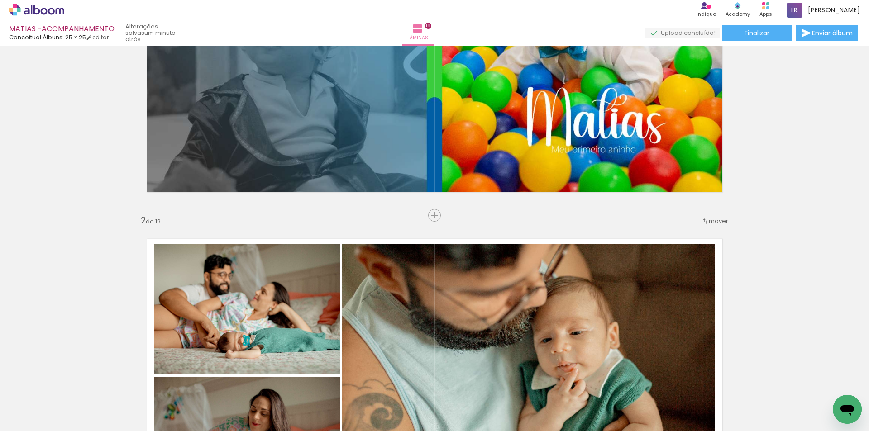
scroll to position [0, 0]
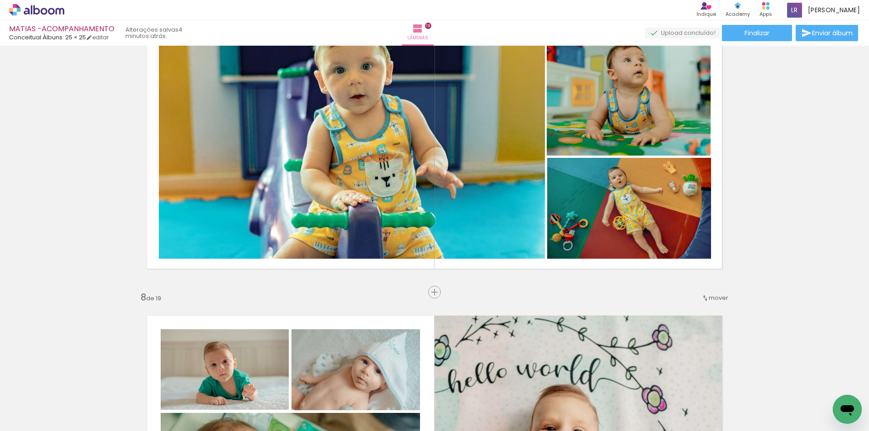
scroll to position [2171, 0]
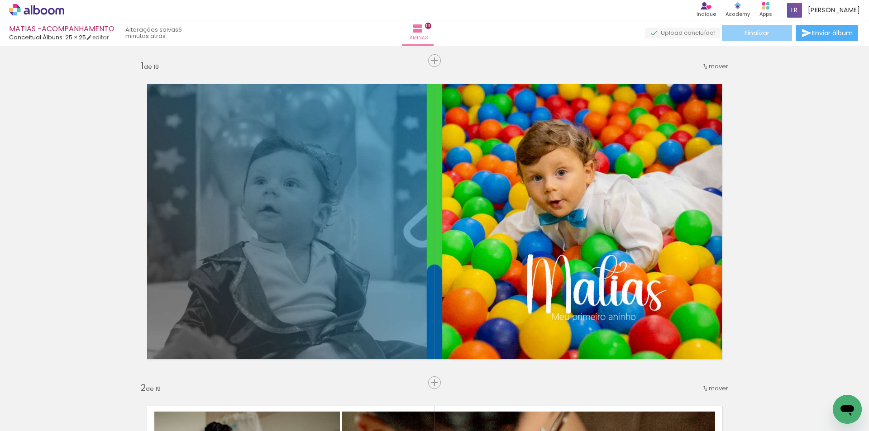
click at [757, 31] on span "Finalizar" at bounding box center [756, 33] width 25 height 6
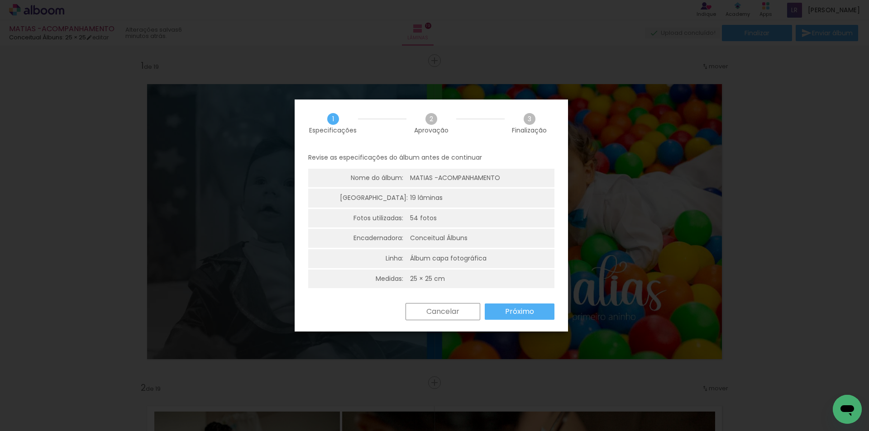
click at [0, 0] on slot "Próximo" at bounding box center [0, 0] width 0 height 0
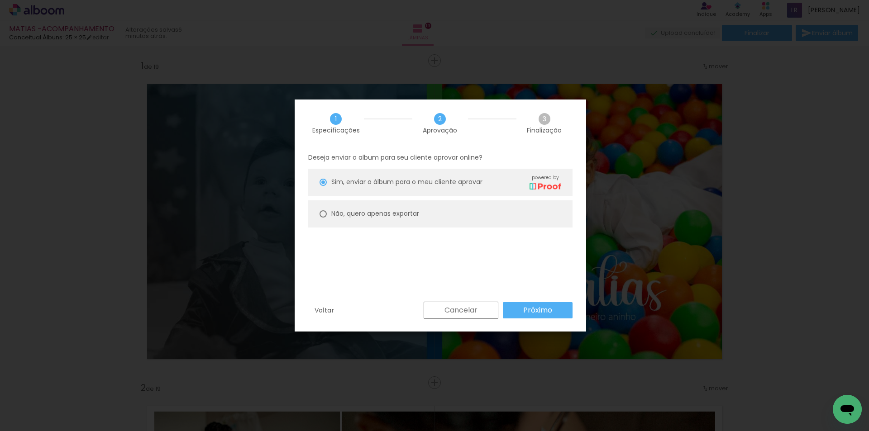
click at [532, 314] on paper-button "Próximo" at bounding box center [538, 310] width 70 height 16
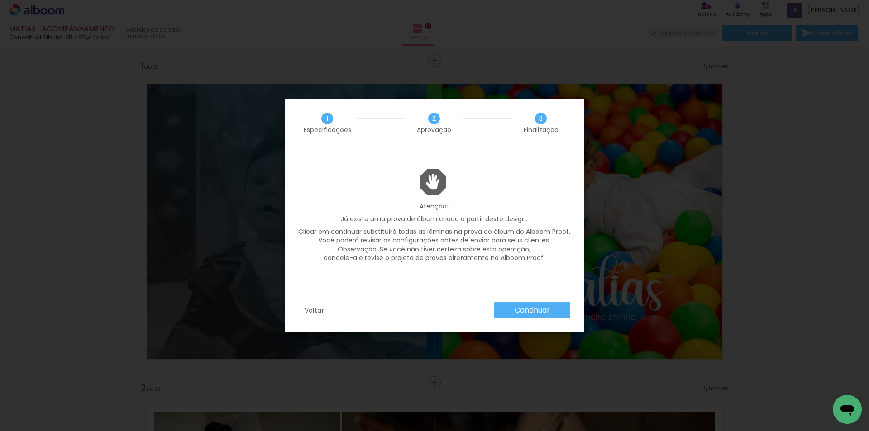
click at [0, 0] on slot "Continuar" at bounding box center [0, 0] width 0 height 0
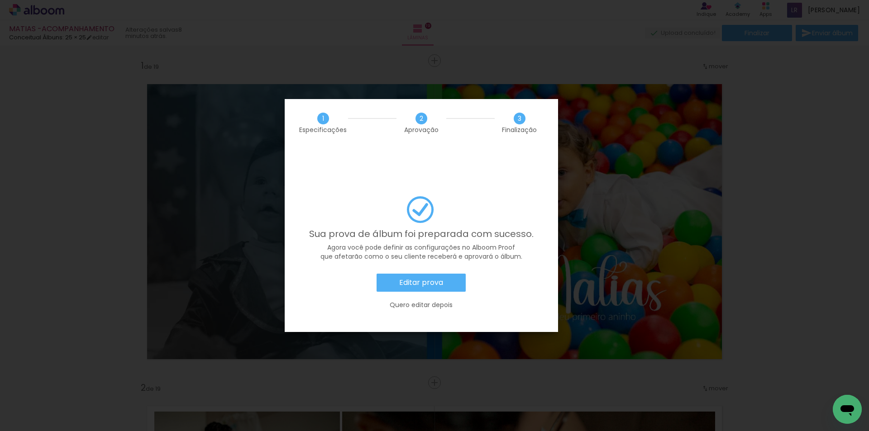
scroll to position [0, 2046]
click at [0, 0] on slot "Editar prova" at bounding box center [0, 0] width 0 height 0
